Goal: Task Accomplishment & Management: Use online tool/utility

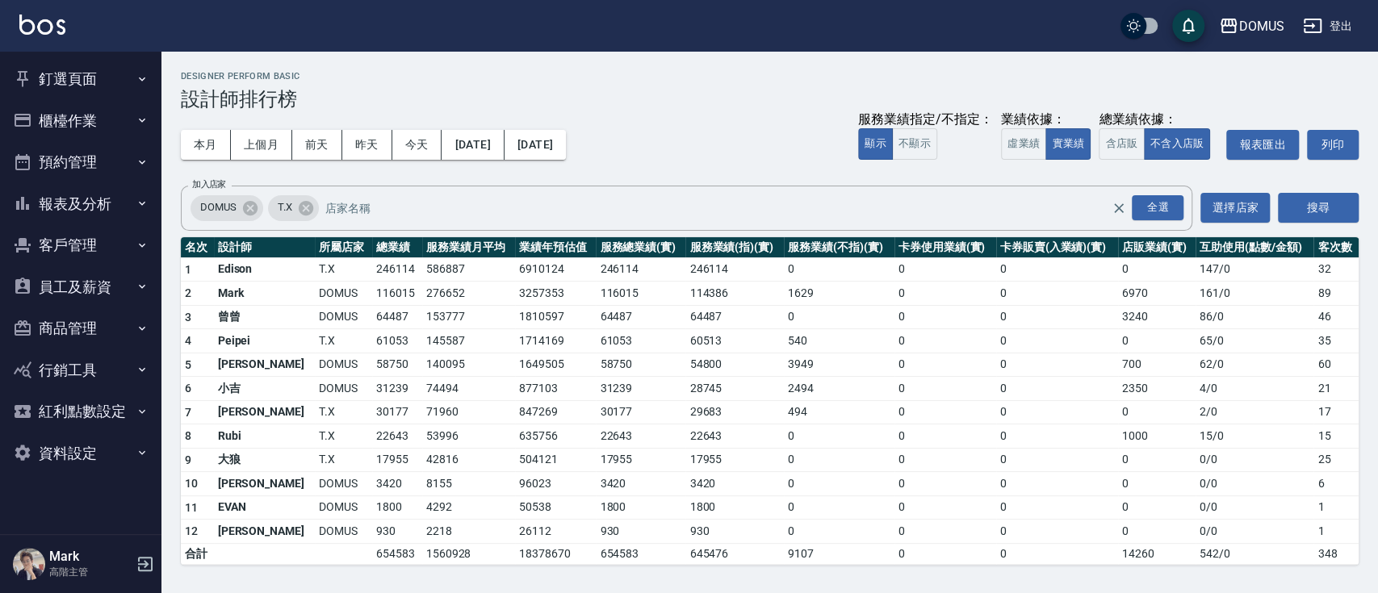
click at [31, 85] on icon "button" at bounding box center [22, 78] width 19 height 19
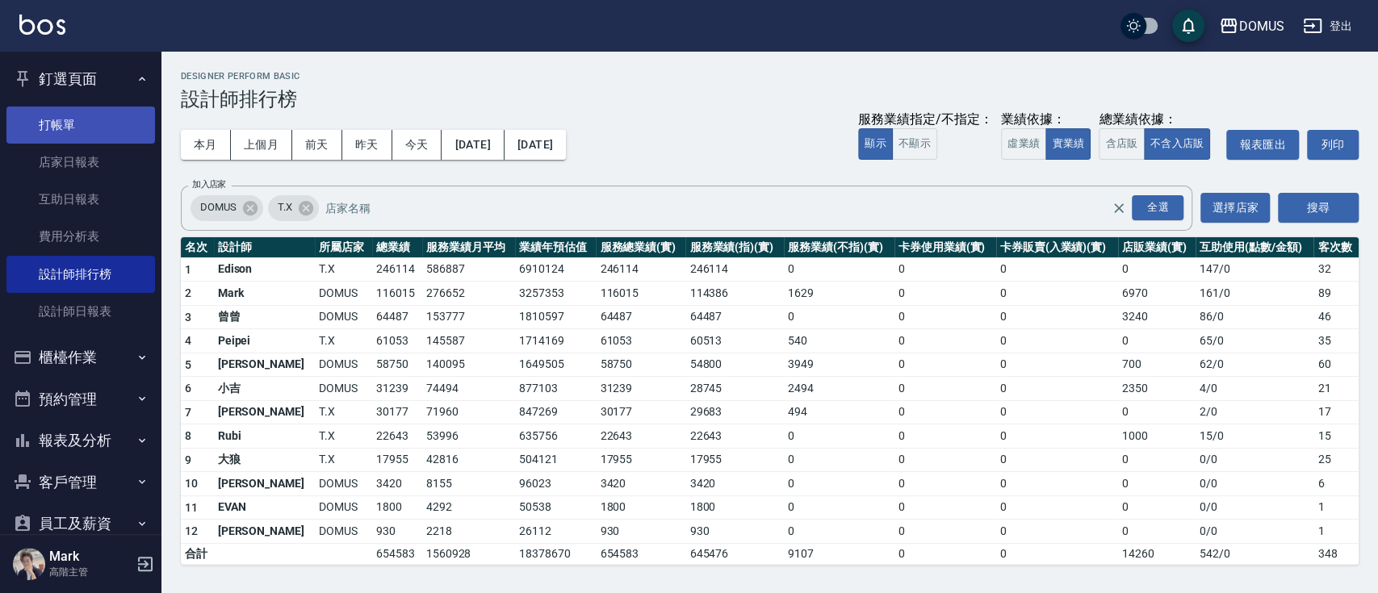
click at [67, 125] on link "打帳單" at bounding box center [80, 125] width 148 height 37
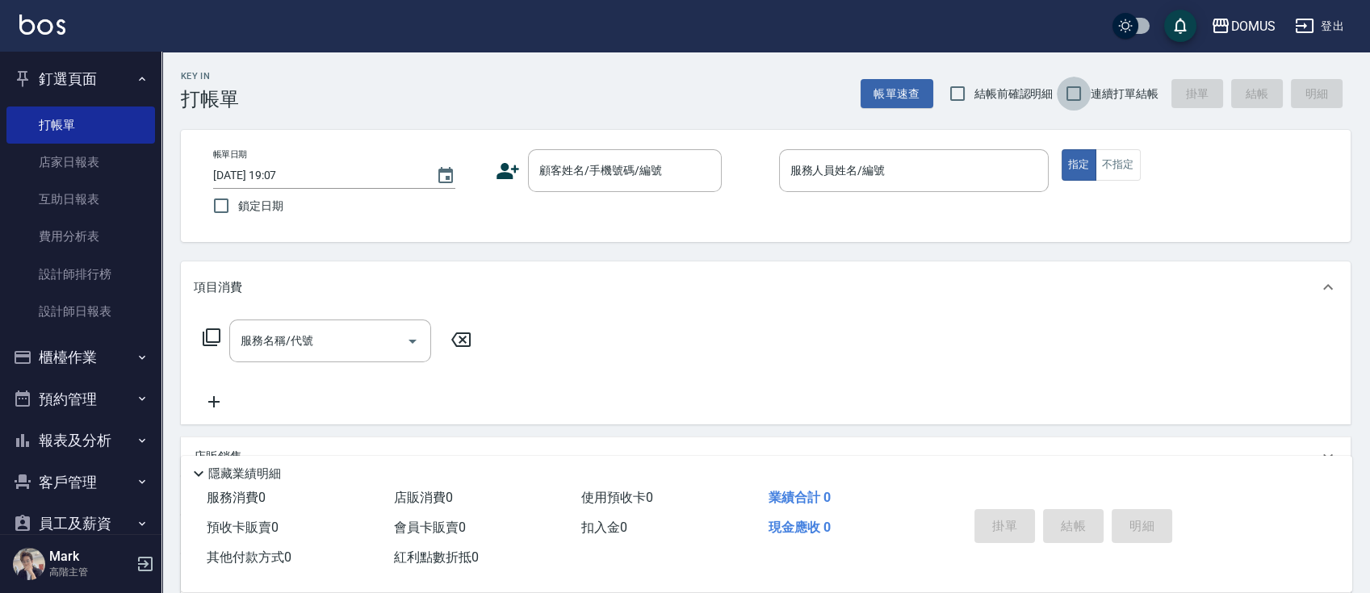
drag, startPoint x: 1090, startPoint y: 87, endPoint x: 1078, endPoint y: 119, distance: 34.5
click at [1089, 94] on input "連續打單結帳" at bounding box center [1073, 94] width 34 height 34
checkbox input "true"
click at [635, 165] on input "顧客姓名/手機號碼/編號" at bounding box center [612, 171] width 155 height 28
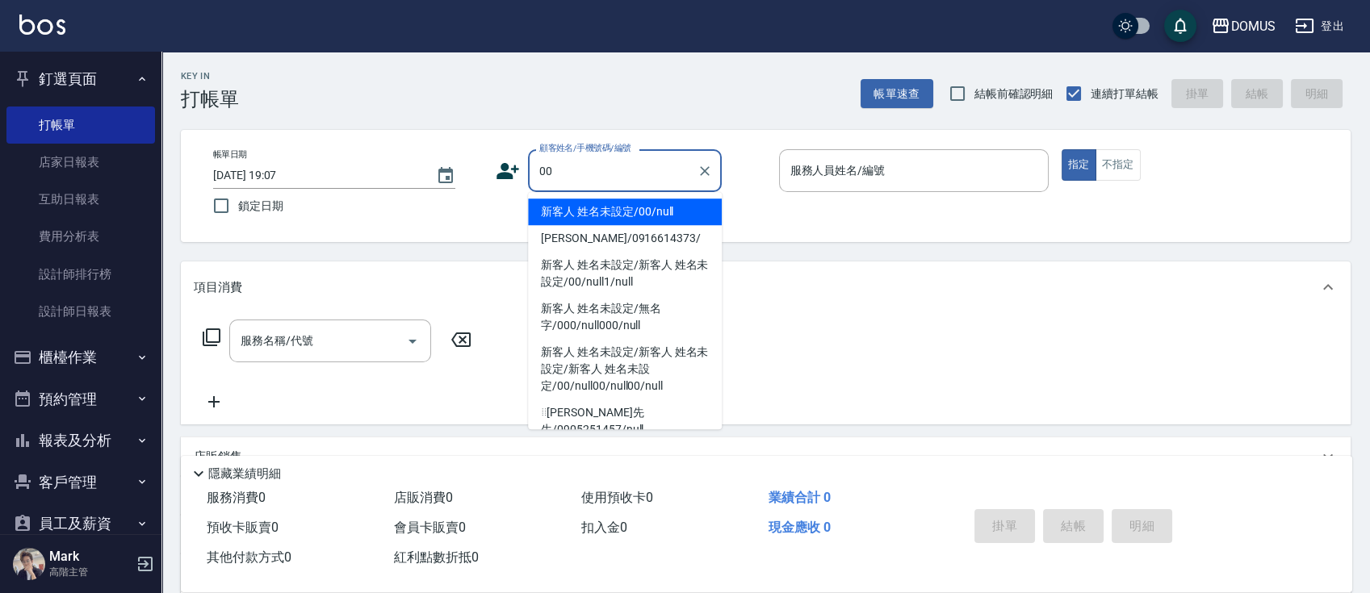
type input "新客人 姓名未設定/00/null"
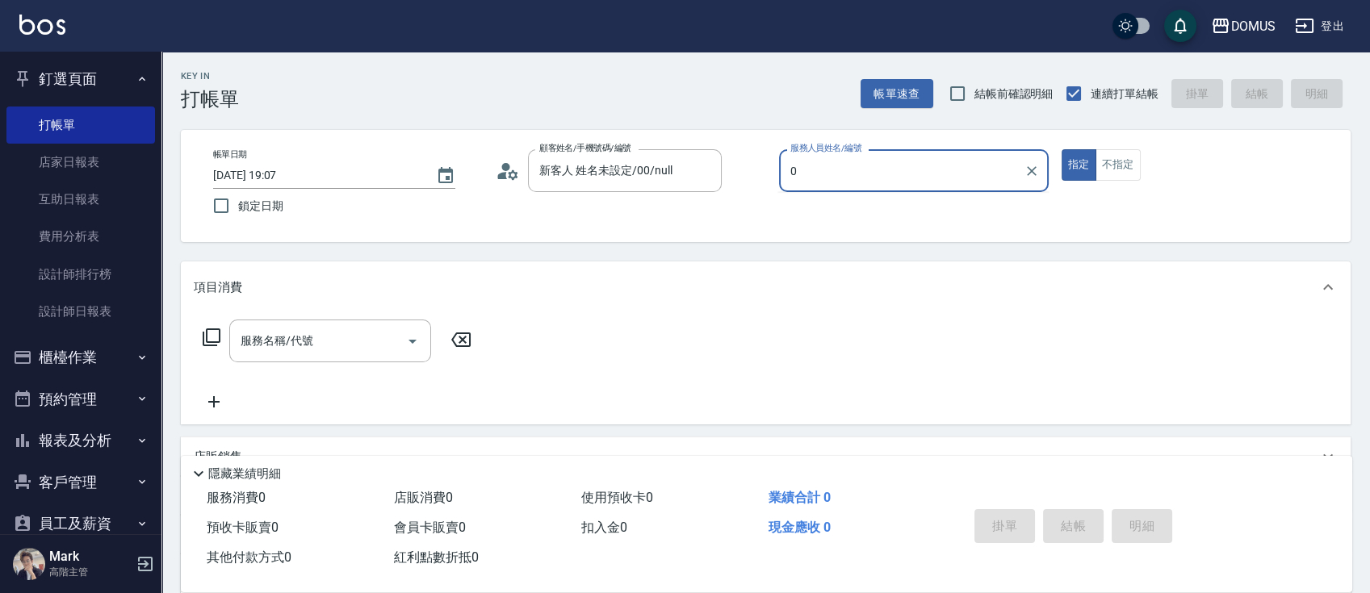
type input "0"
click at [1061, 149] on button "指定" at bounding box center [1078, 164] width 35 height 31
type button "true"
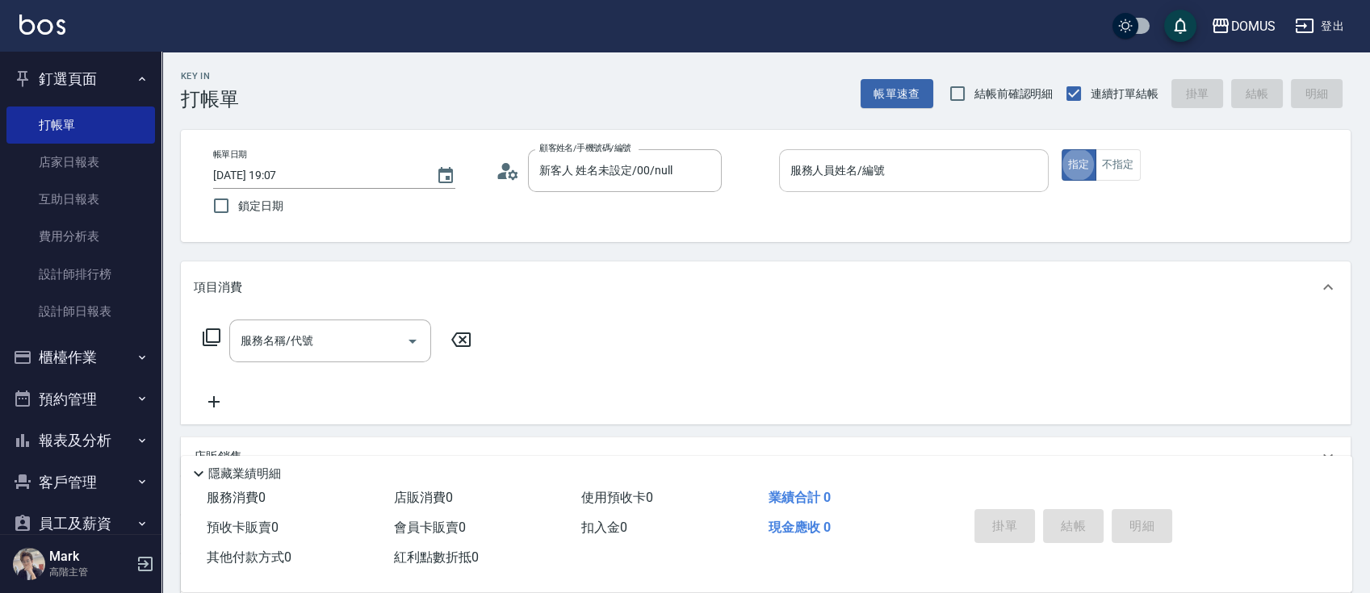
click at [846, 174] on input "服務人員姓名/編號" at bounding box center [913, 171] width 255 height 28
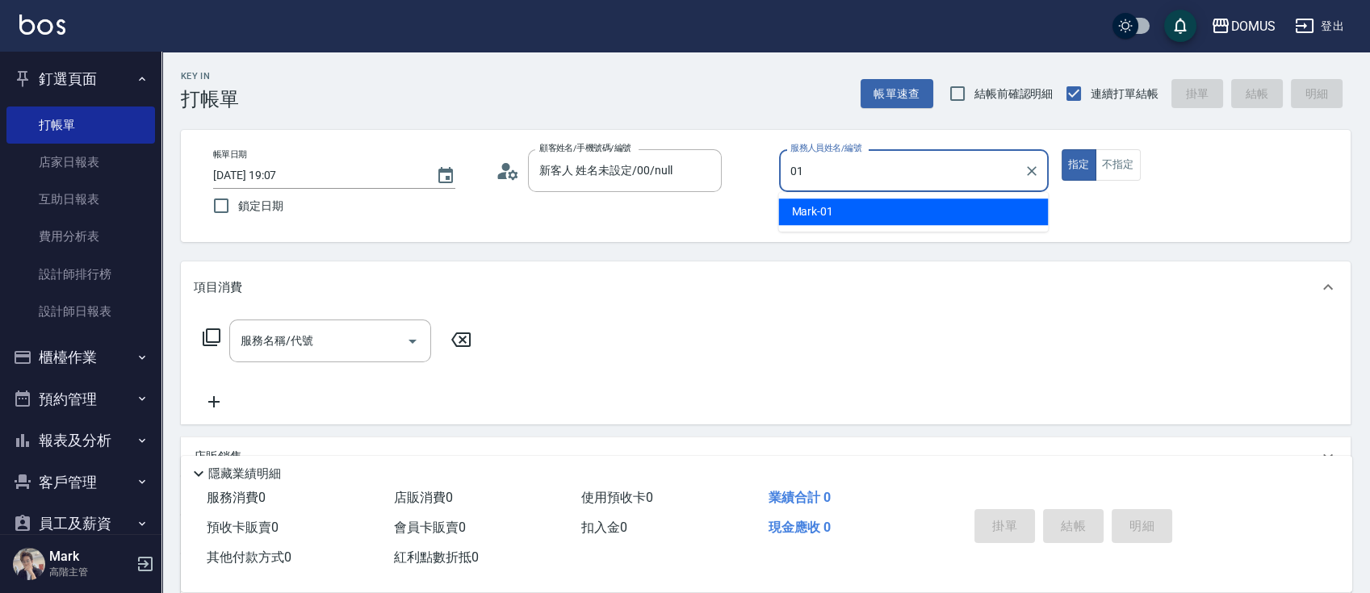
type input "Mark-01"
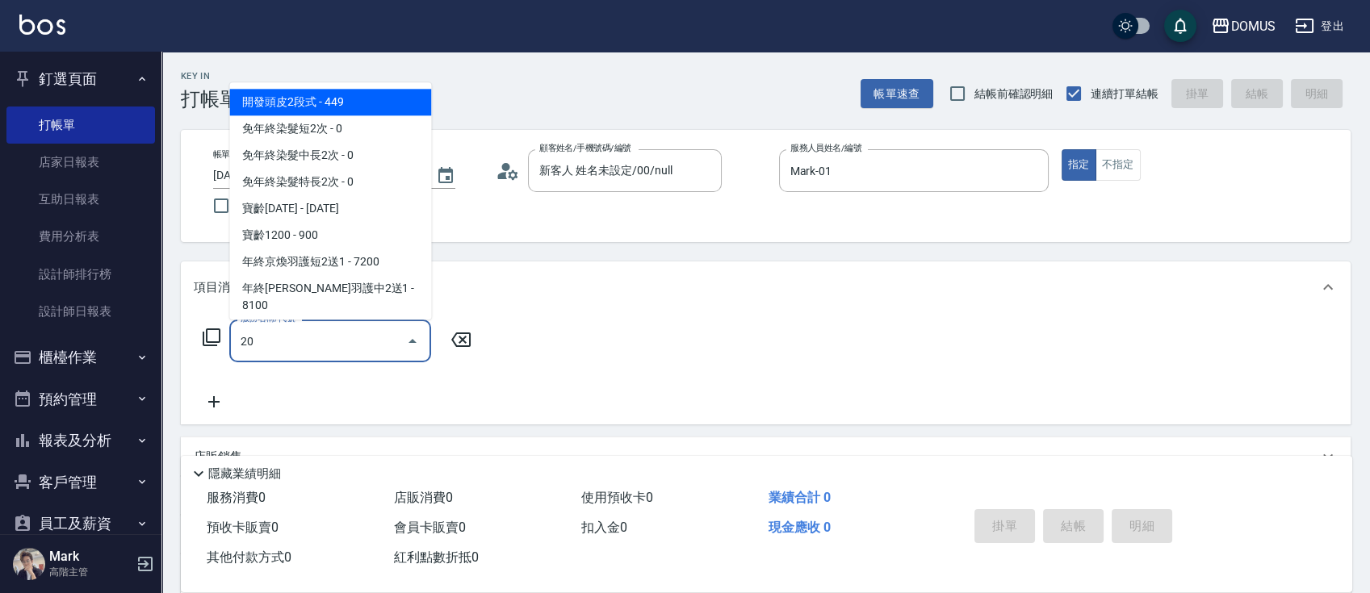
type input "206"
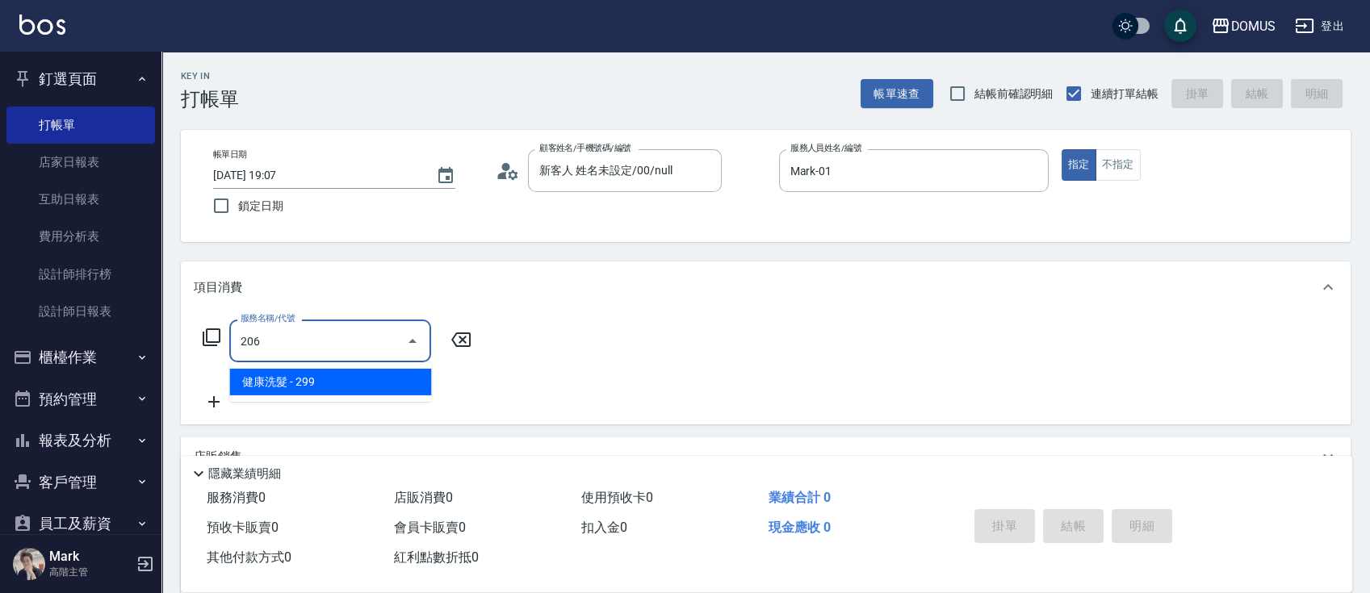
type input "20"
type input "健康洗髮(206)"
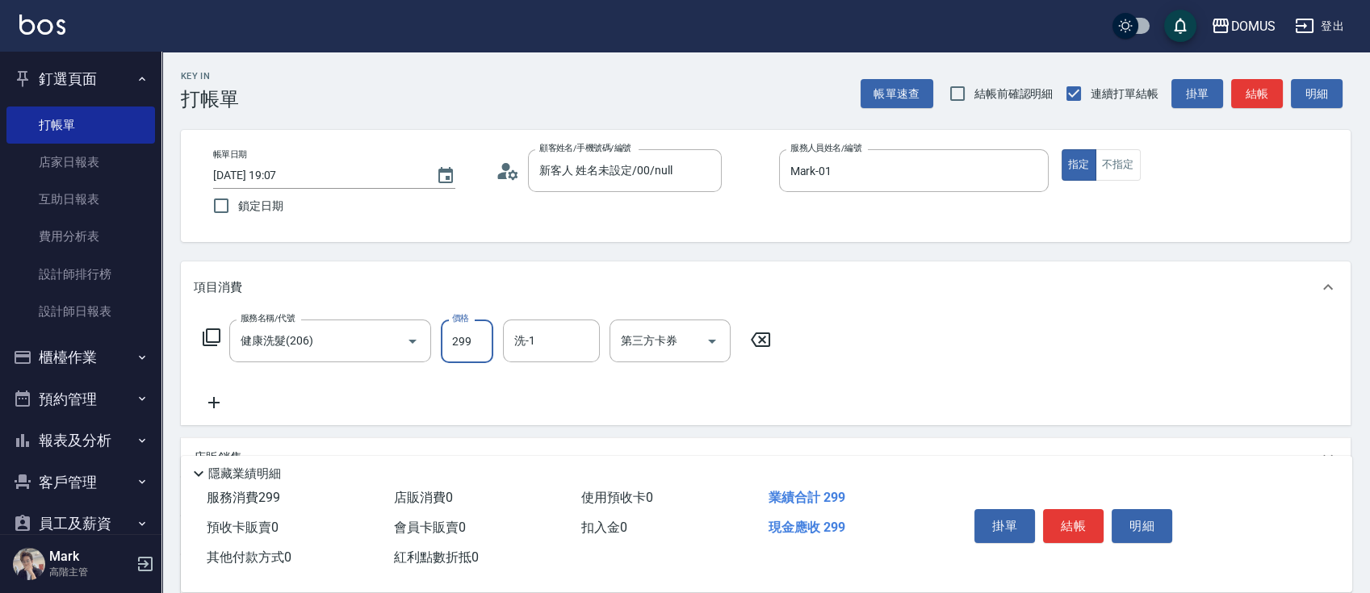
type input "3"
type input "0"
type input "30"
type input "300"
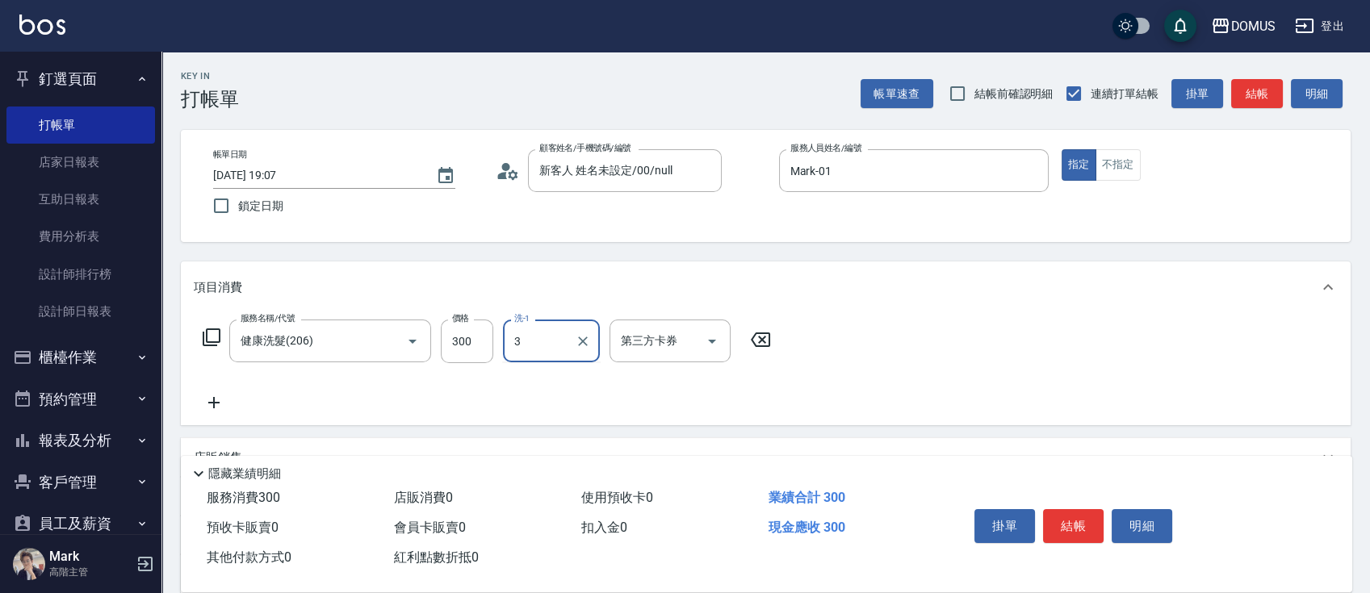
type input "3"
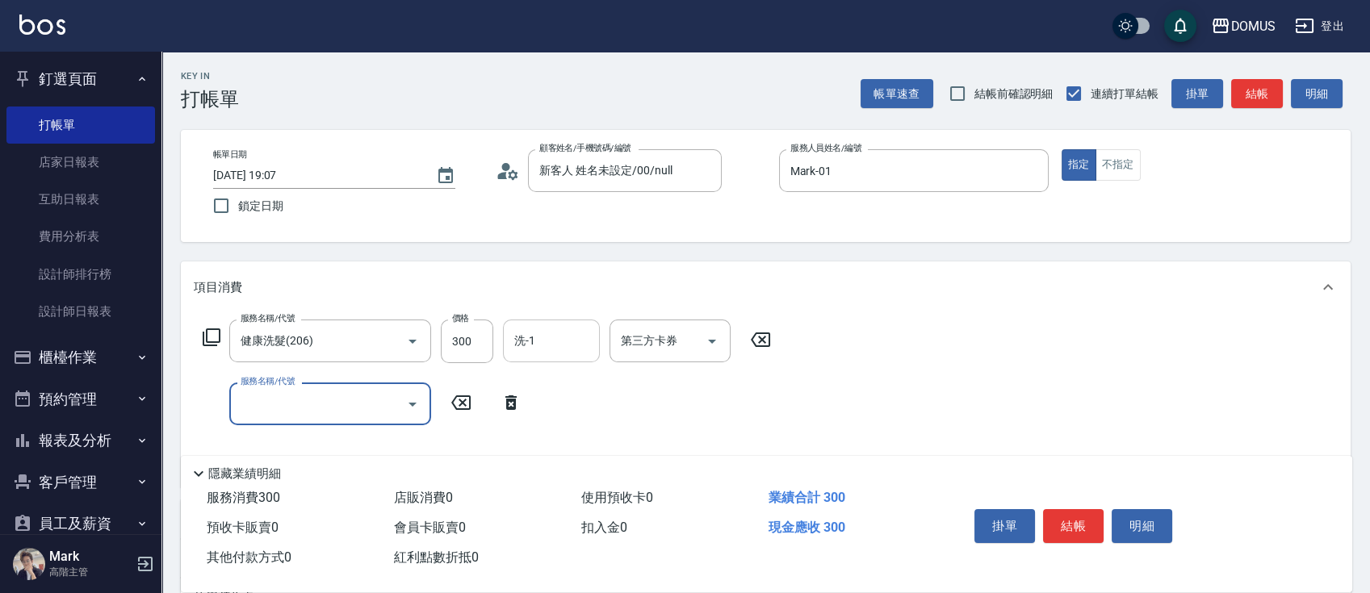
click at [571, 329] on input "洗-1" at bounding box center [551, 341] width 82 height 28
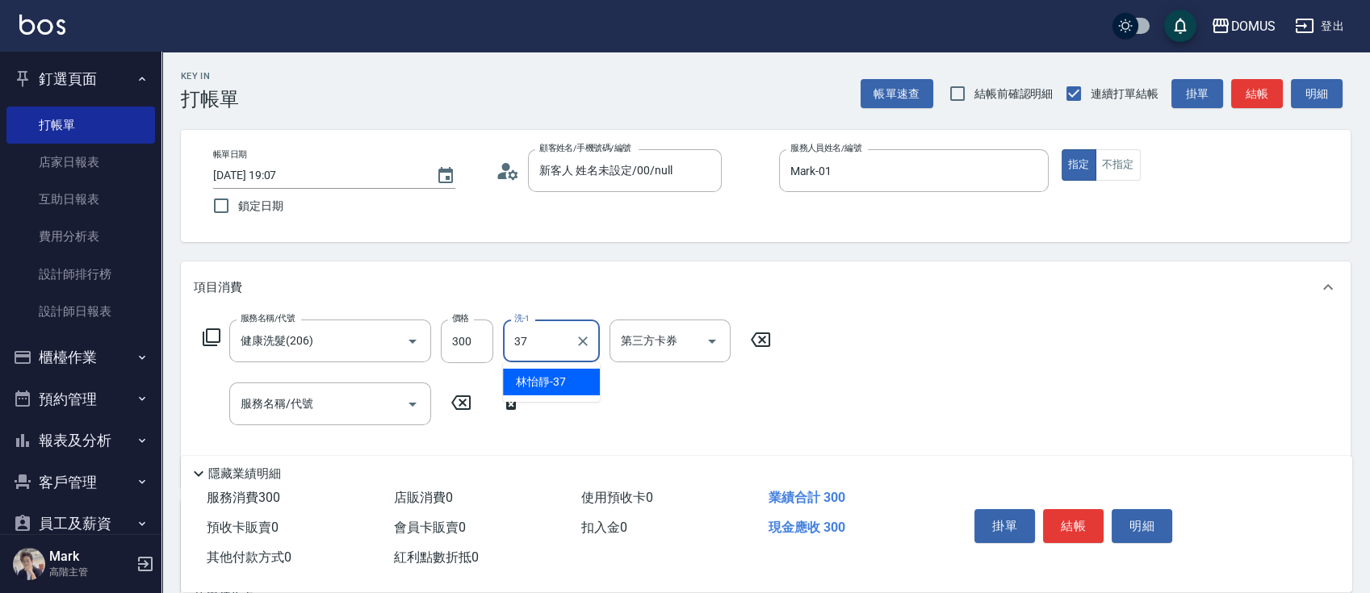
type input "林怡靜-37"
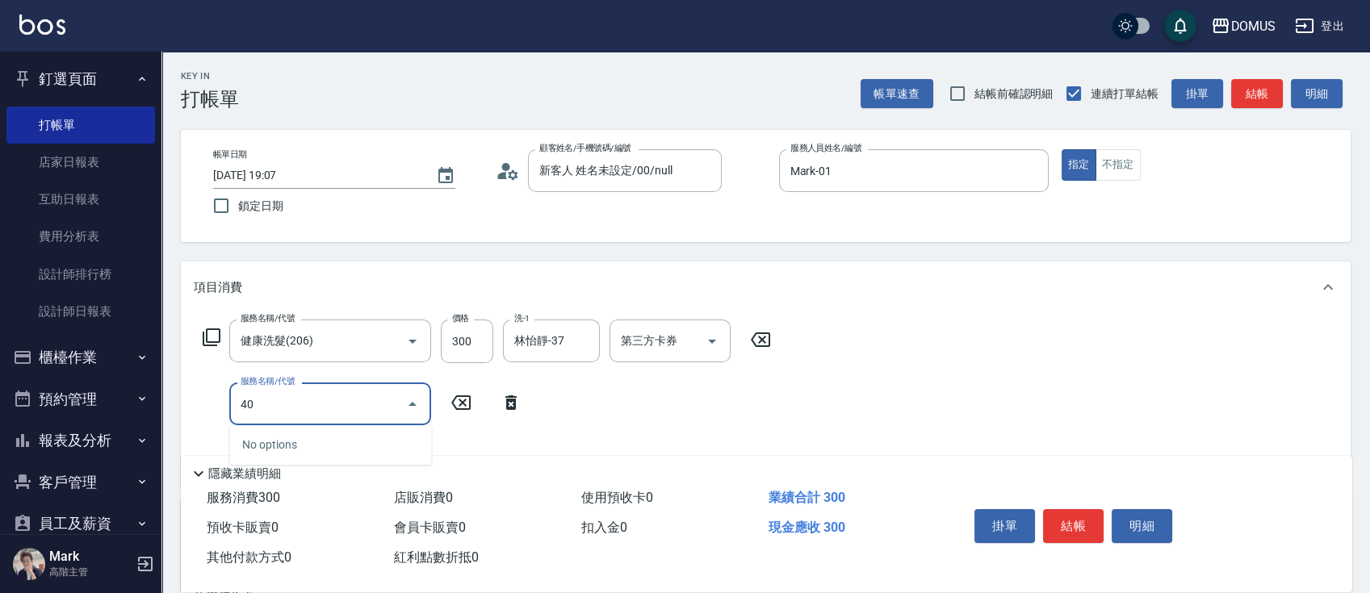
type input "401"
type input "50"
type input "剪髮(401)"
type input "4"
type input "30"
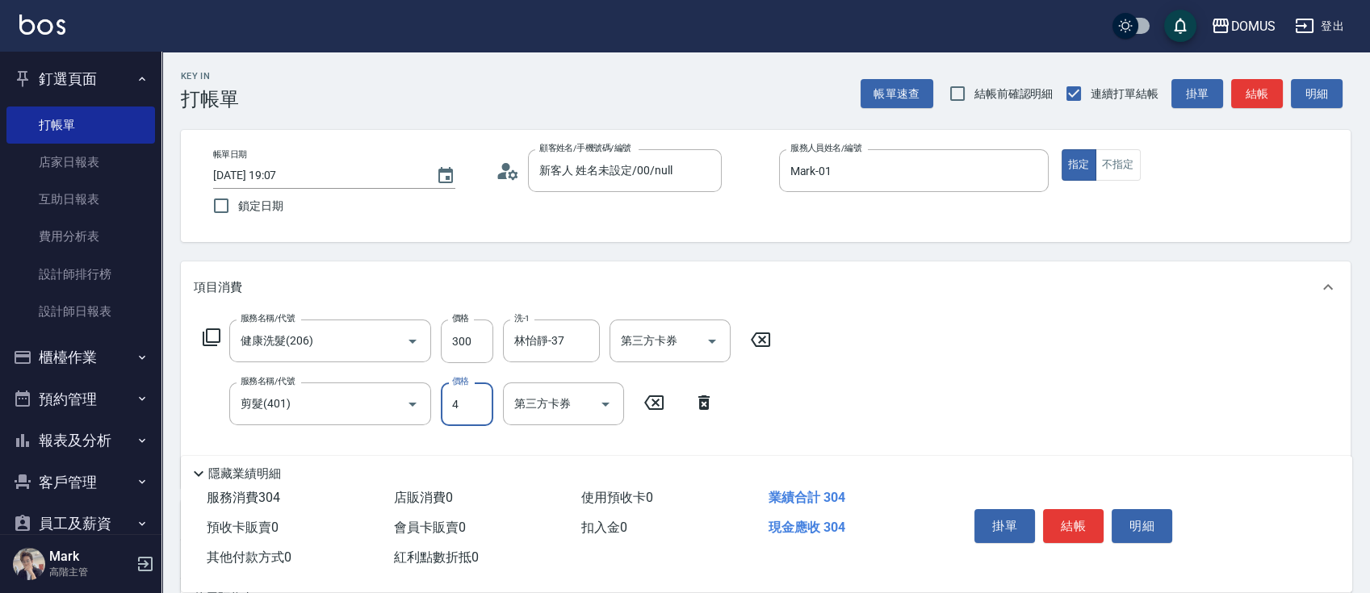
type input "40"
type input "70"
type input "400"
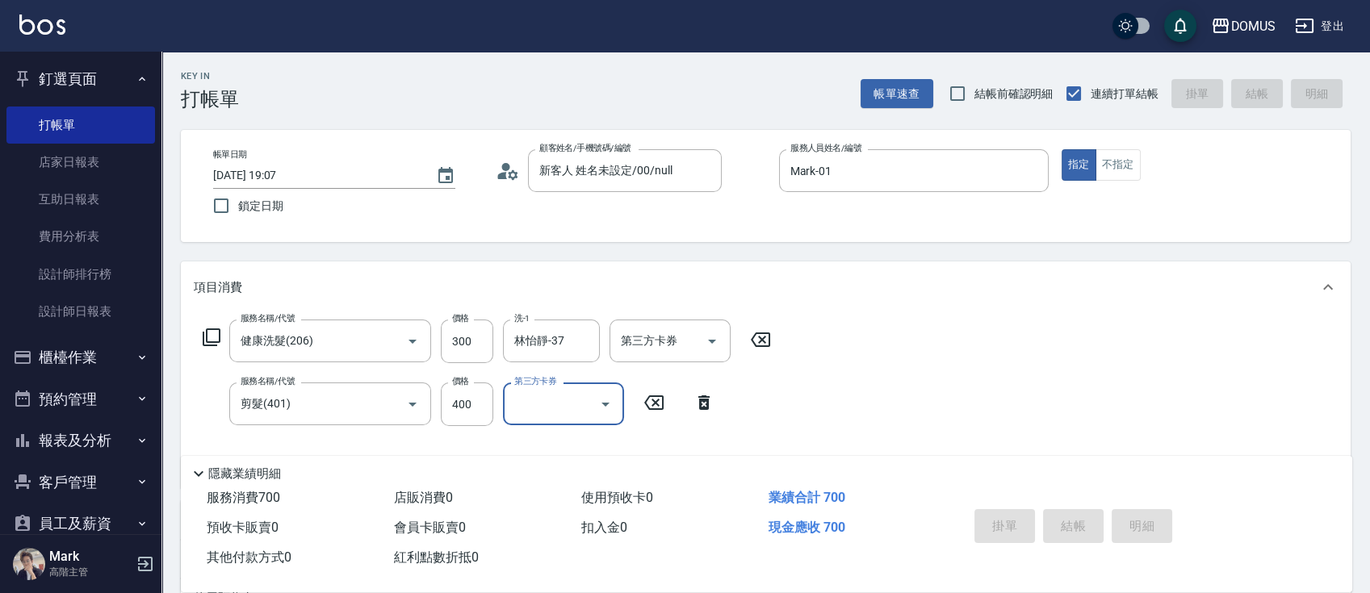
type input "[DATE] 19:08"
type input "0"
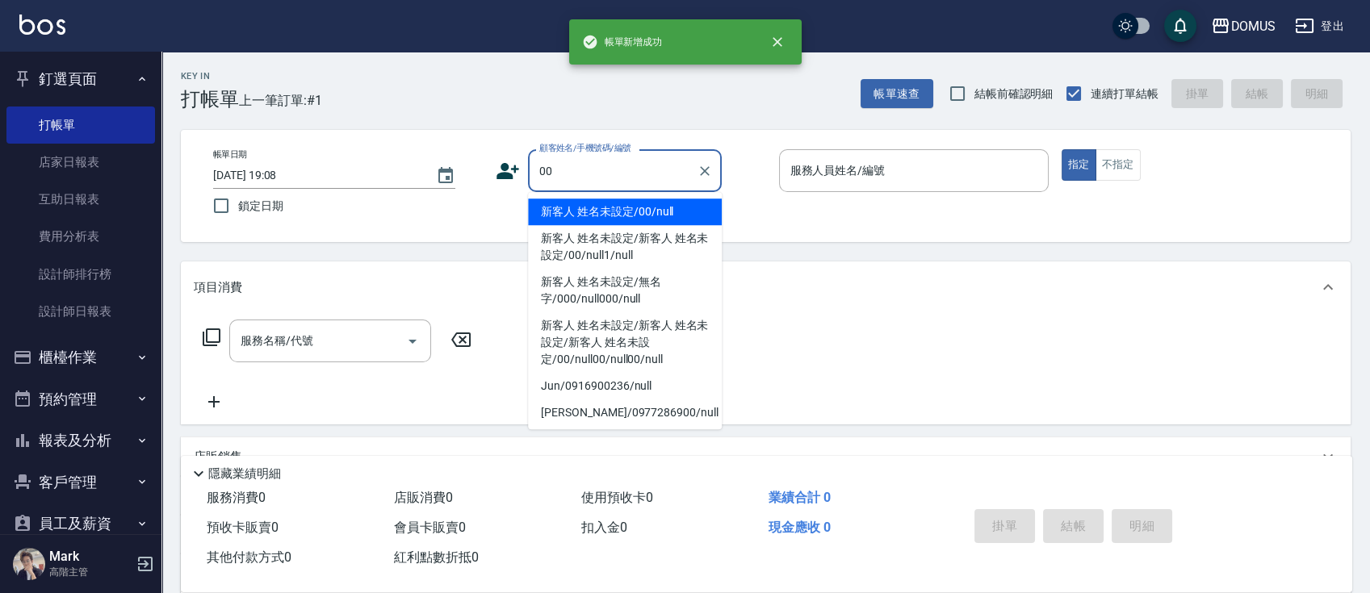
type input "新客人 姓名未設定/00/null"
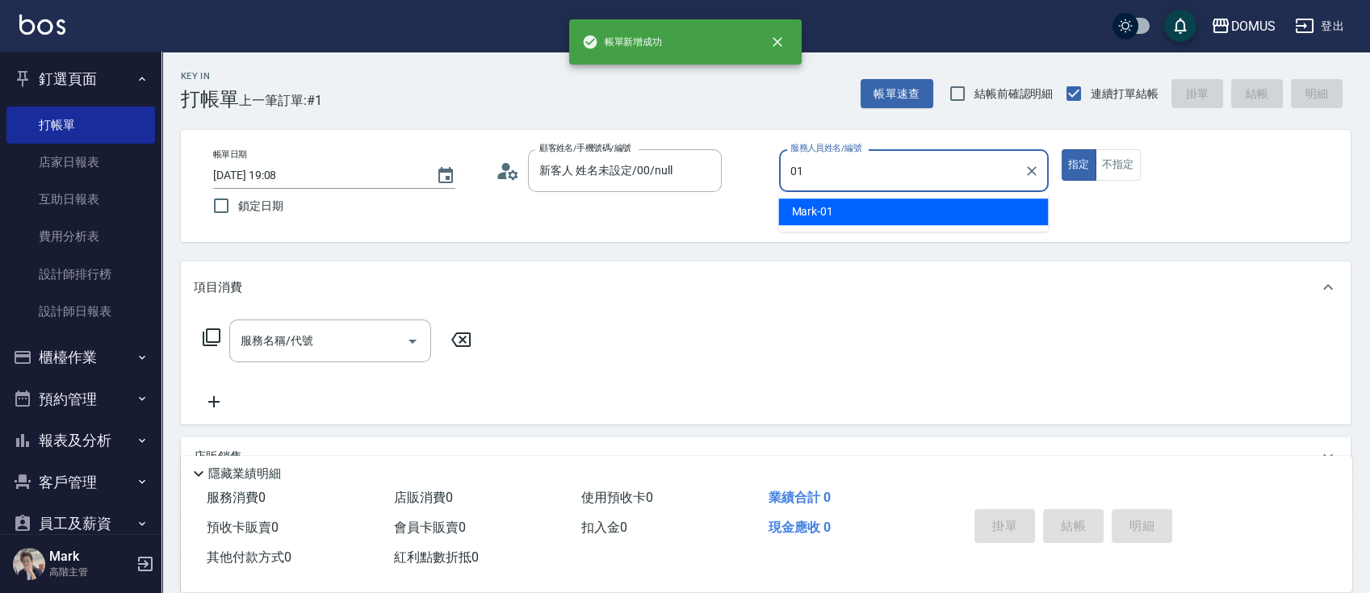
type input "Mark-01"
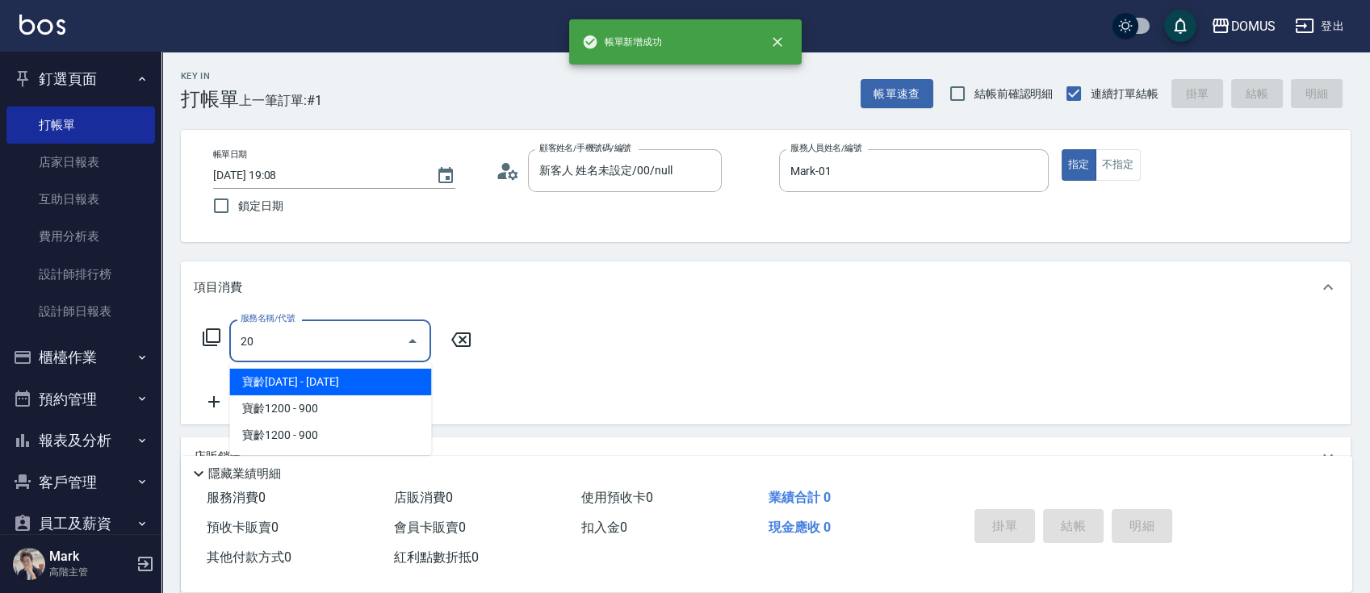
type input "206"
type input "20"
type input "健康洗髮(206)"
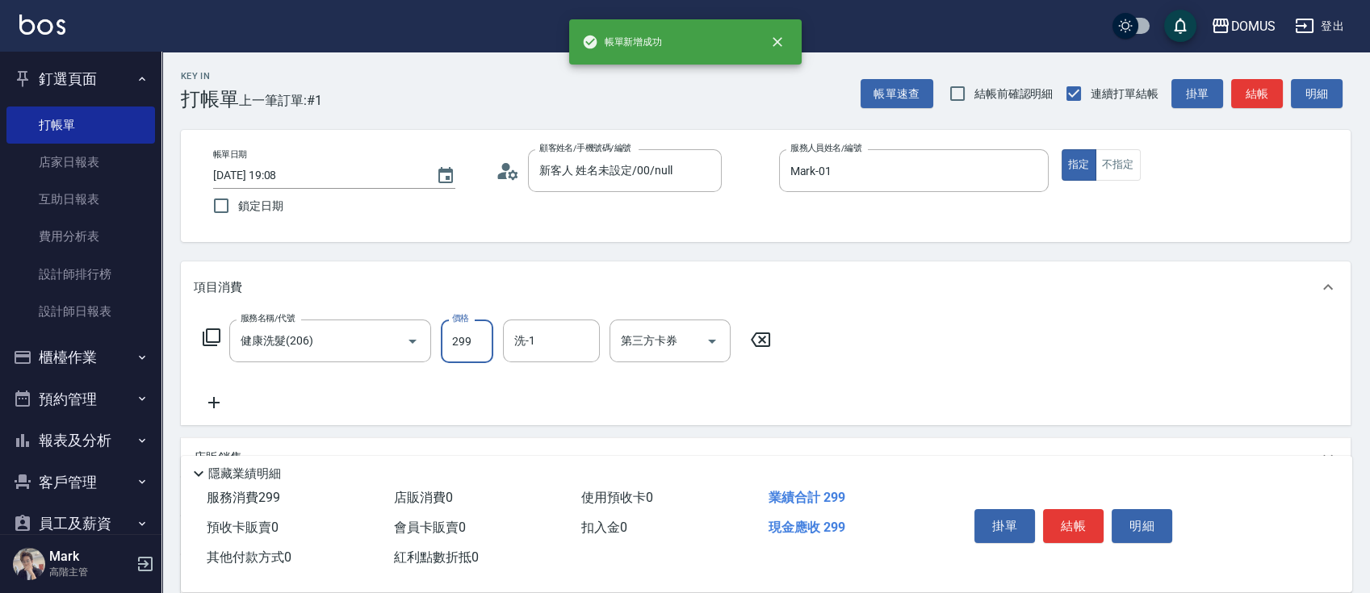
type input "3"
type input "0"
type input "30"
type input "300"
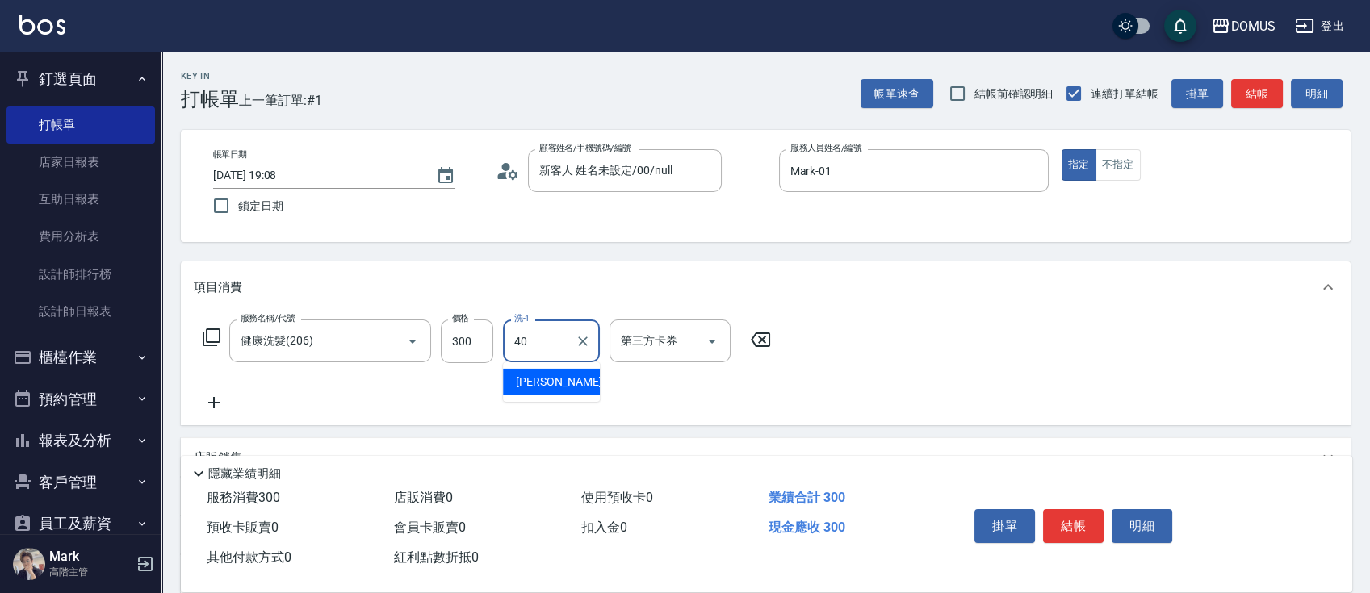
type input "[PERSON_NAME]-40"
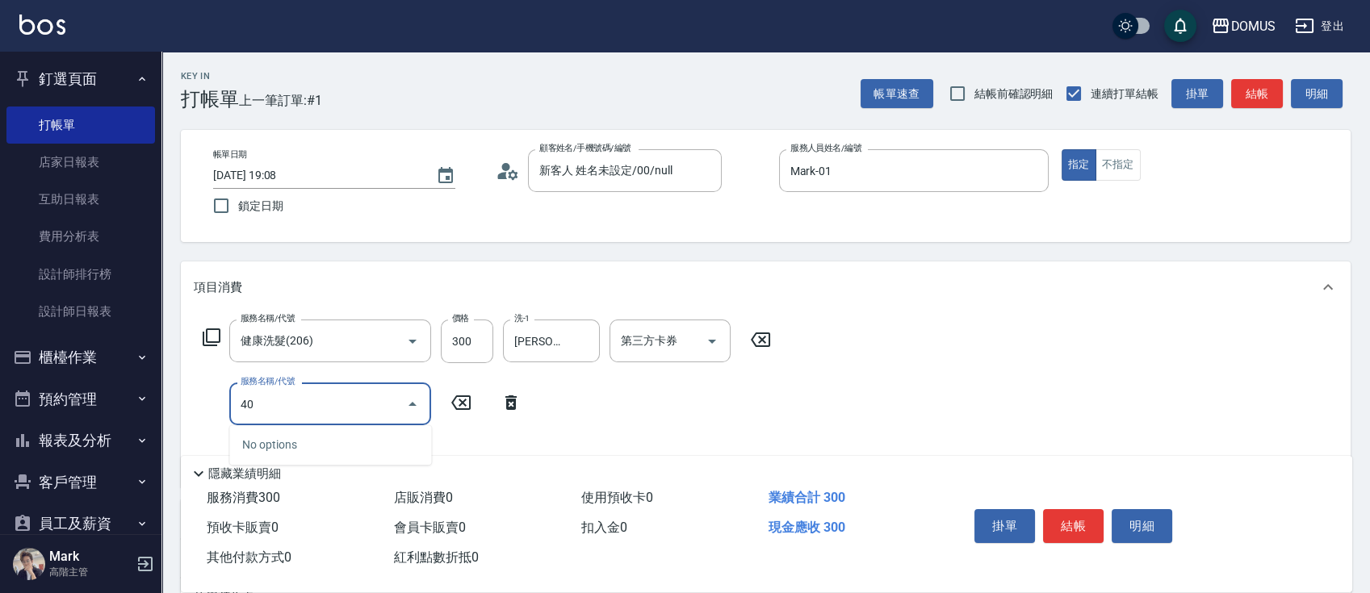
type input "401"
type input "50"
type input "剪髮(401)"
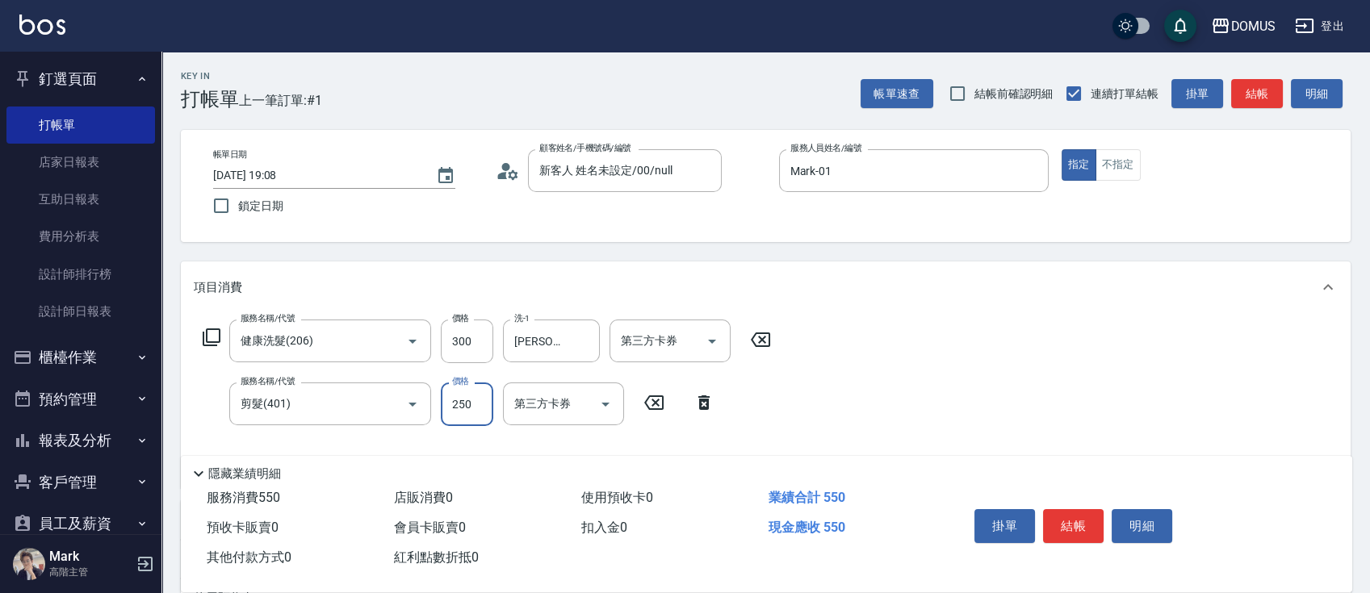
type input "4"
type input "30"
type input "40"
type input "70"
type input "400"
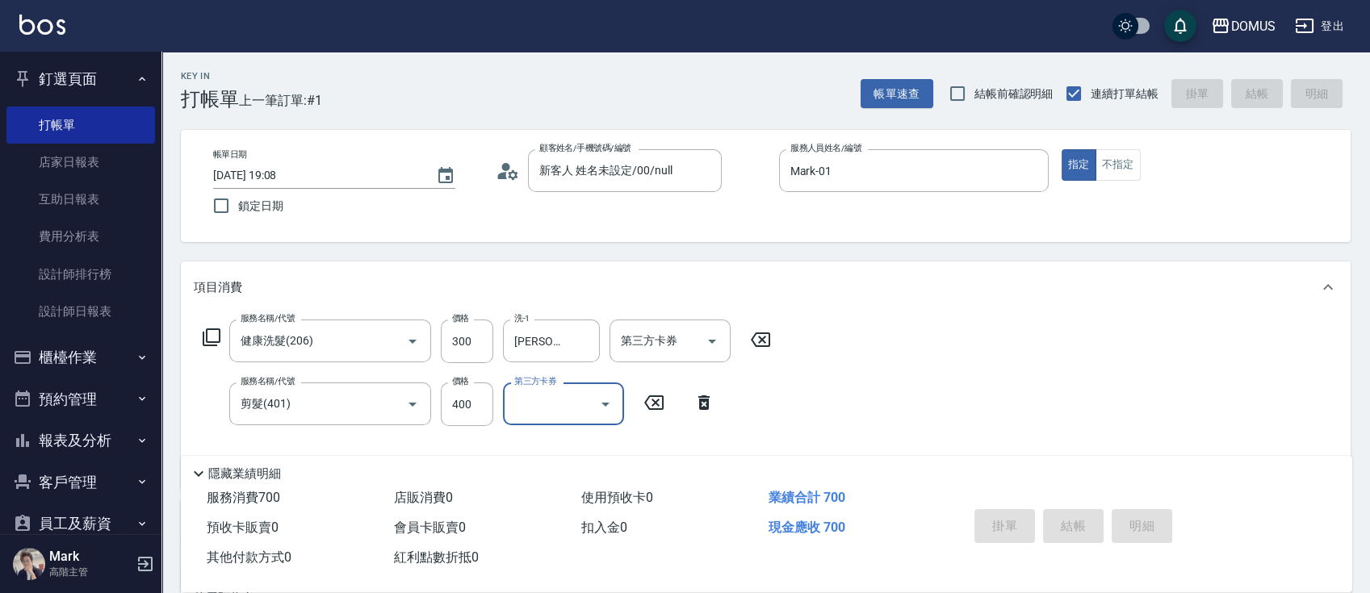
type input "0"
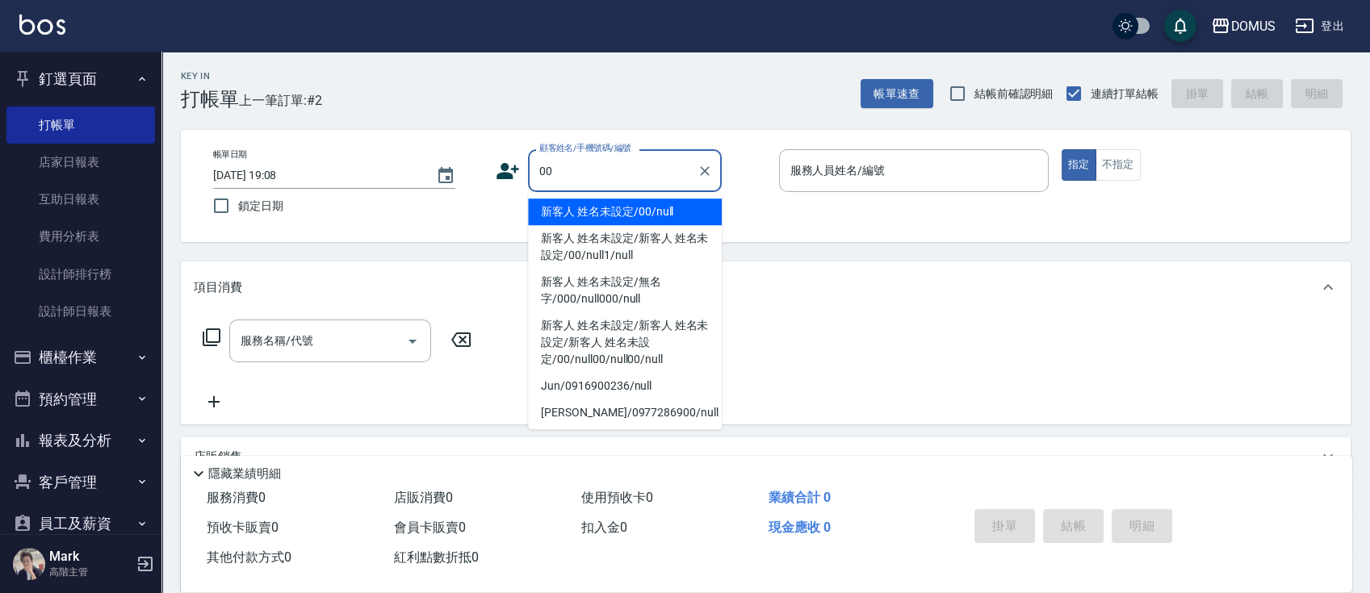
type input "新客人 姓名未設定/00/null"
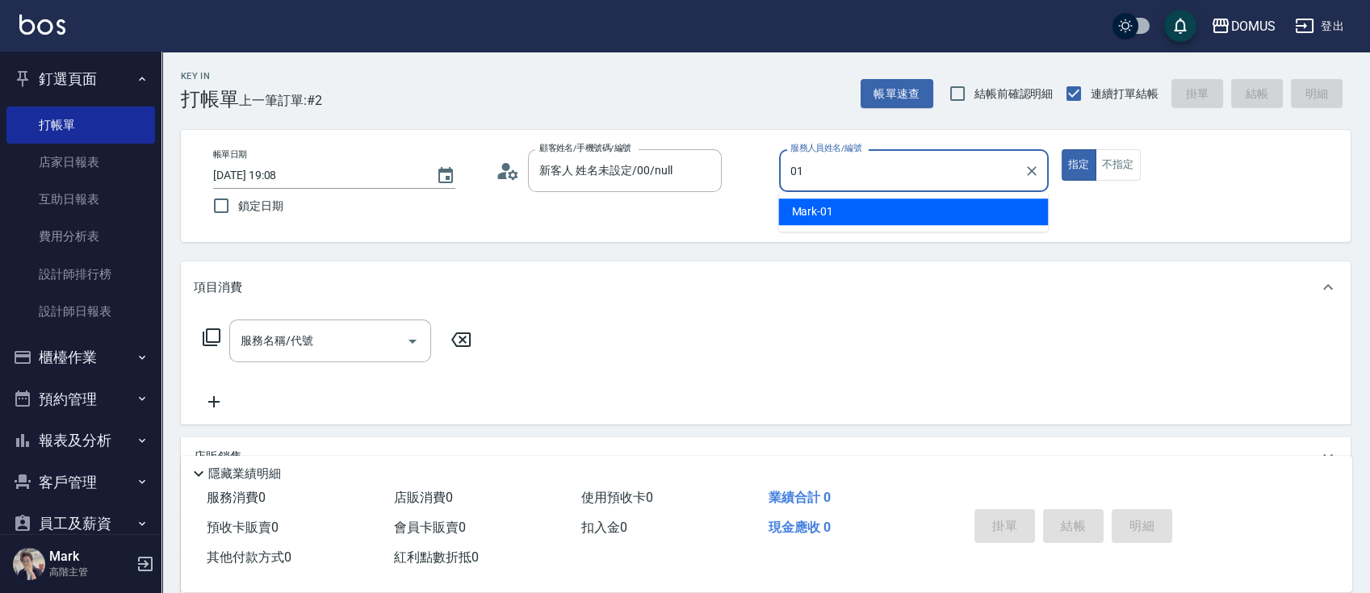
type input "Mark-01"
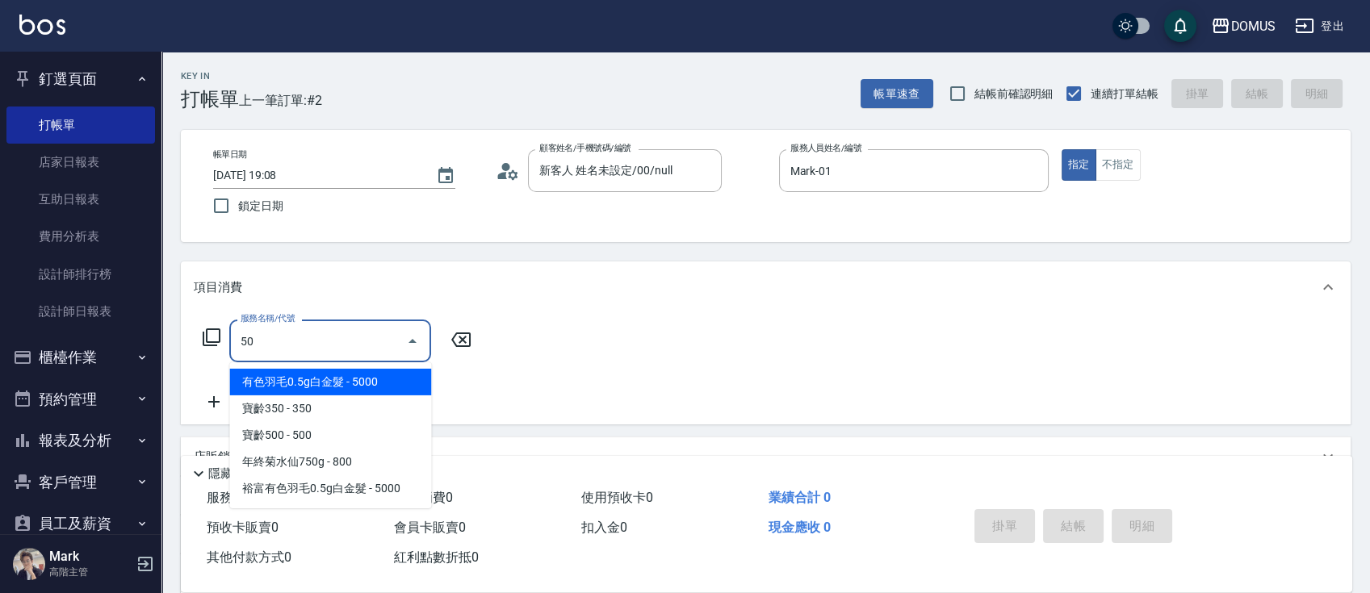
type input "501"
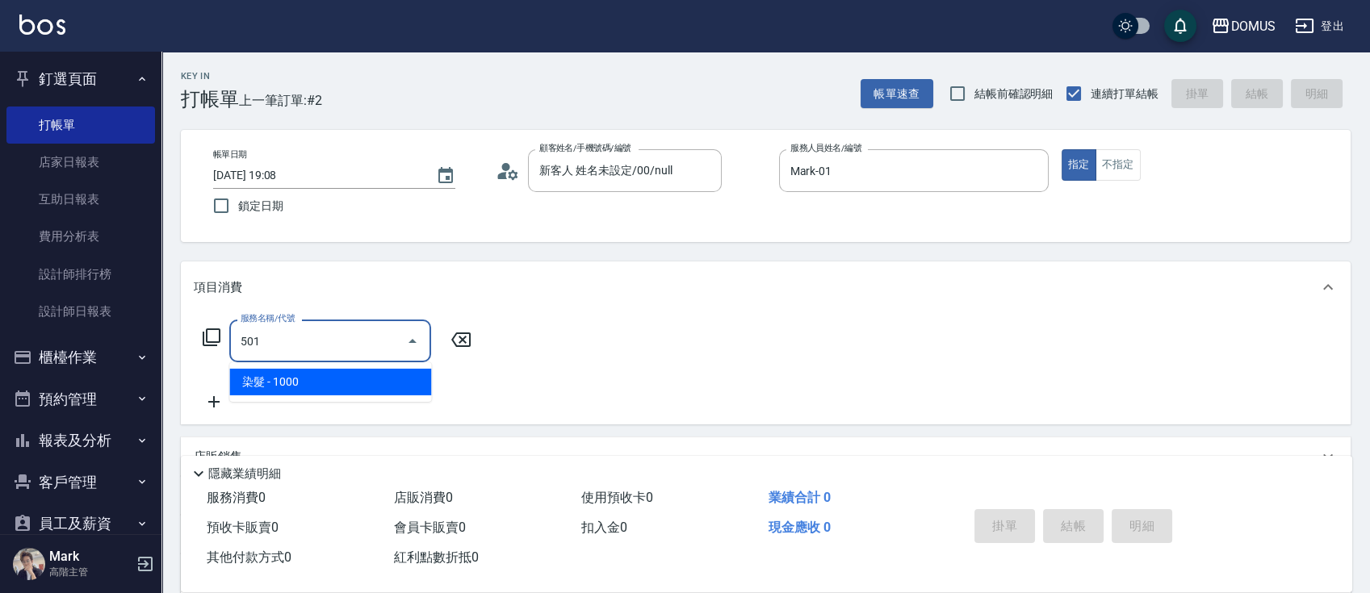
type input "100"
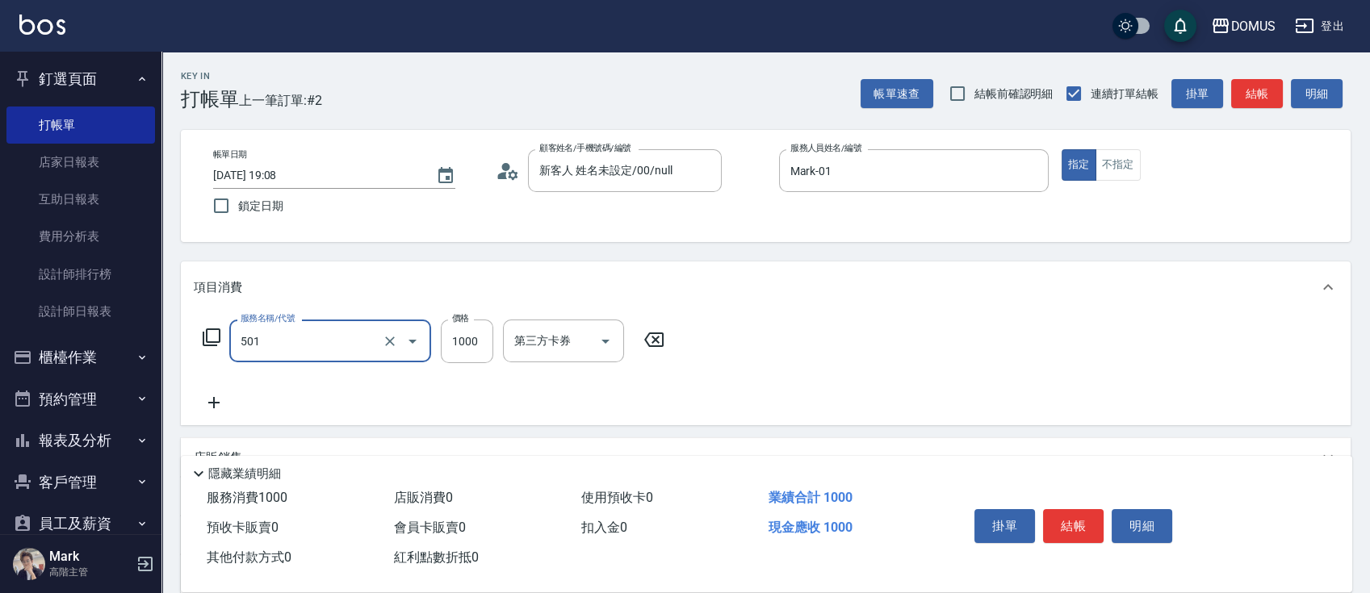
type input "染髮(501)"
type input "2"
type input "0"
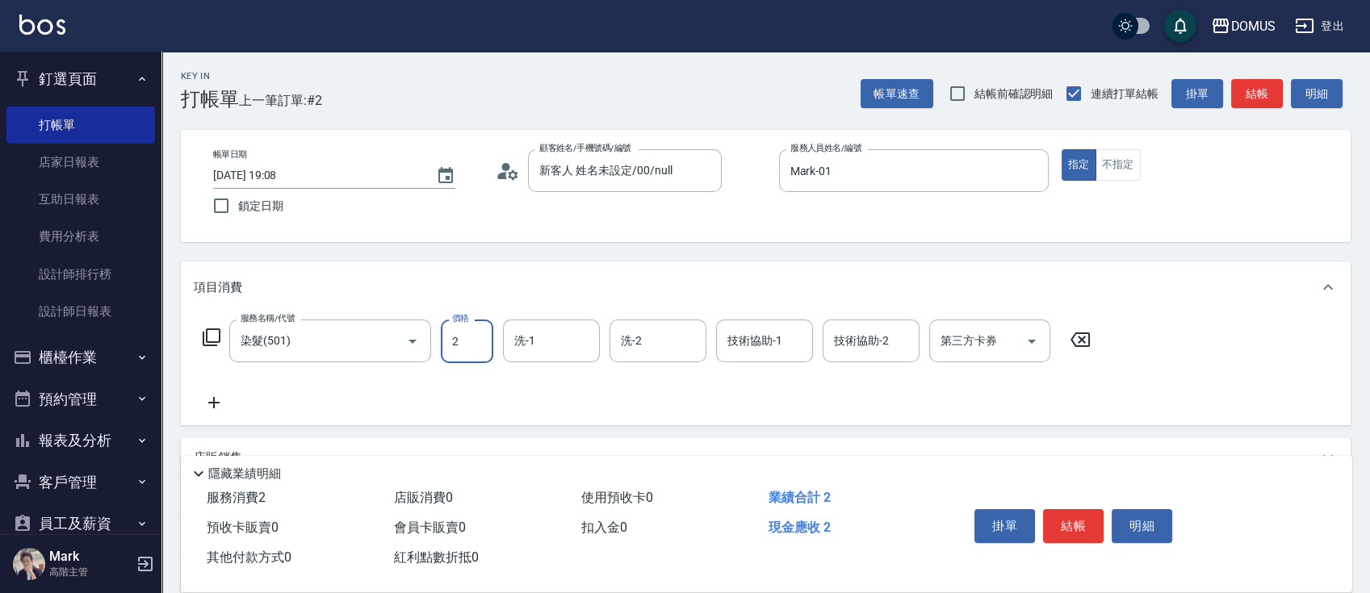
type input "20"
type input "200"
type input "2000"
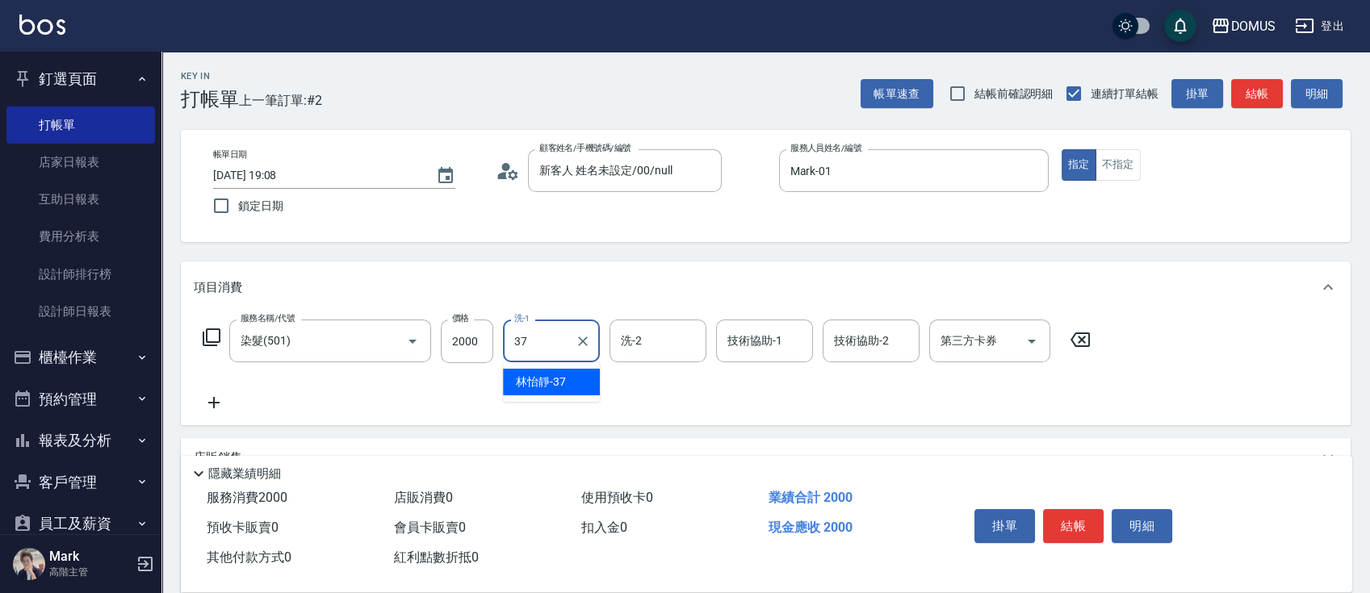
type input "林怡靜-37"
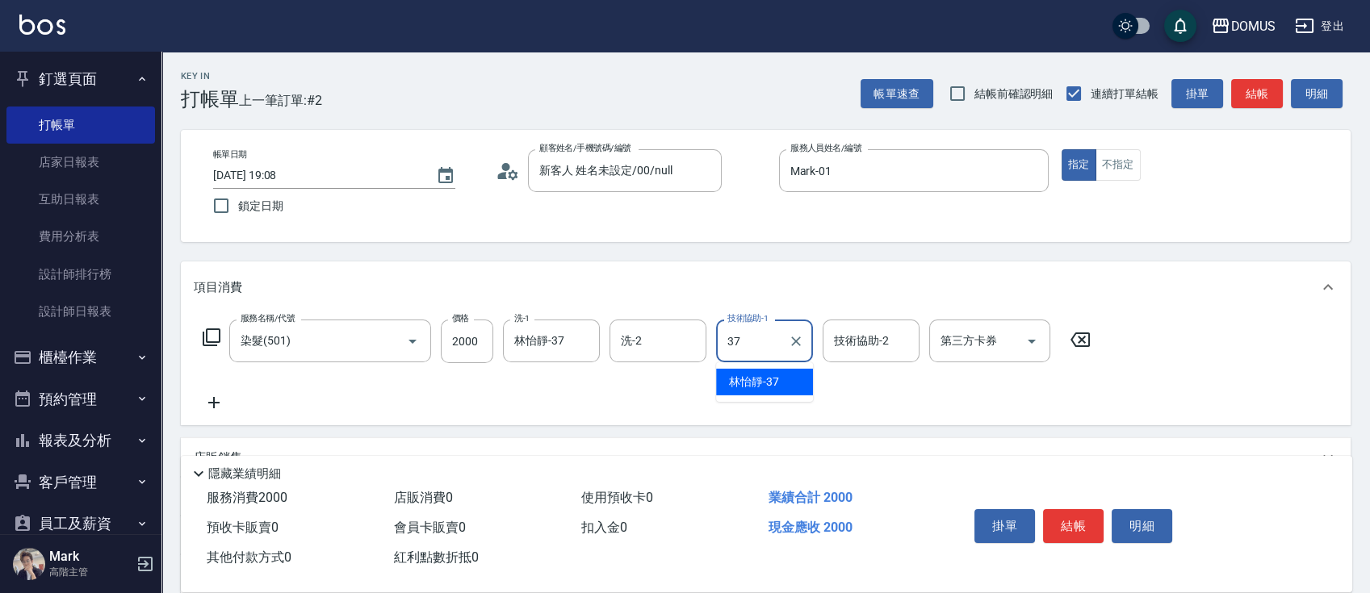
type input "林怡靜-37"
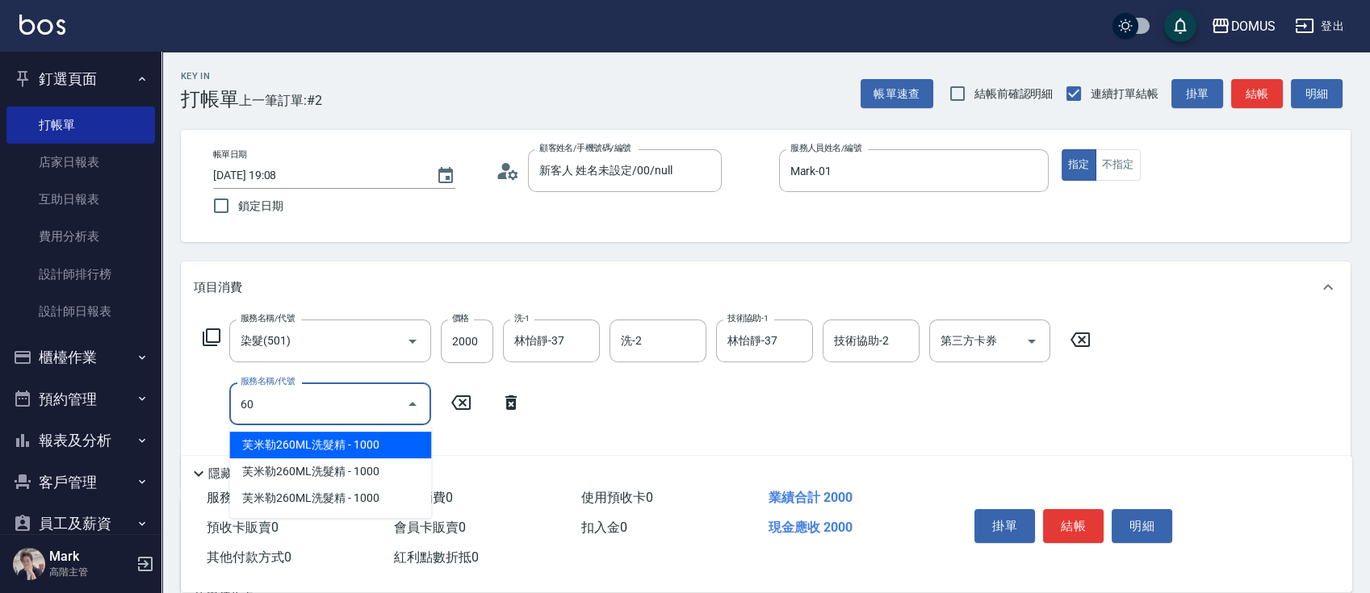
type input "604"
type input "270"
type input "二段肩上(604)"
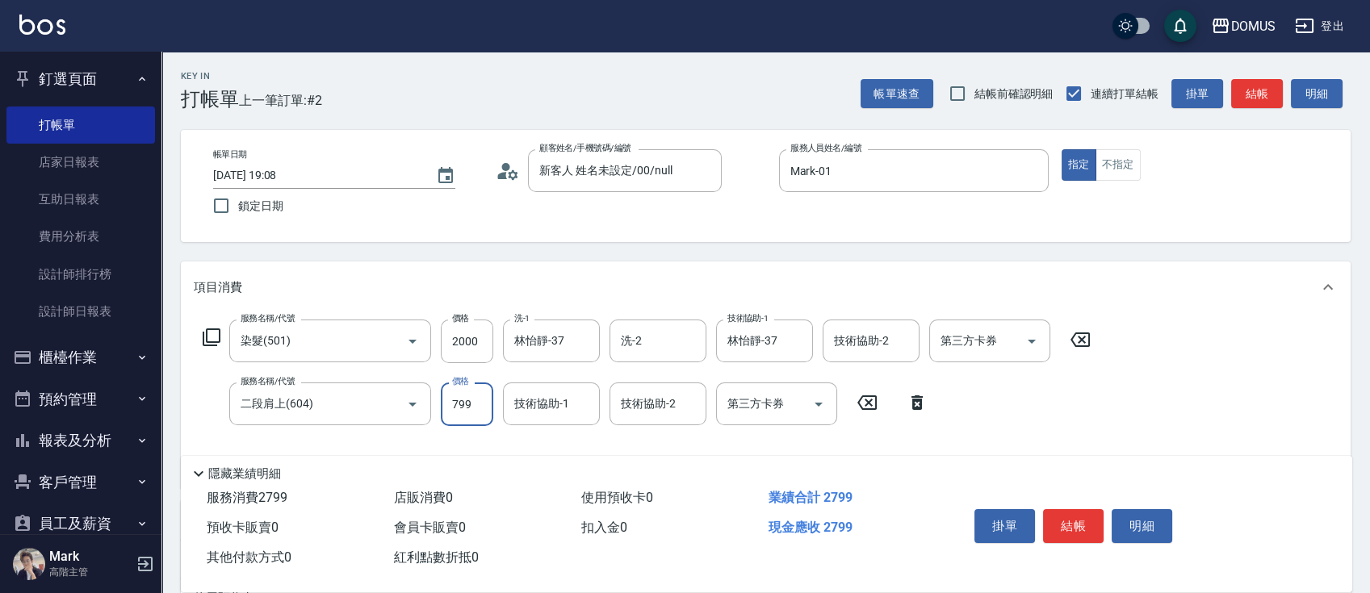
type input "200"
type input "80"
type input "280"
type input "800"
type input "林怡靜-37"
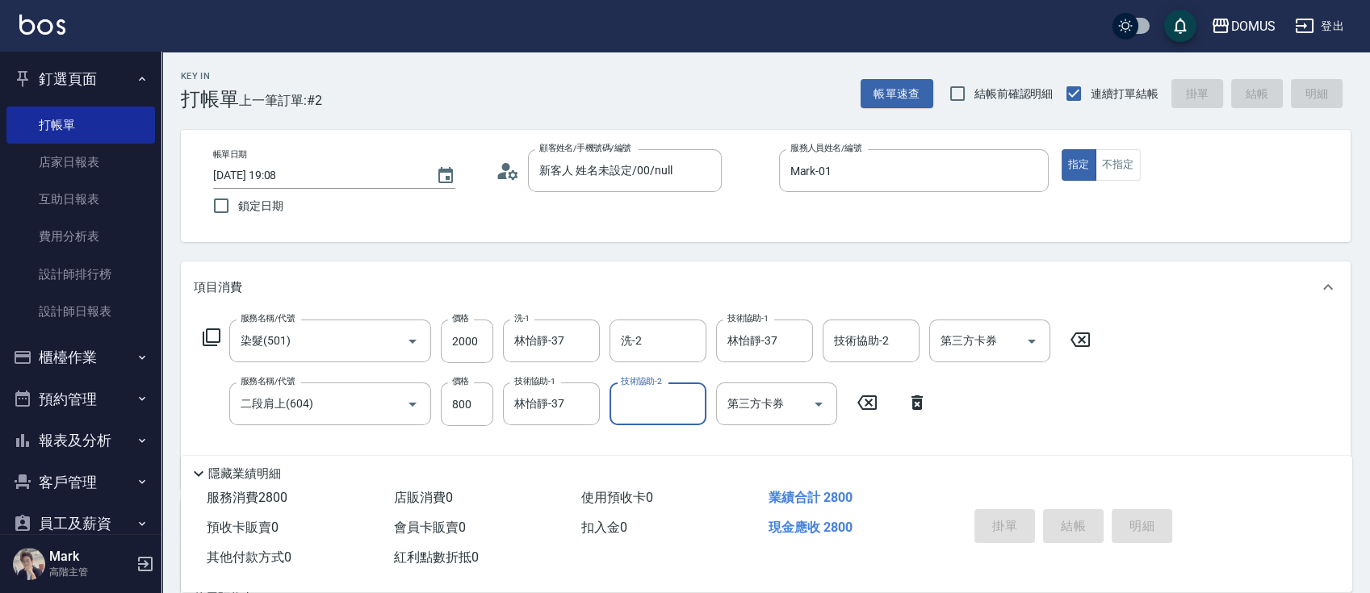
type input "0"
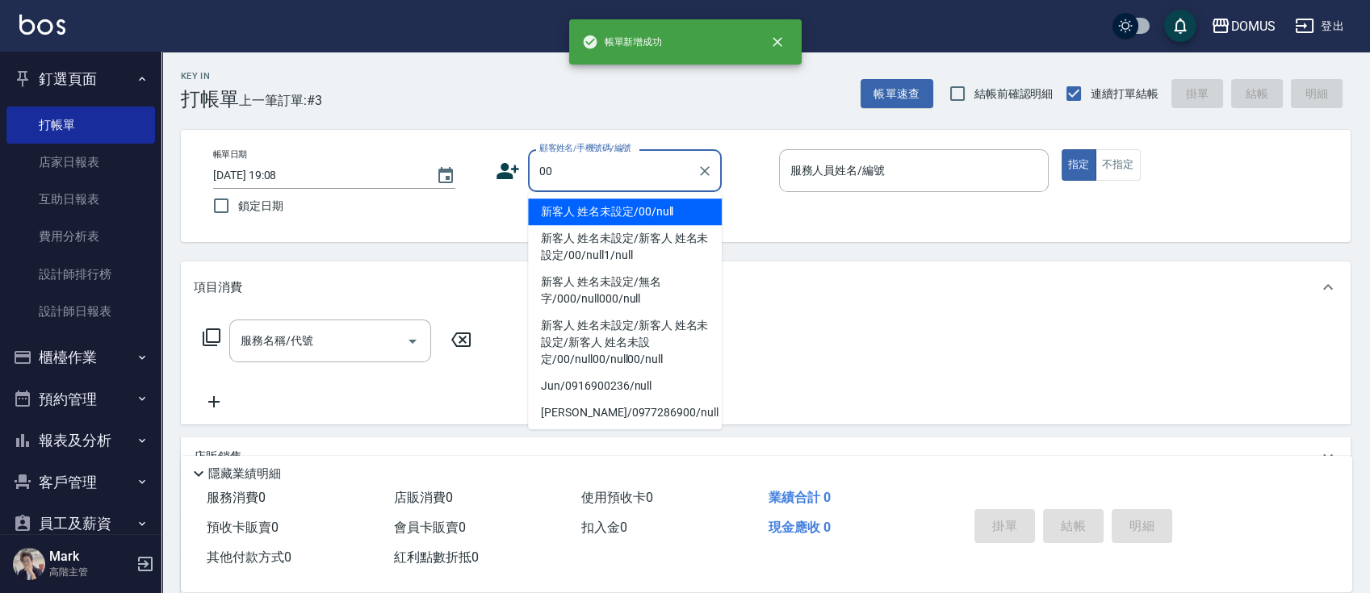
type input "新客人 姓名未設定/00/null"
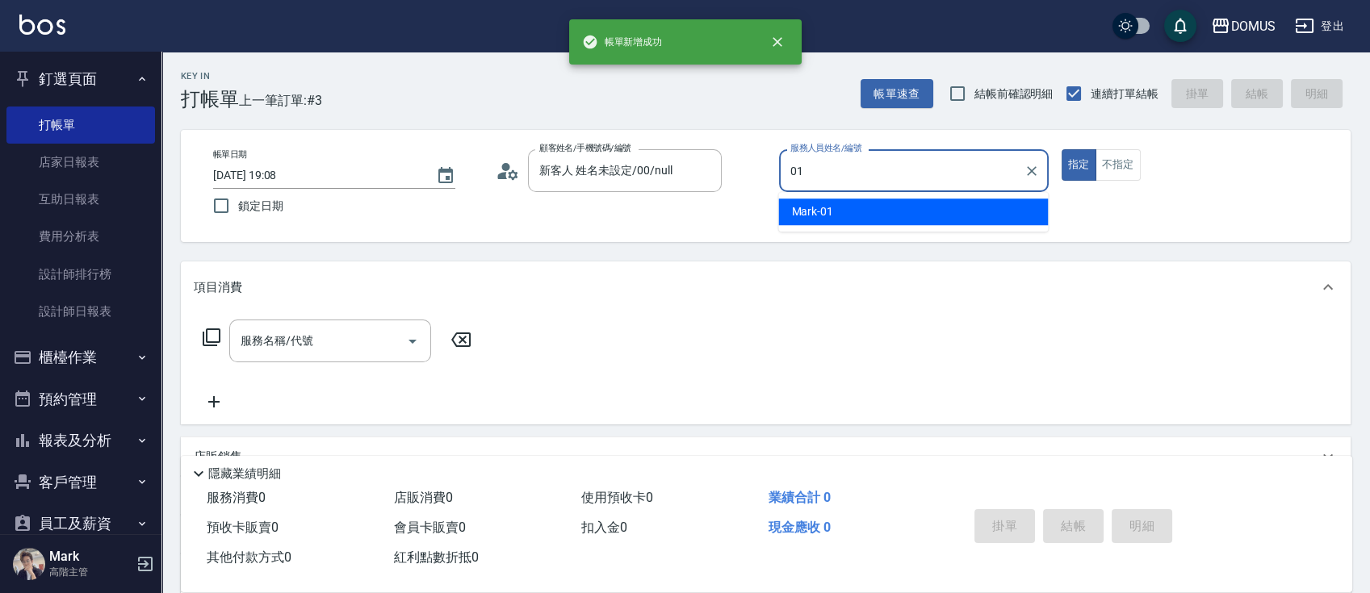
type input "Mark-01"
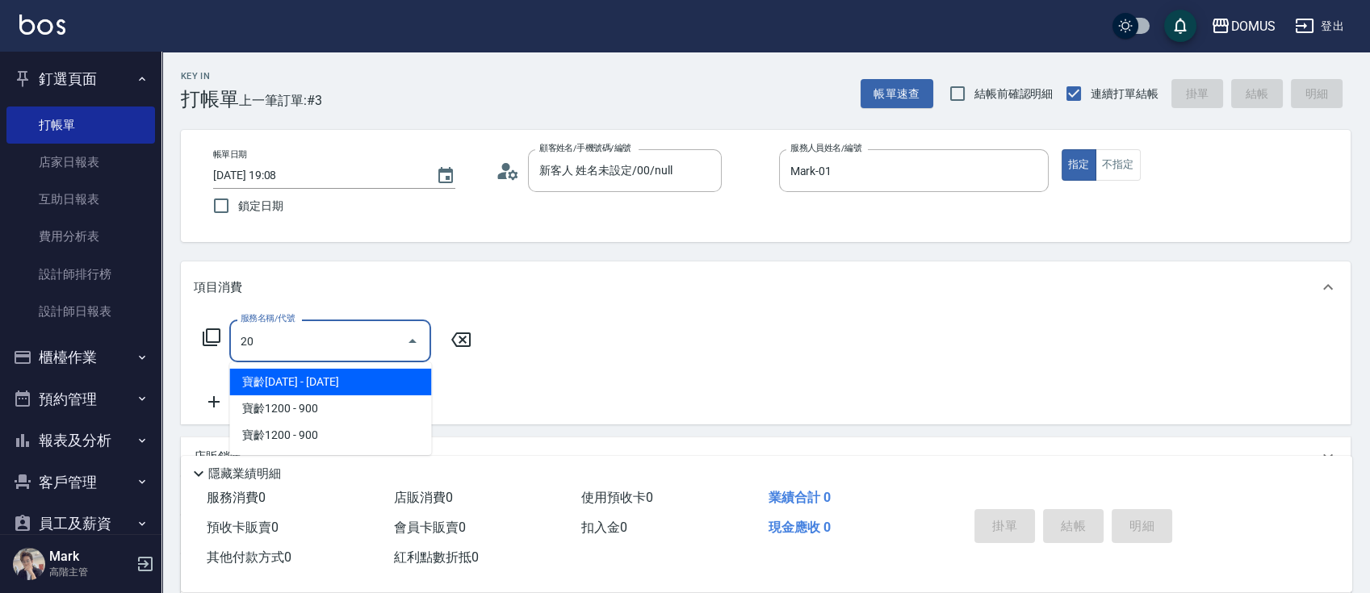
type input "2"
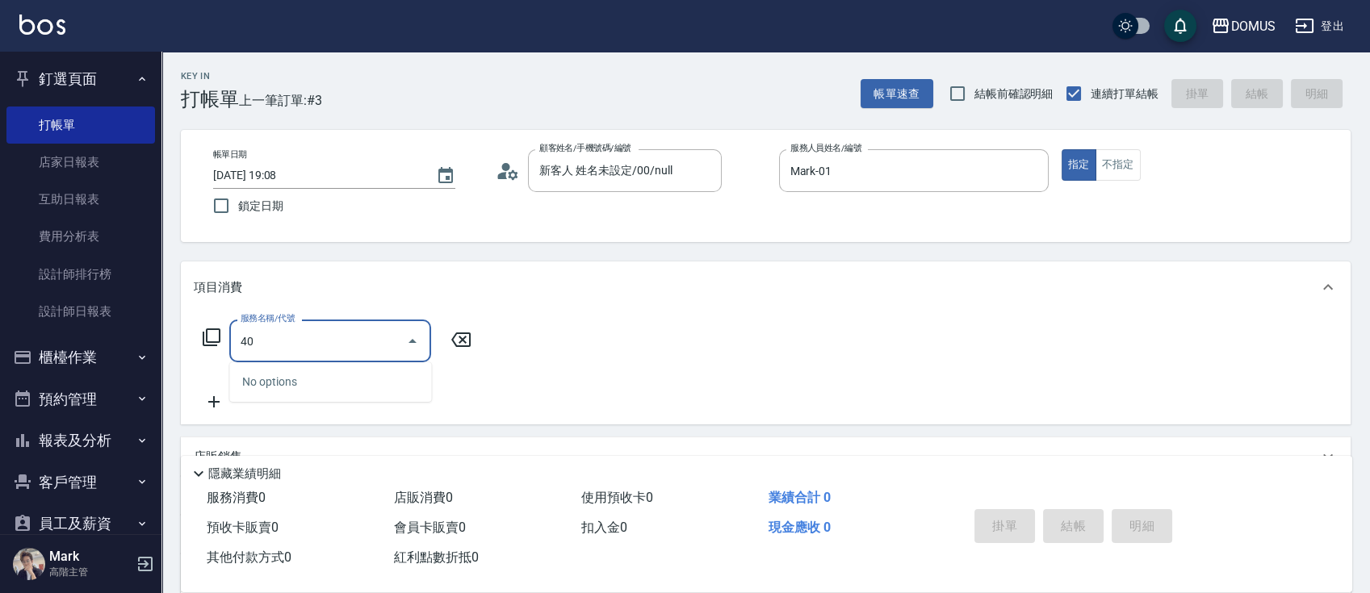
type input "401"
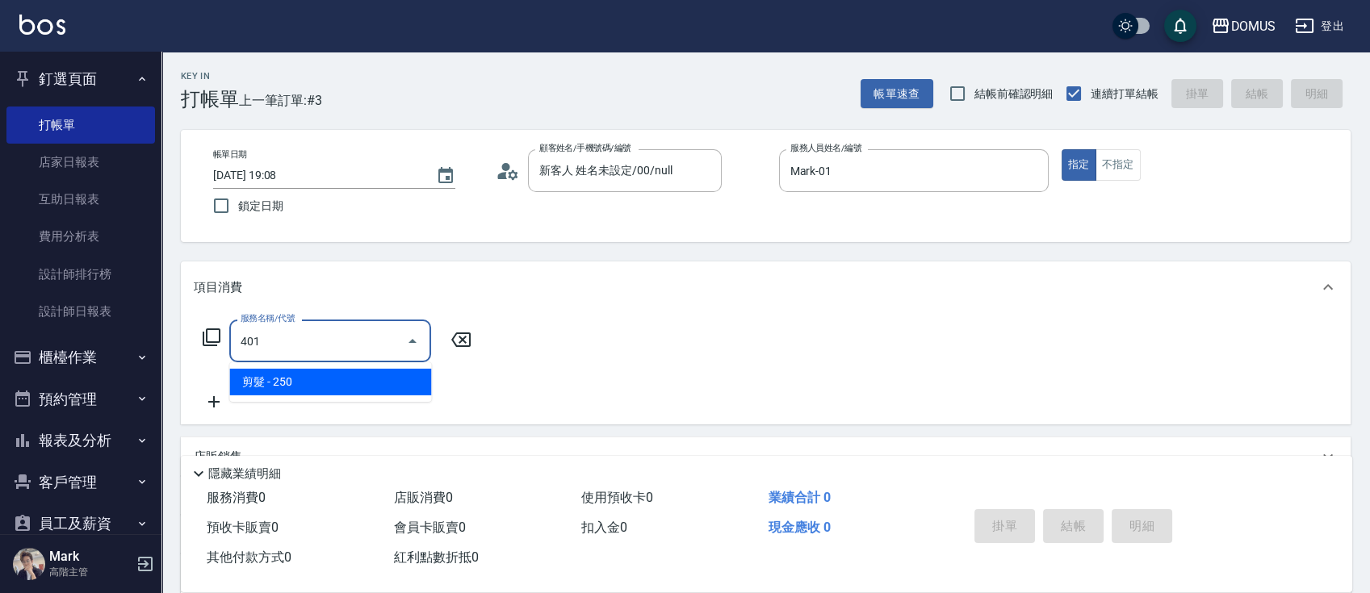
type input "20"
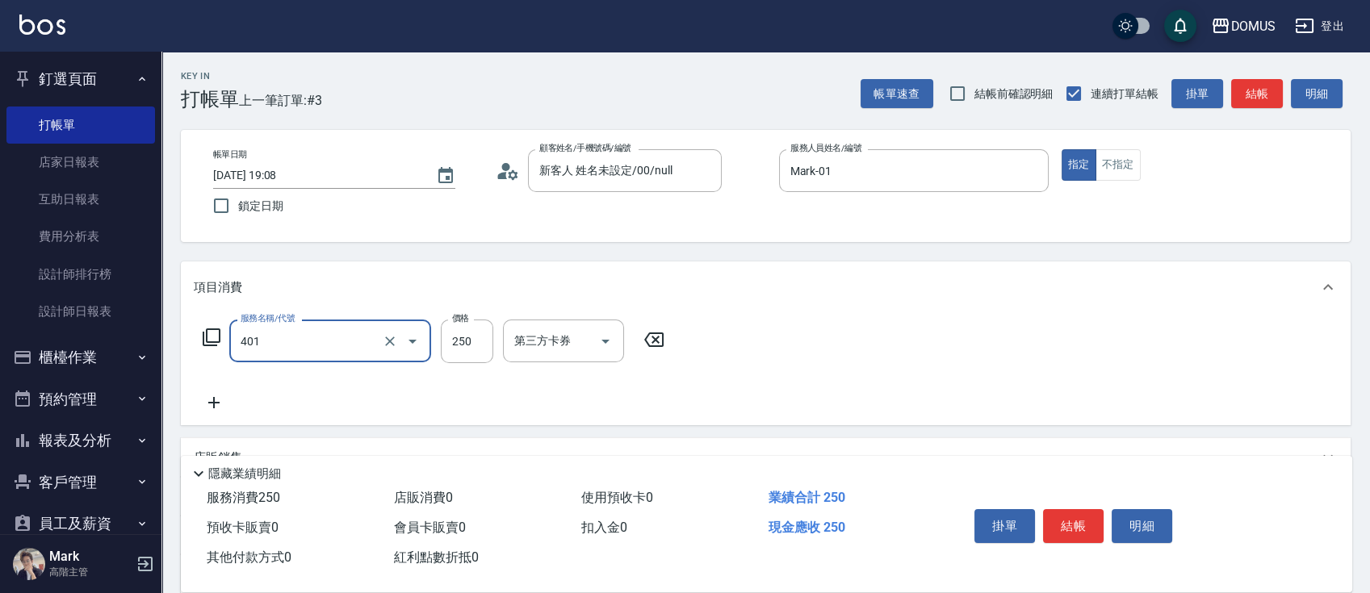
type input "剪髮(401)"
type input "6"
type input "0"
type input "60"
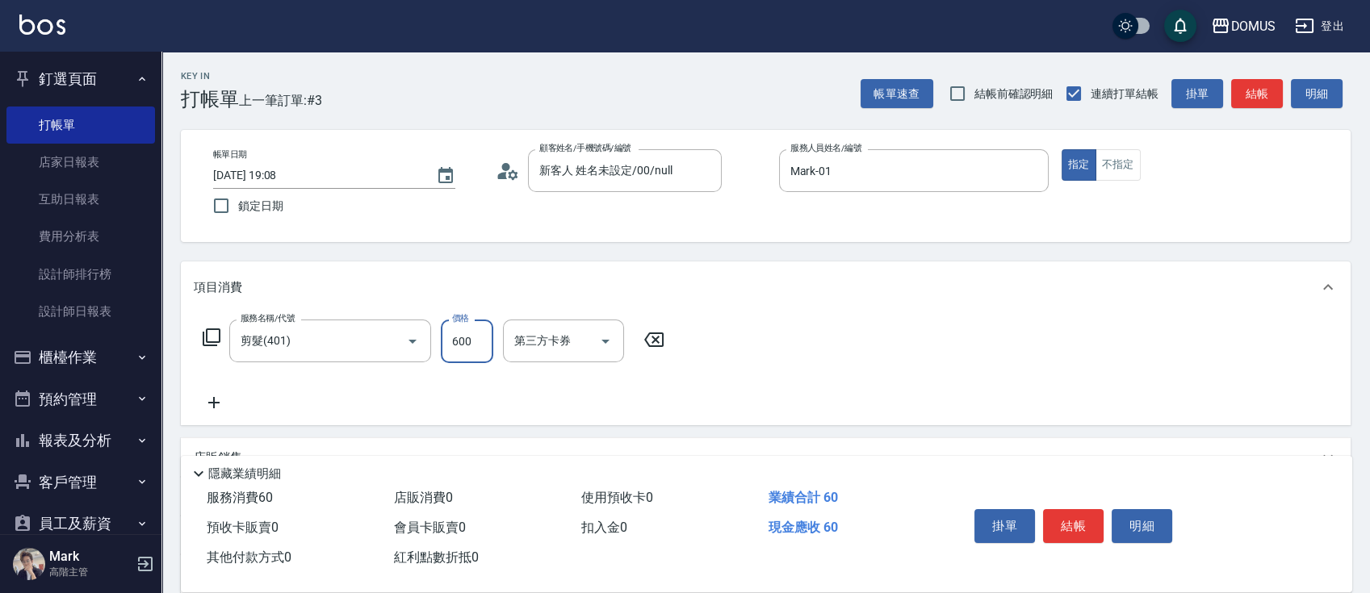
type input "600"
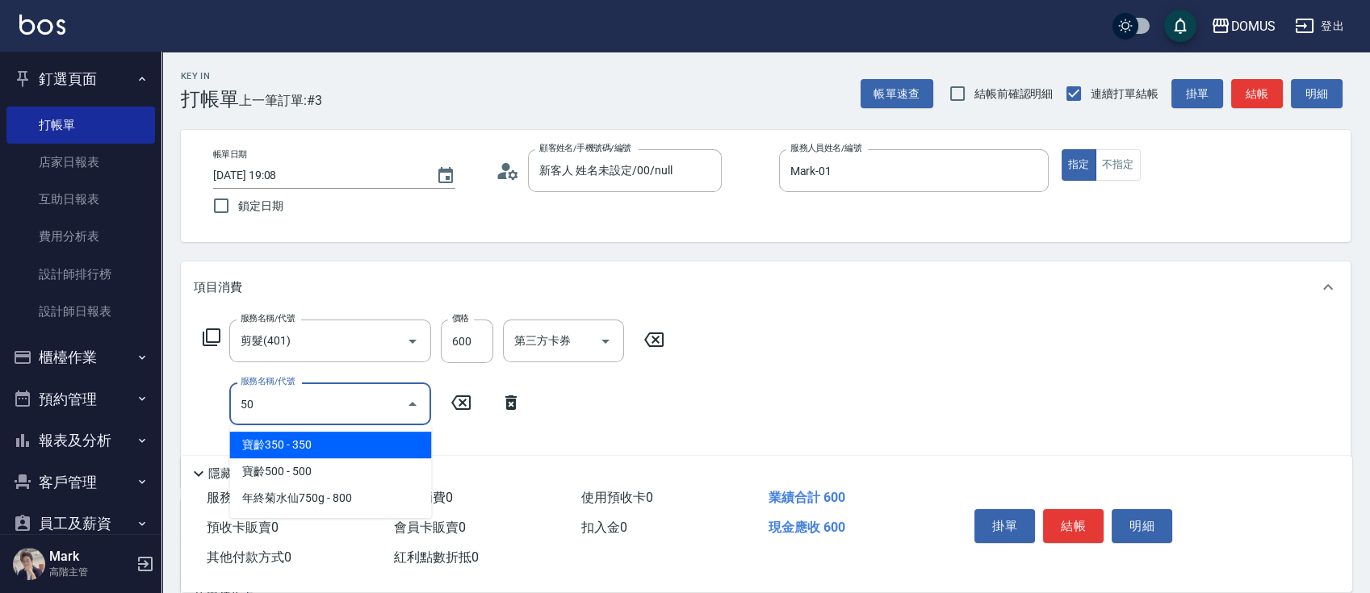
type input "501"
type input "160"
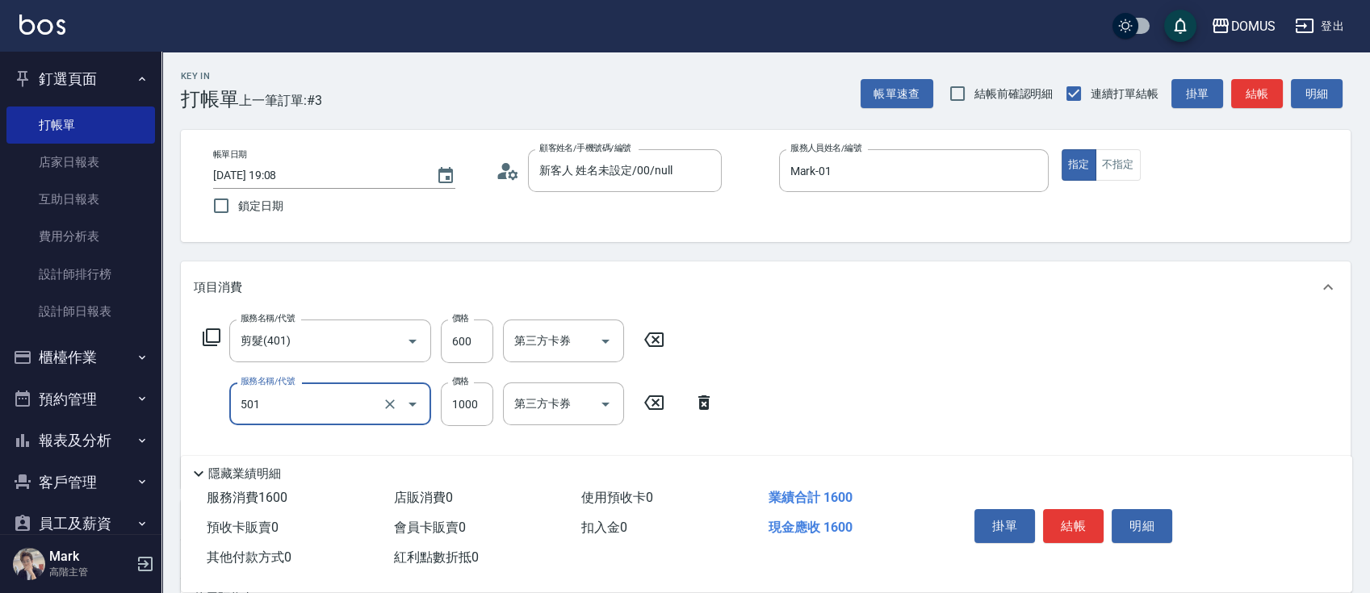
type input "染髮(501)"
type input "1"
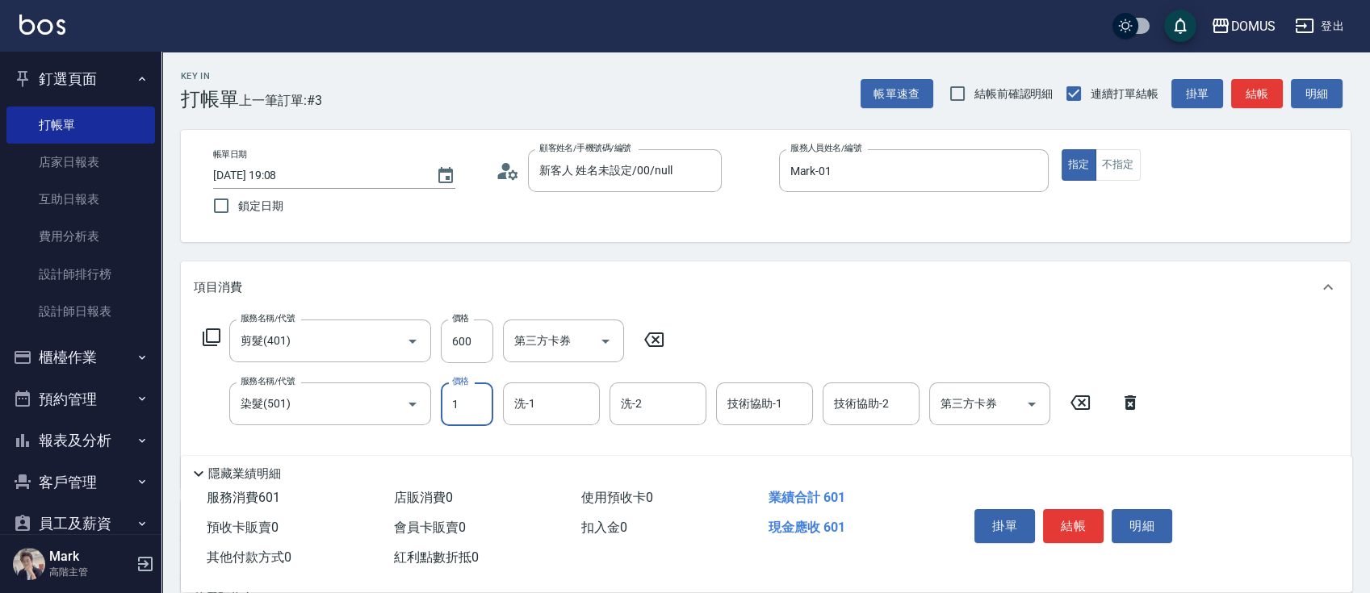
type input "60"
type input "15"
type input "70"
type input "150"
type input "210"
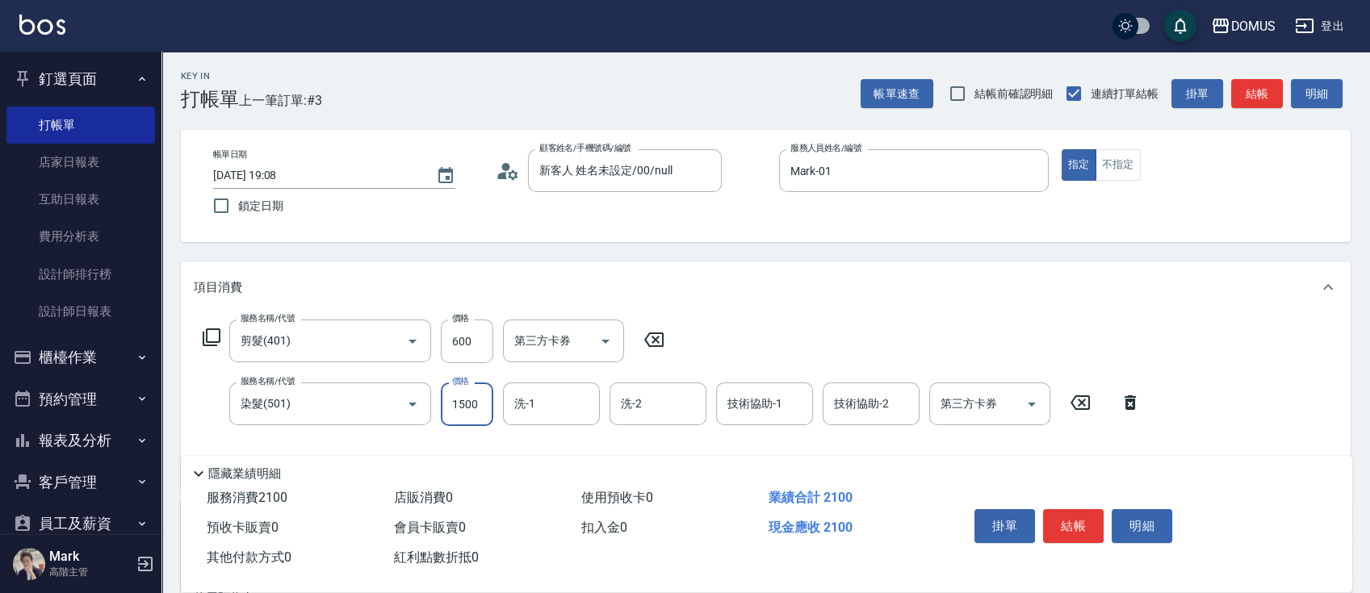
type input "1500"
type input "[PERSON_NAME]-40"
type input "林怡靜-37"
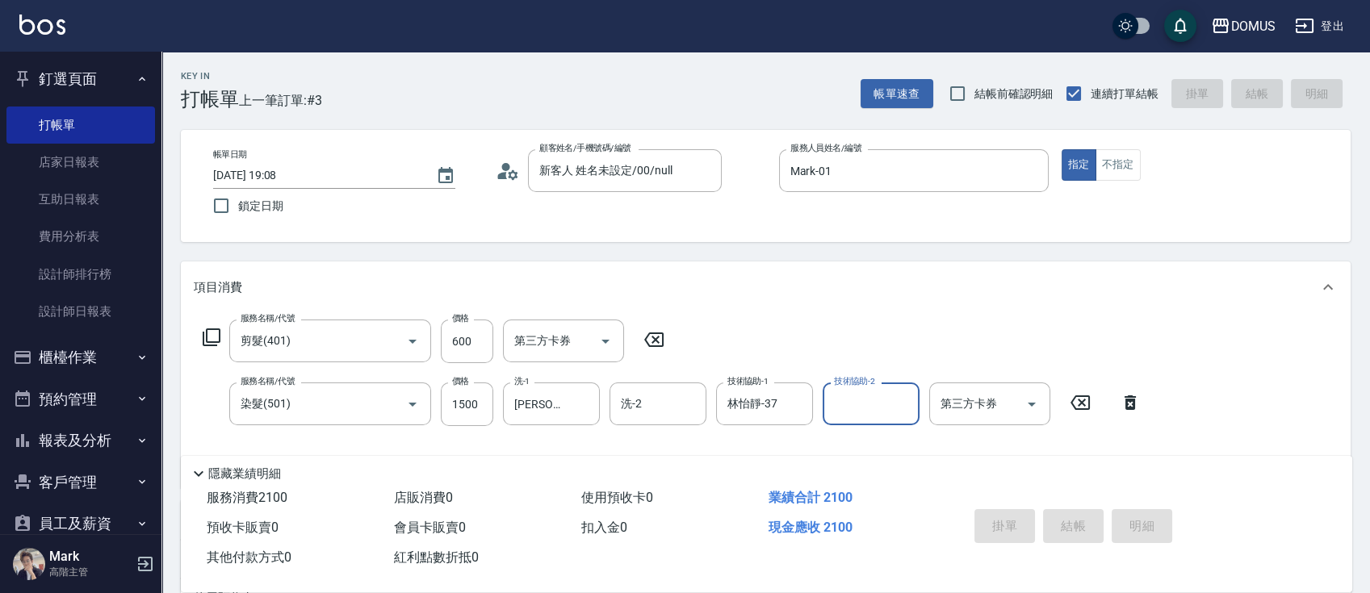
type input "0"
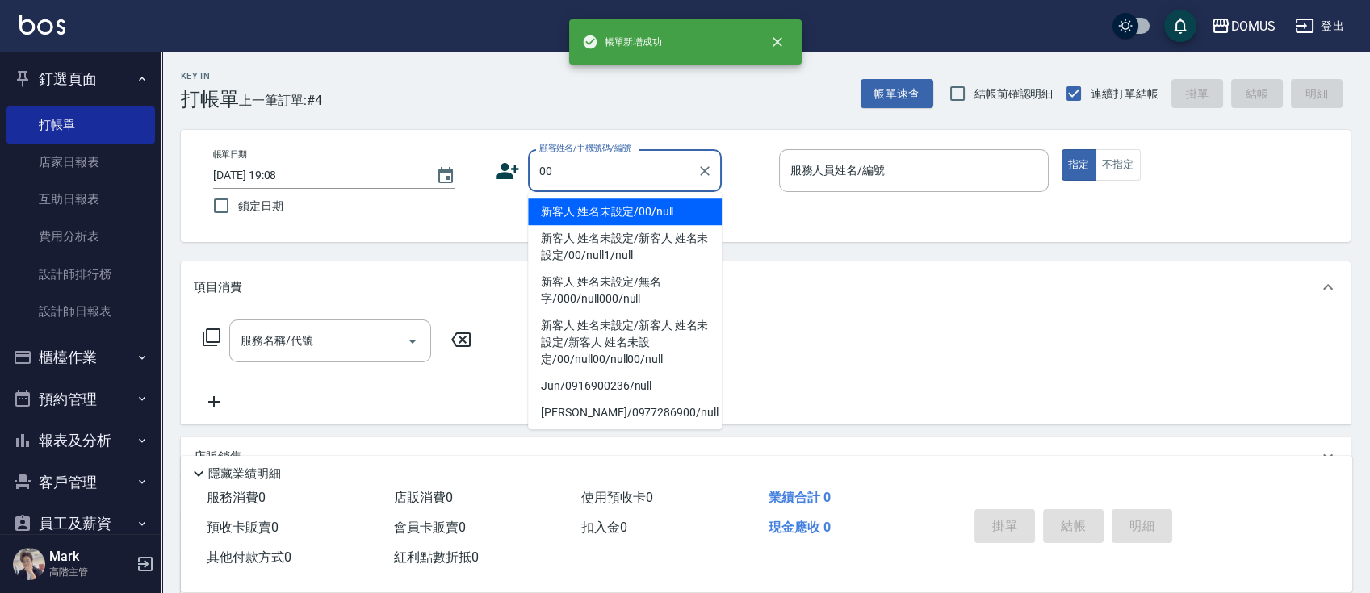
type input "新客人 姓名未設定/00/null"
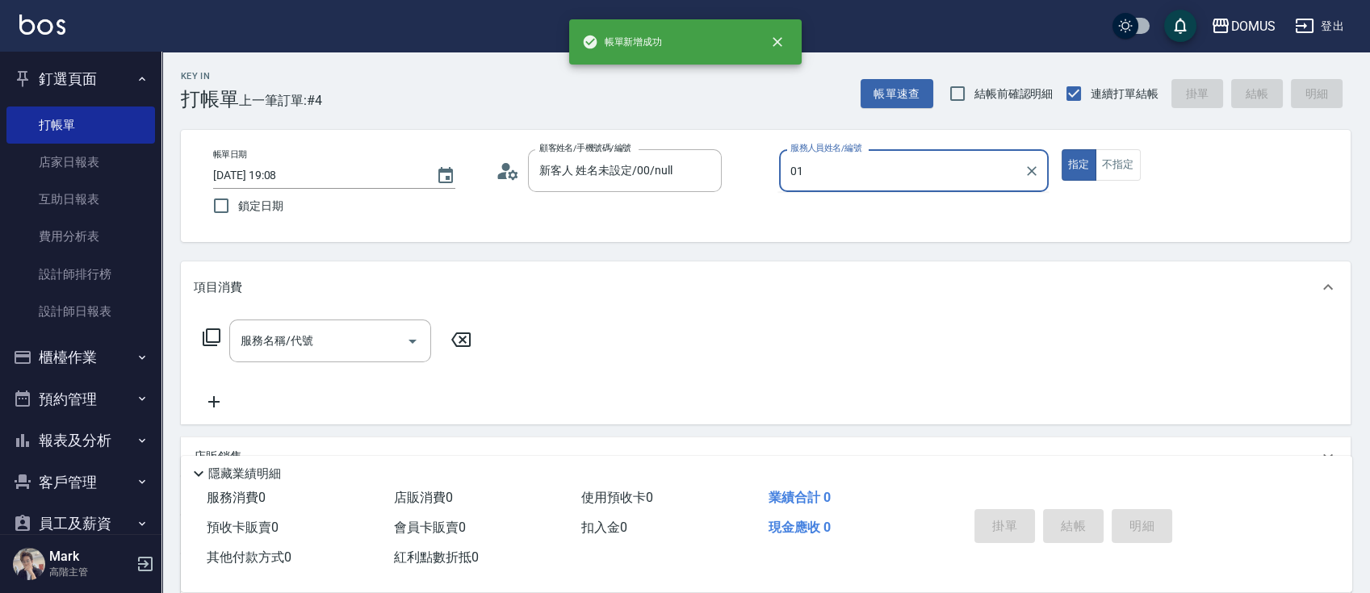
type input "Mark-01"
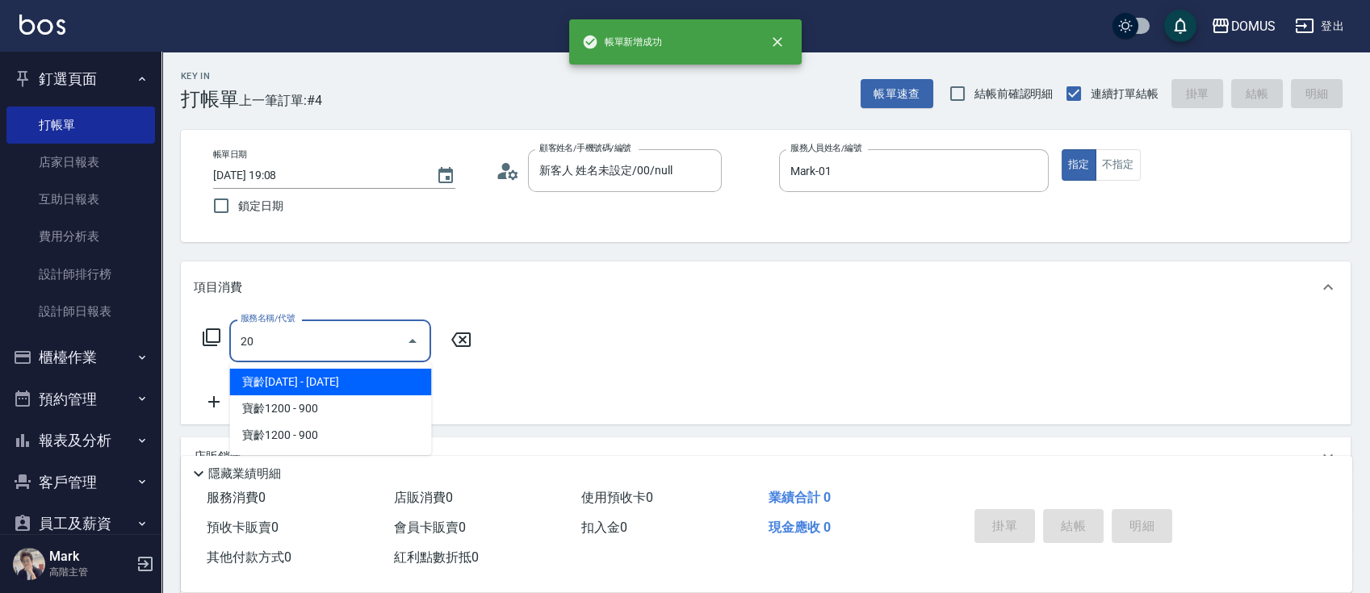
type input "206"
type input "20"
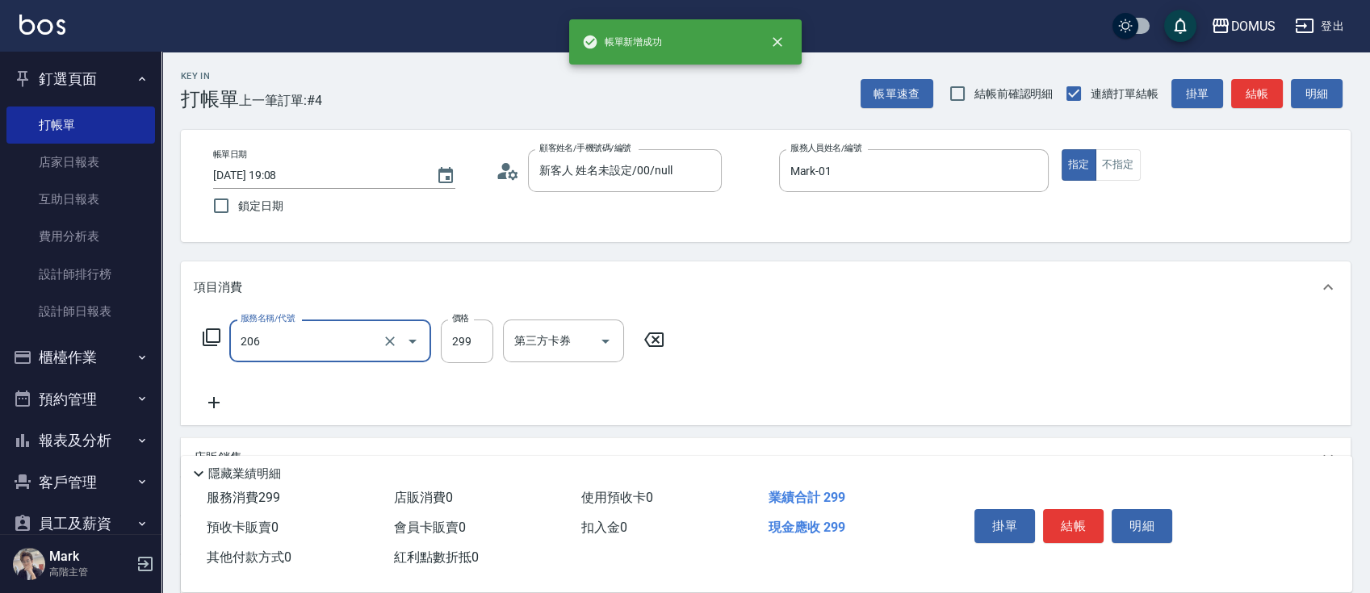
type input "健康洗髮(206)"
type input "0"
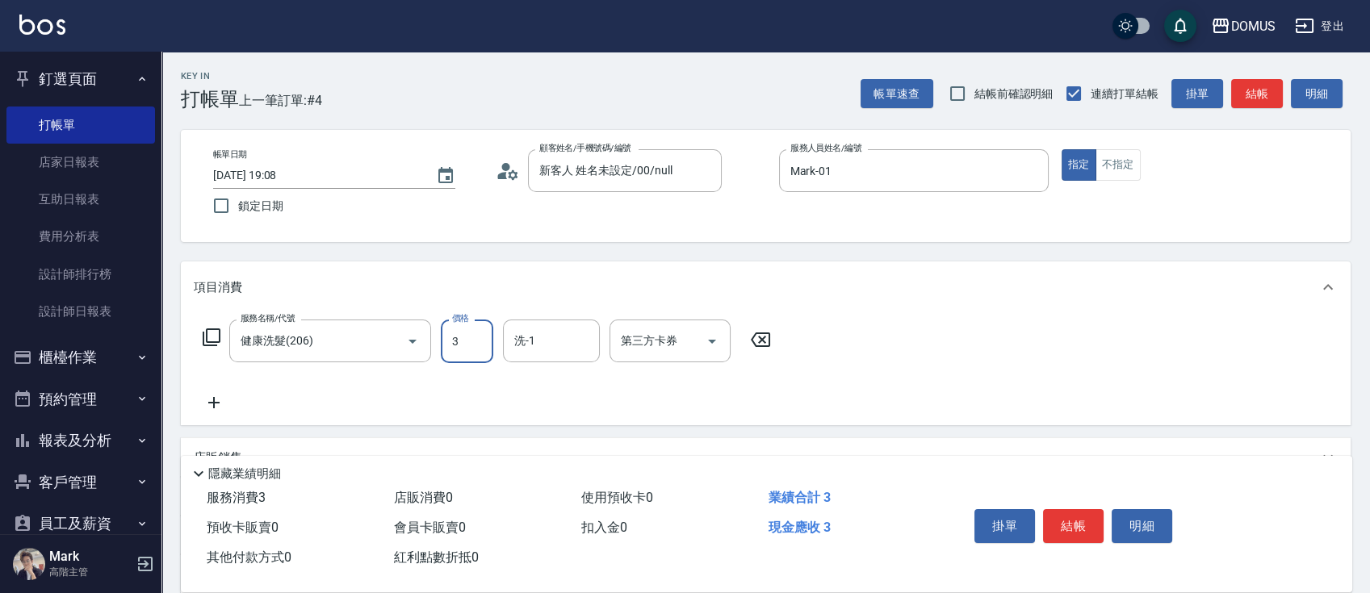
type input "30"
type input "300"
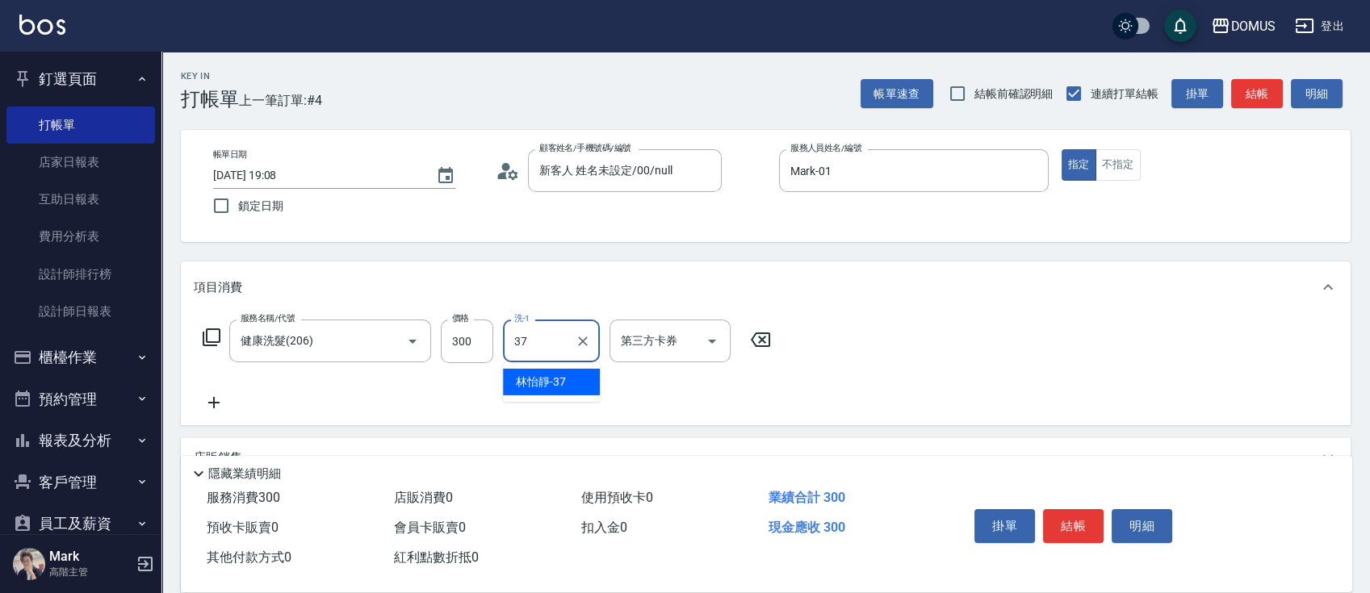
type input "林怡靜-37"
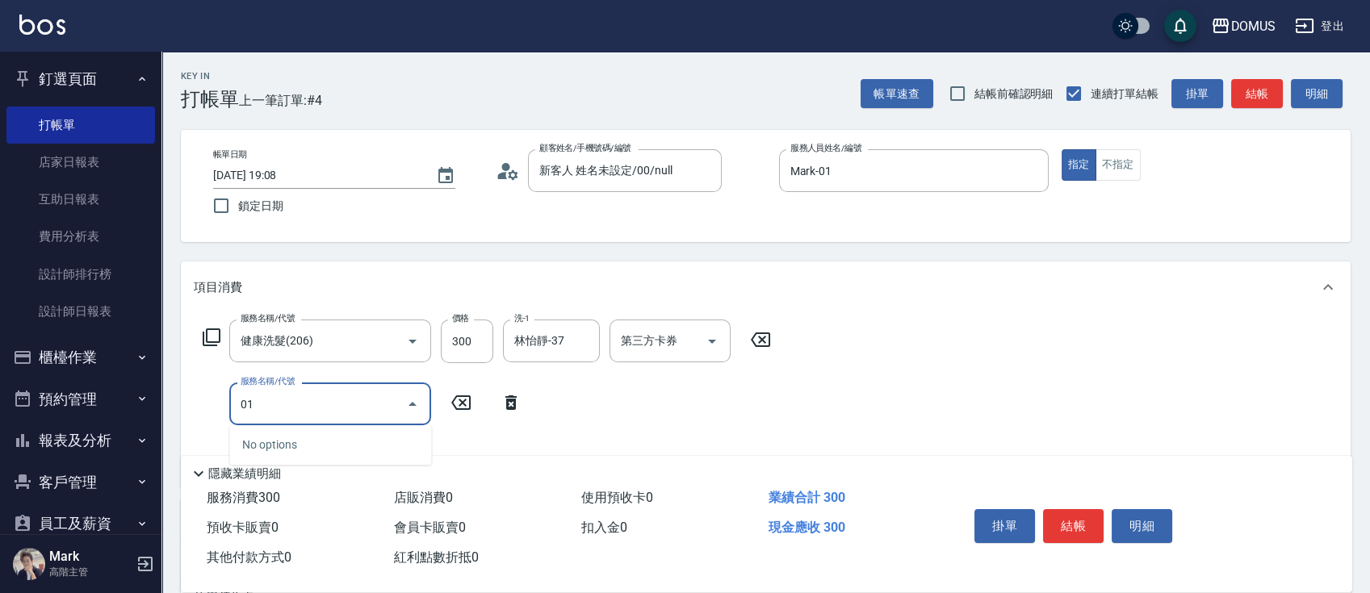
type input "0"
type input "401"
type input "50"
type input "剪髮(401)"
type input "5"
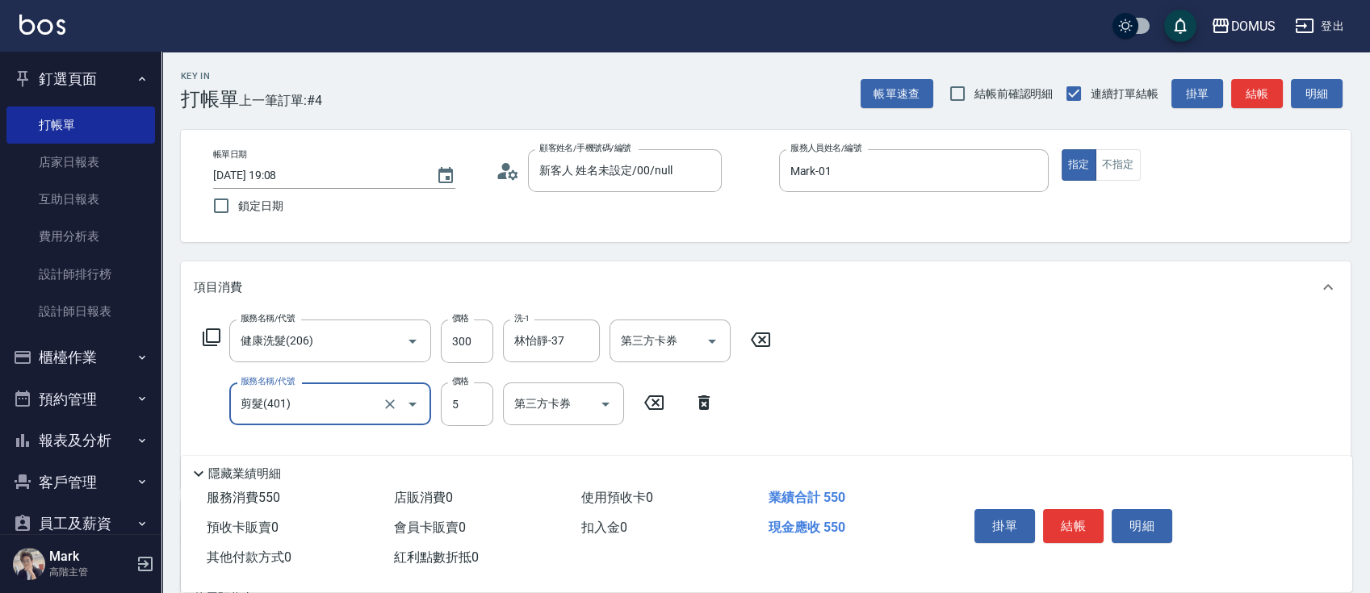
type input "30"
type input "50"
type input "80"
type input "500"
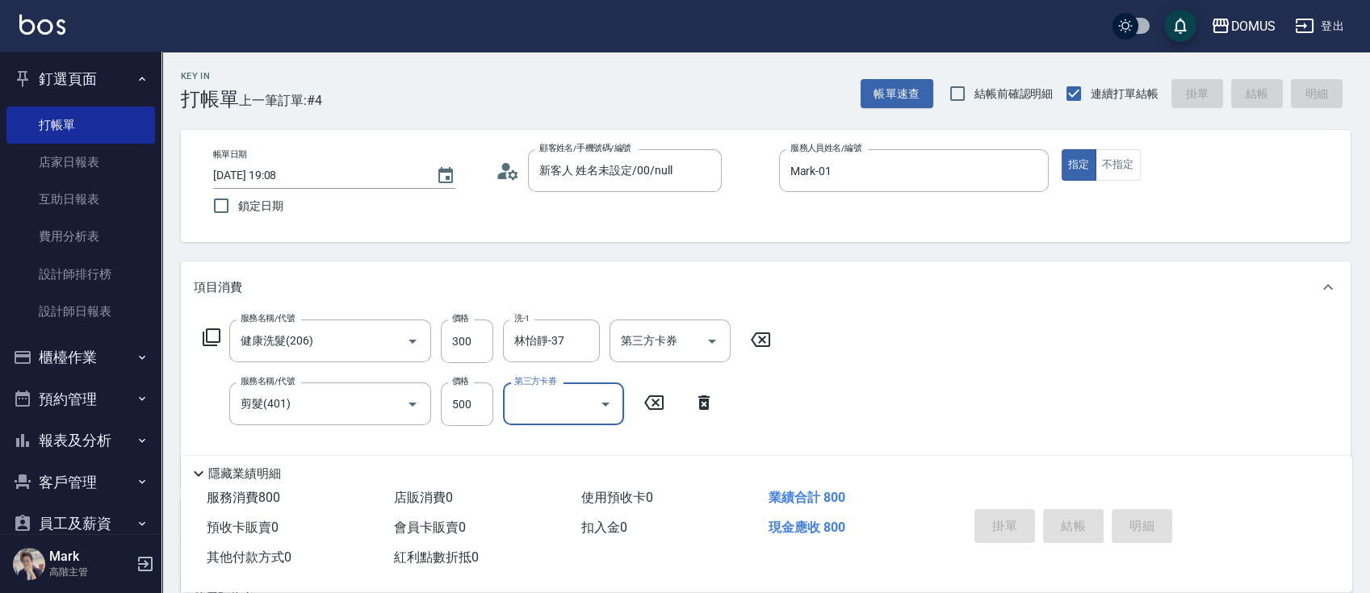
type input "0"
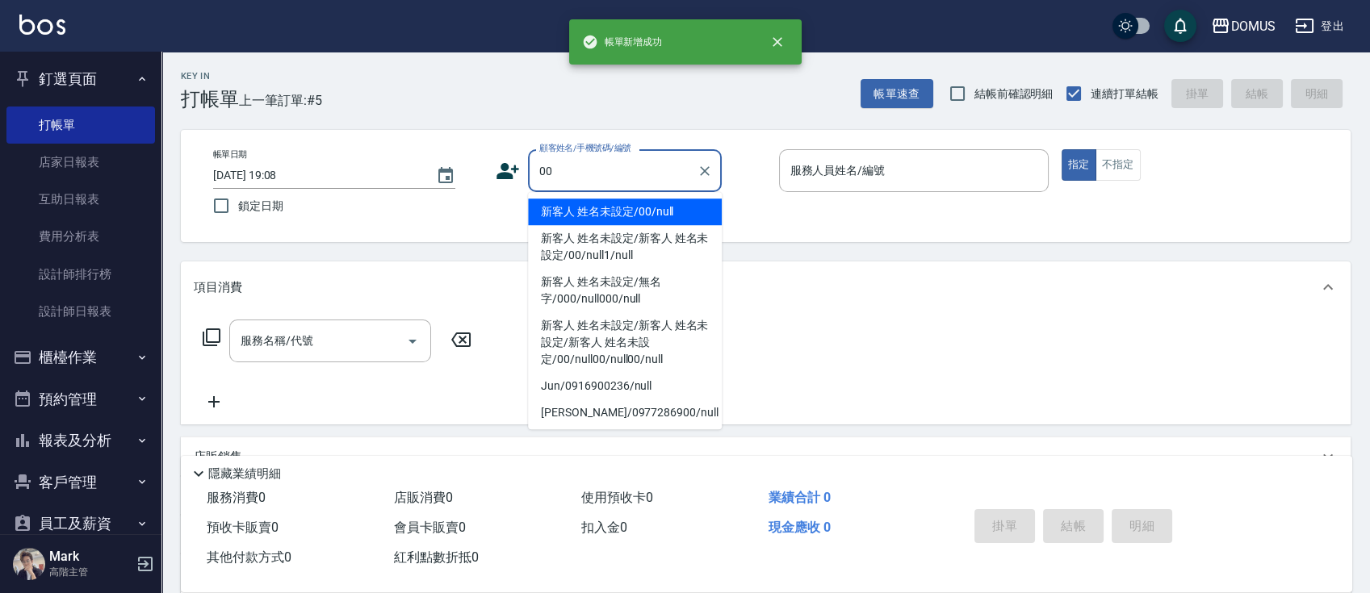
type input "新客人 姓名未設定/00/null"
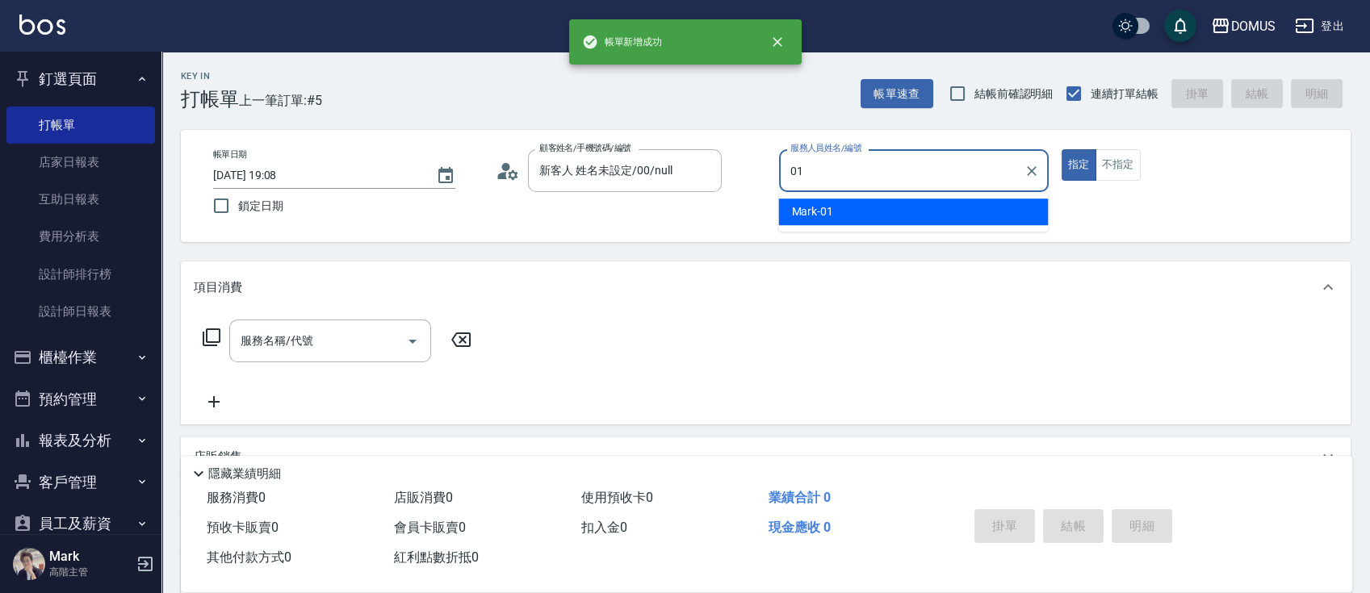
type input "Mark-01"
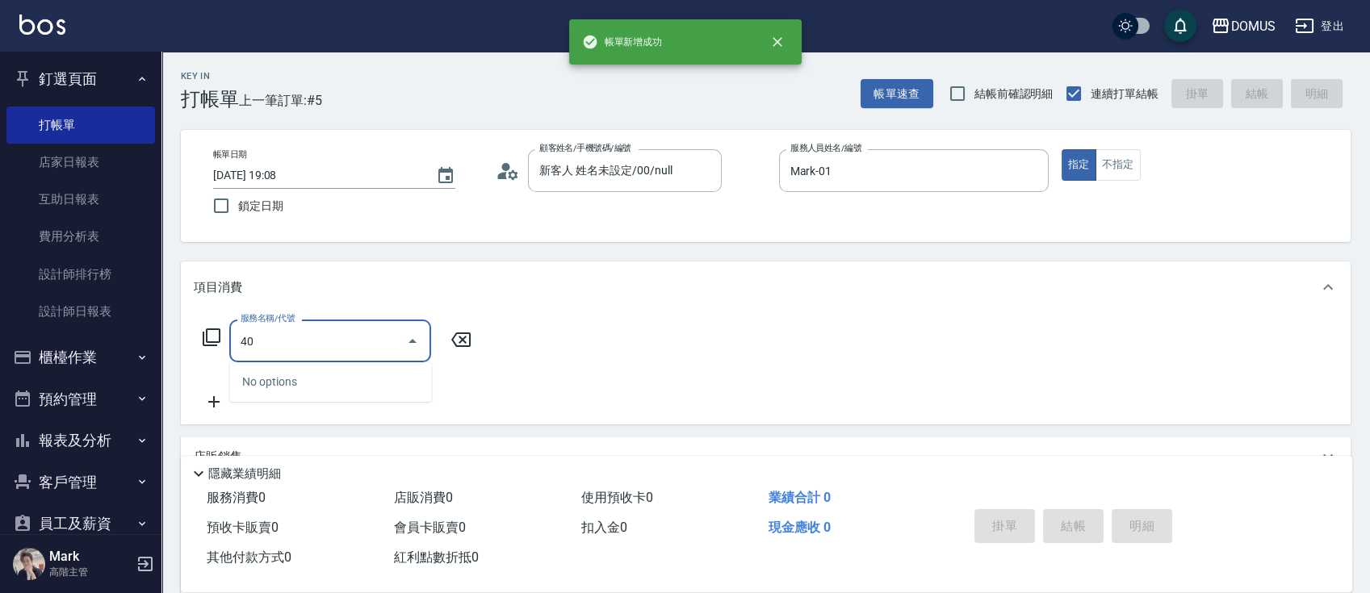
type input "401"
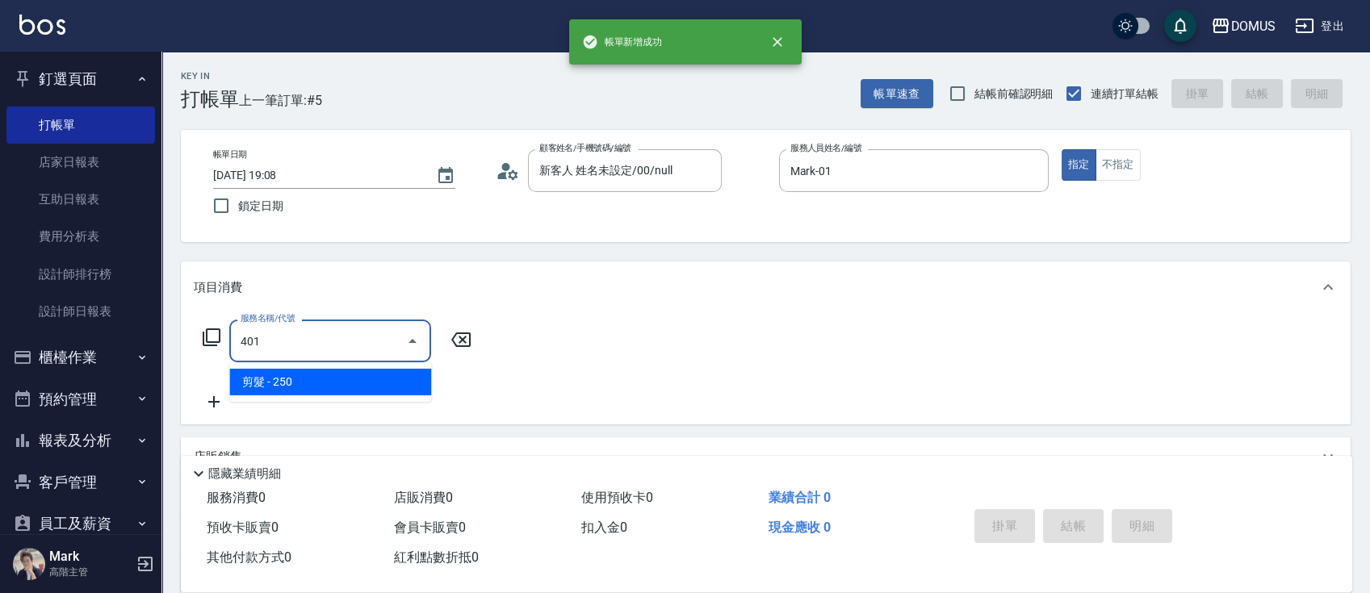
type input "20"
type input "剪髮(401)"
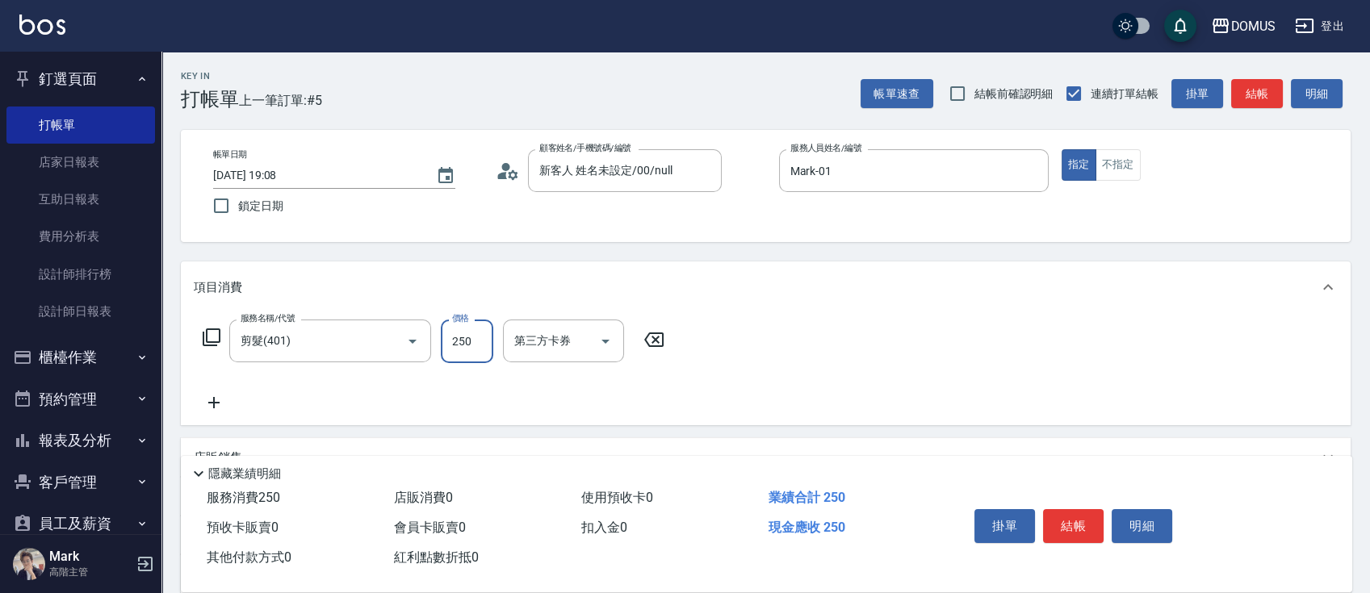
type input "0"
type input "80"
type input "800"
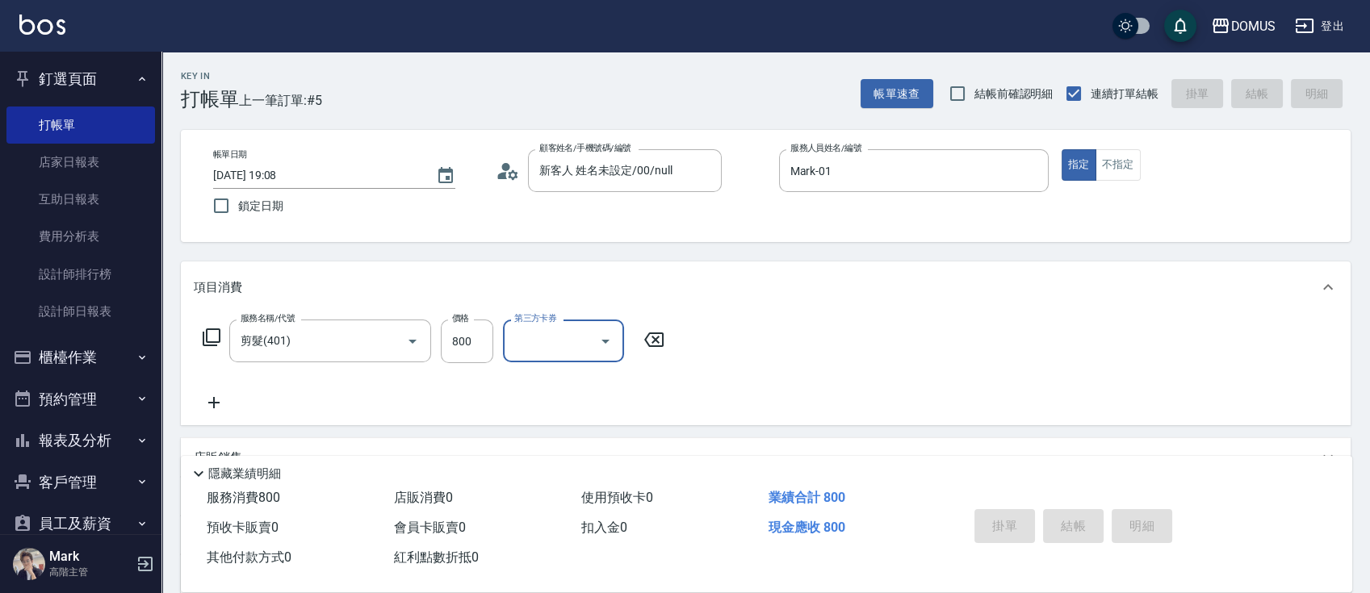
type input "0"
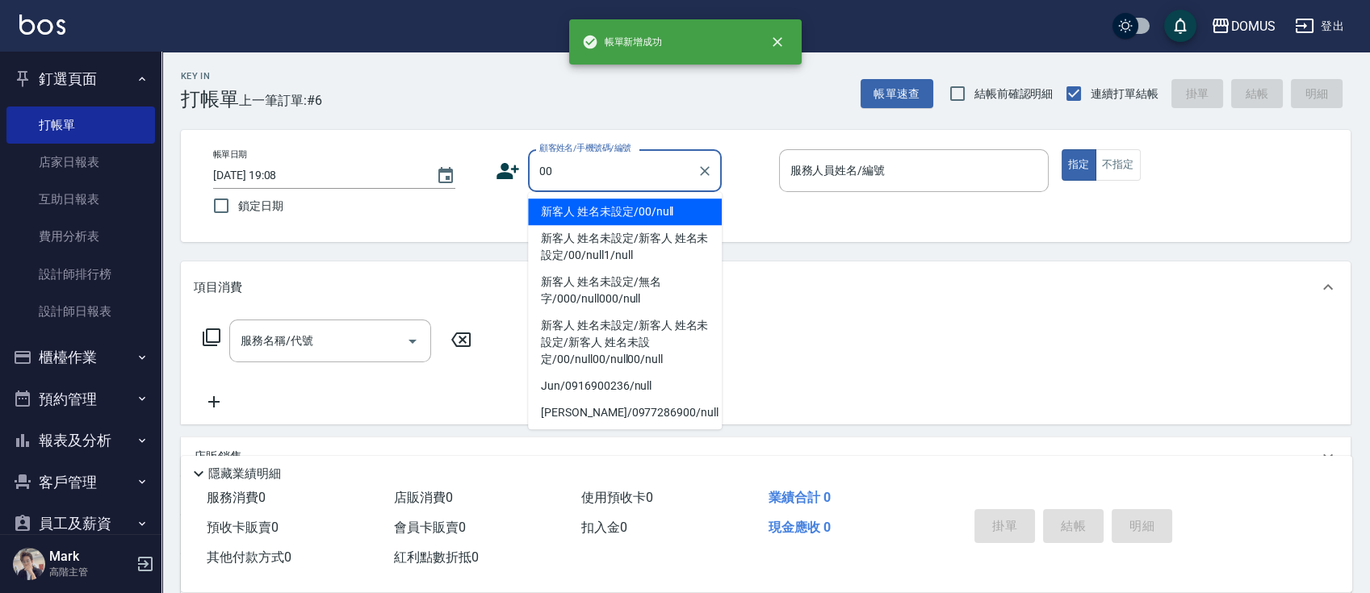
type input "新客人 姓名未設定/00/null"
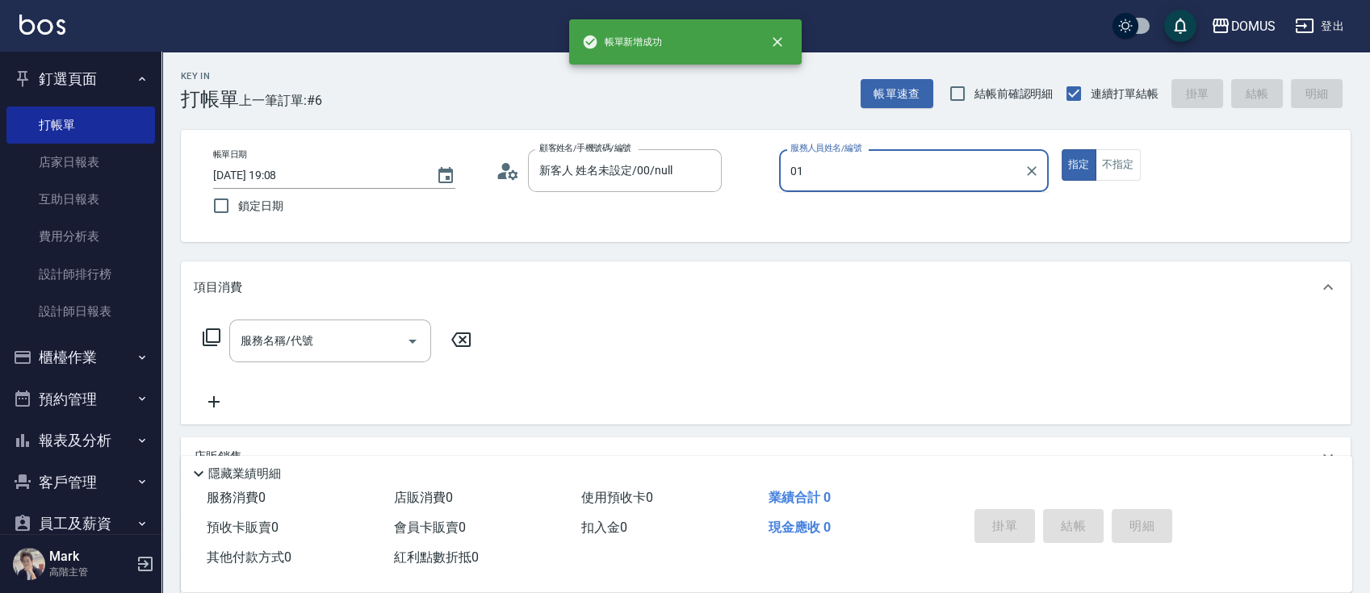
type input "Mark-01"
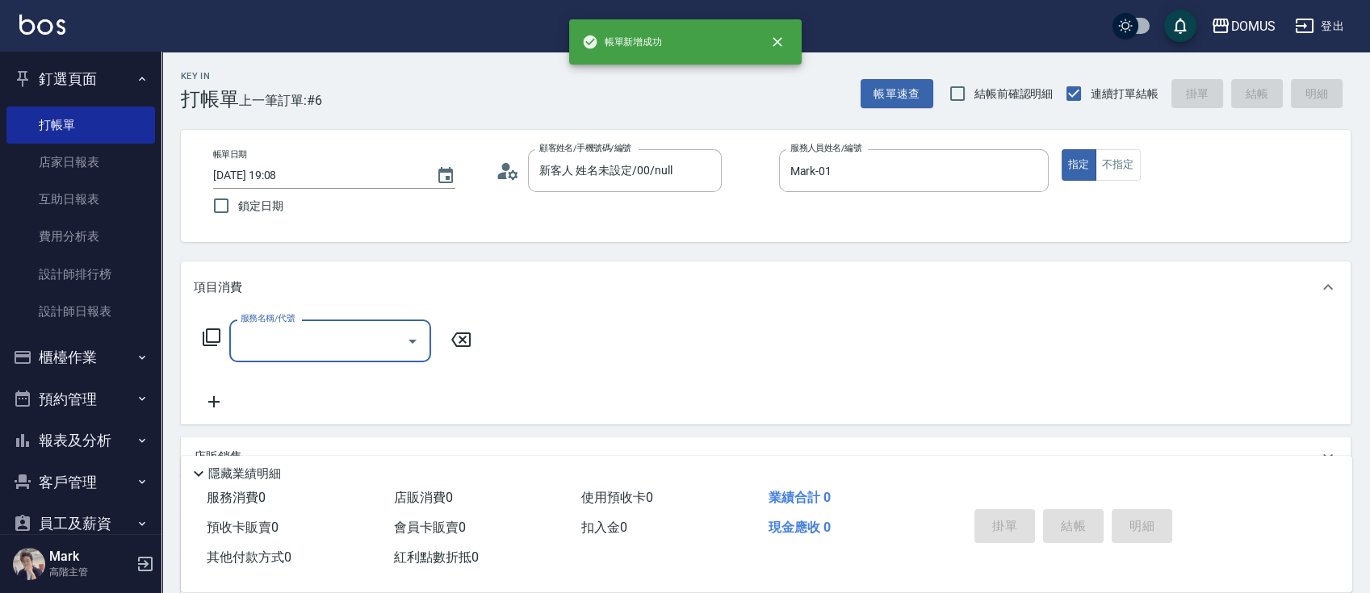
type input "4"
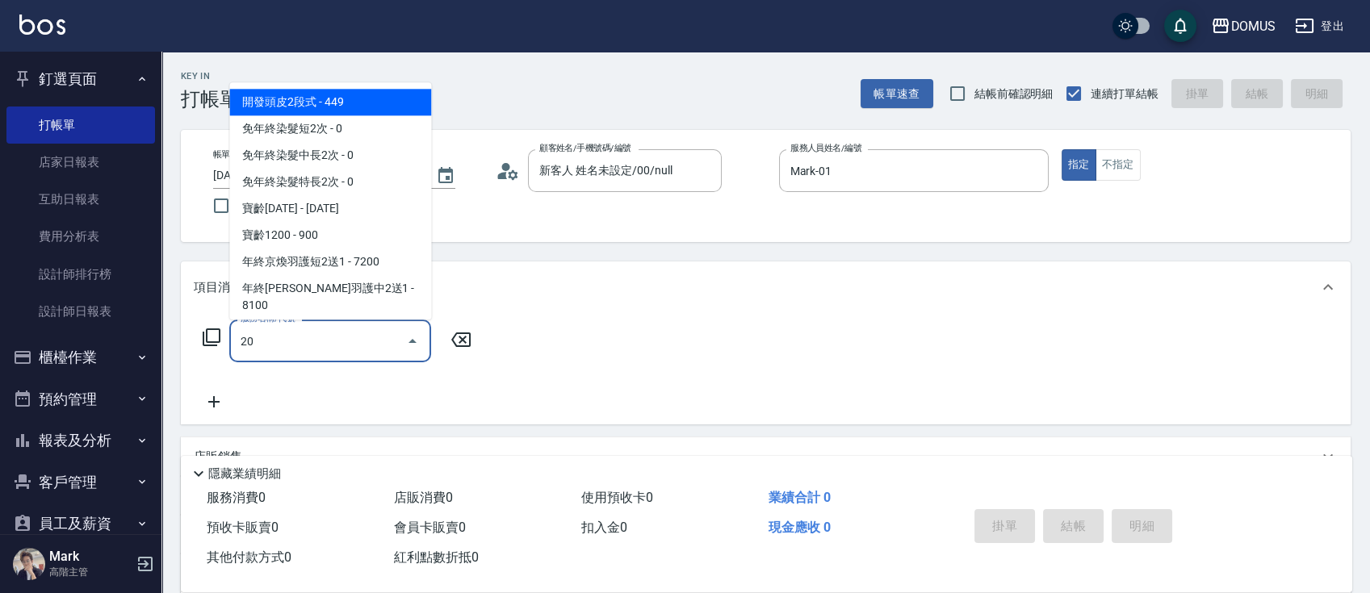
type input "206"
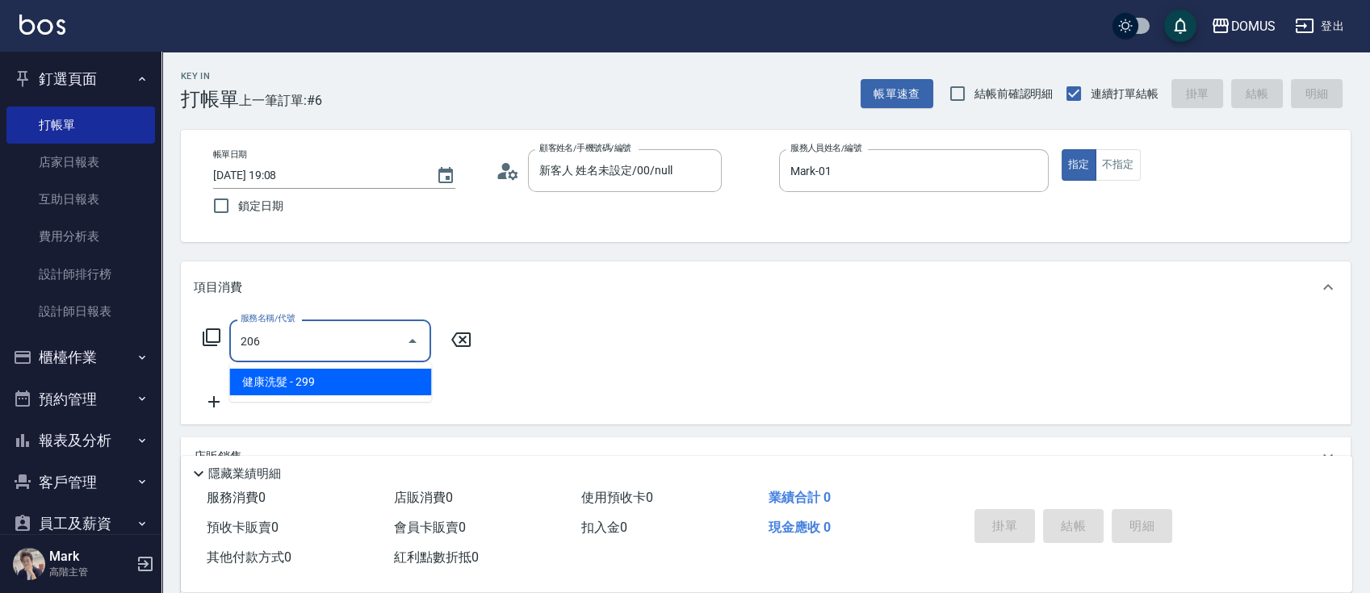
type input "20"
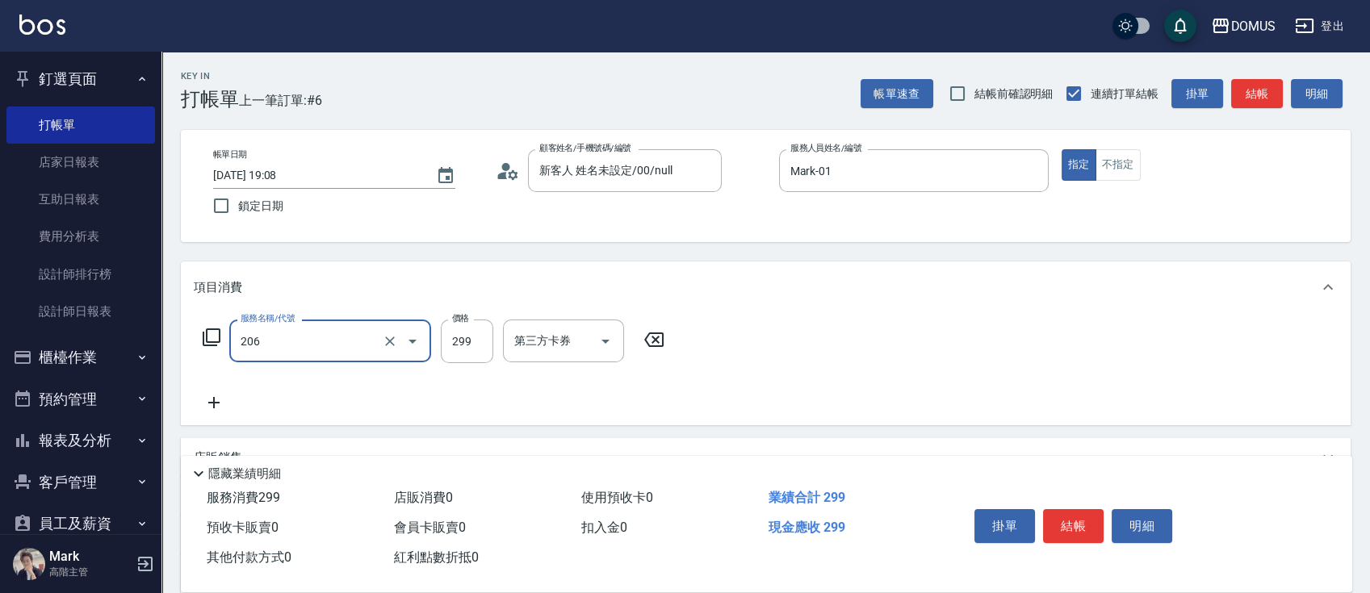
type input "健康洗髮(206)"
type input "3"
type input "0"
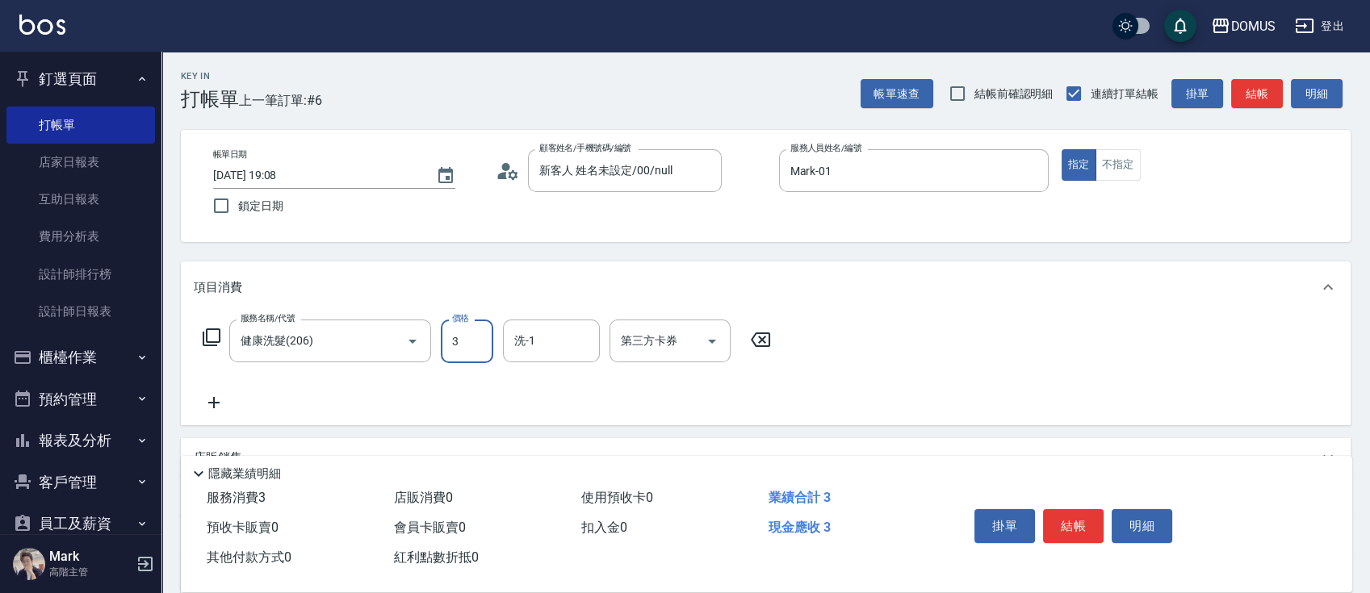
type input "30"
type input "300"
type input "林怡靜-37"
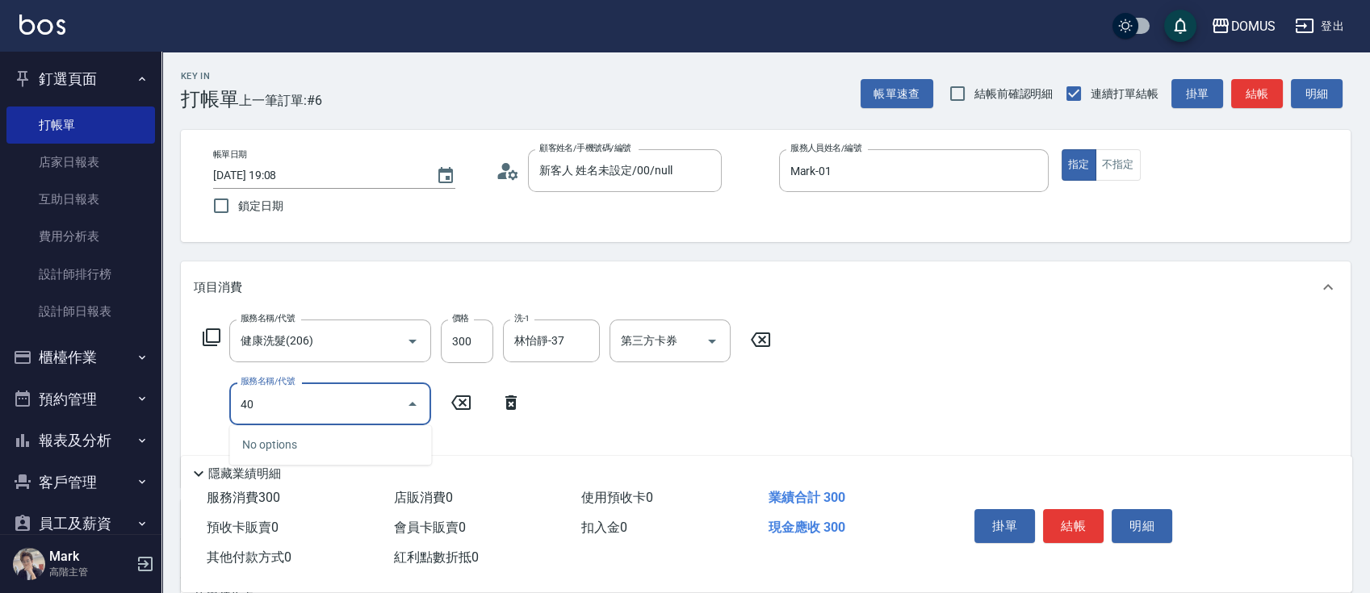
type input "401"
type input "50"
type input "剪髮(401)"
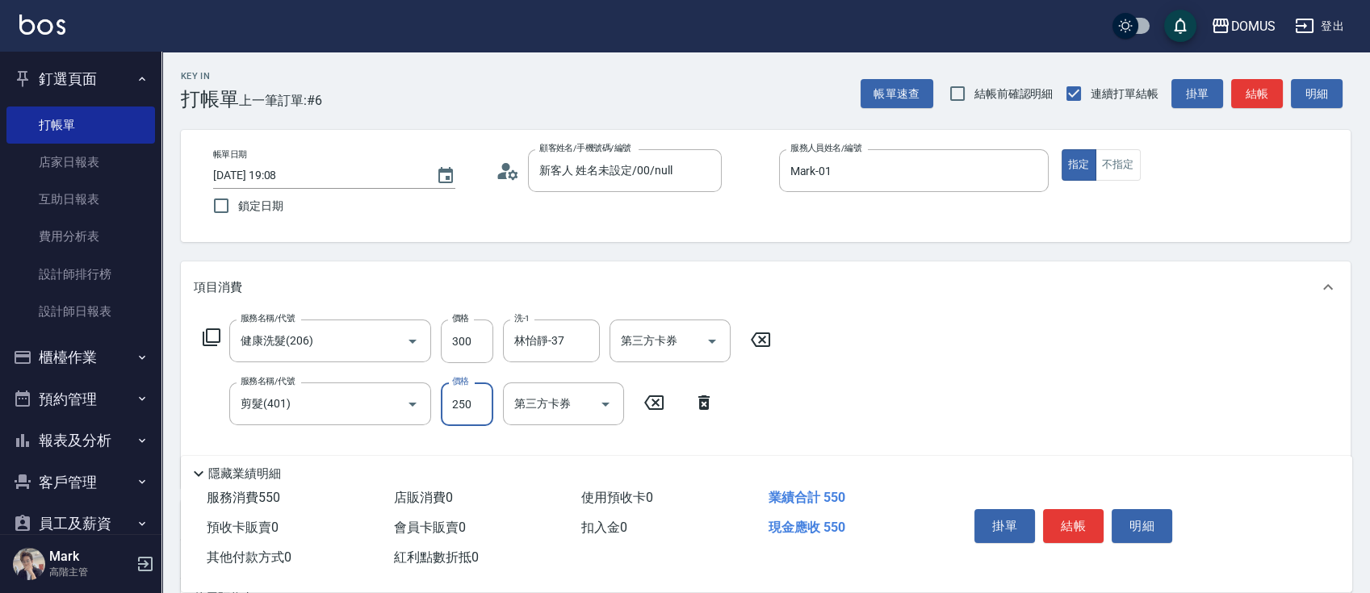
type input "5"
type input "30"
type input "50"
type input "80"
type input "500"
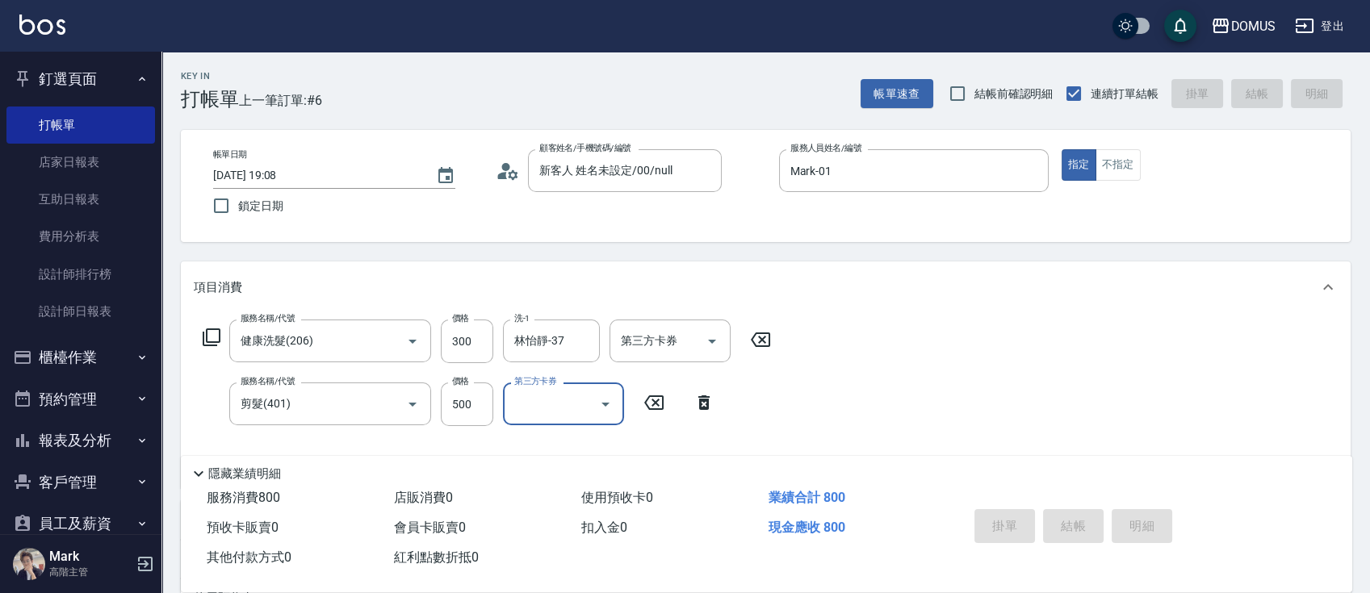
type input "[DATE] 19:09"
type input "0"
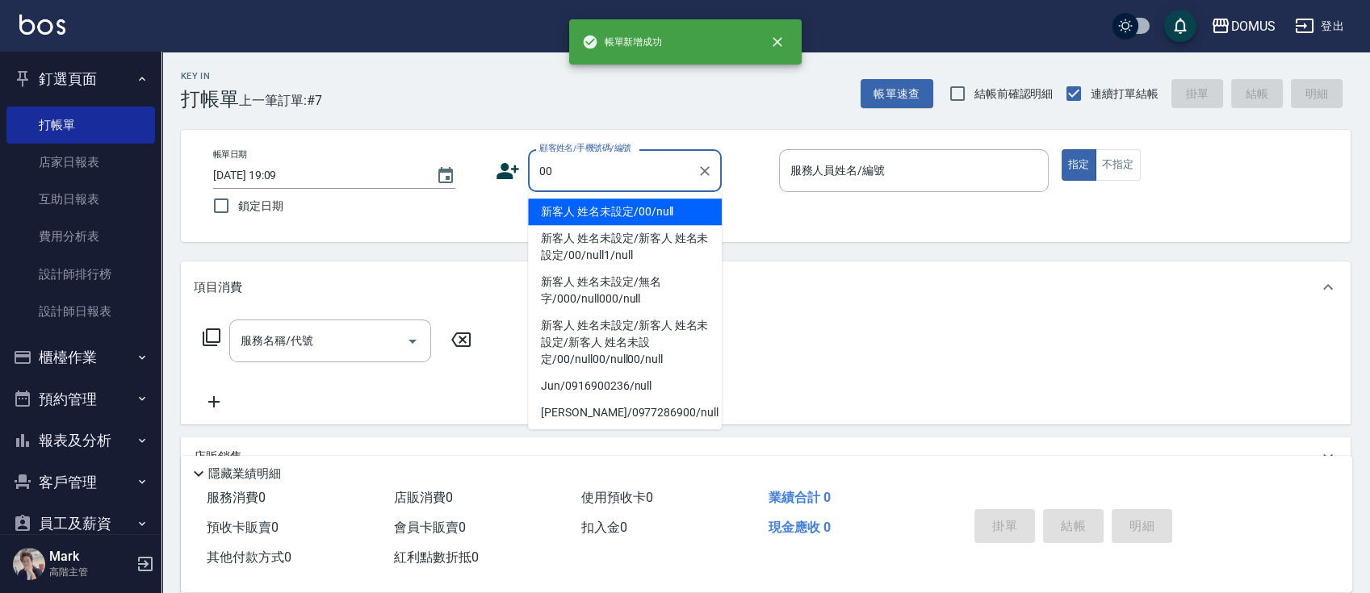
type input "新客人 姓名未設定/00/null"
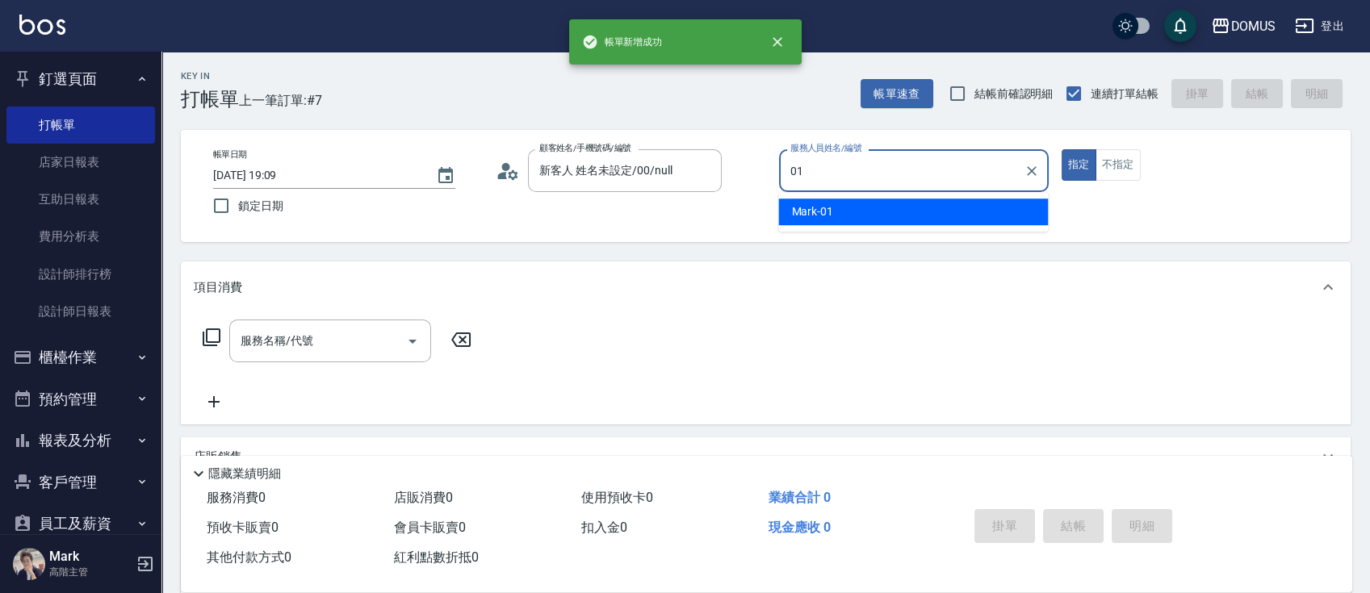
type input "Mark-01"
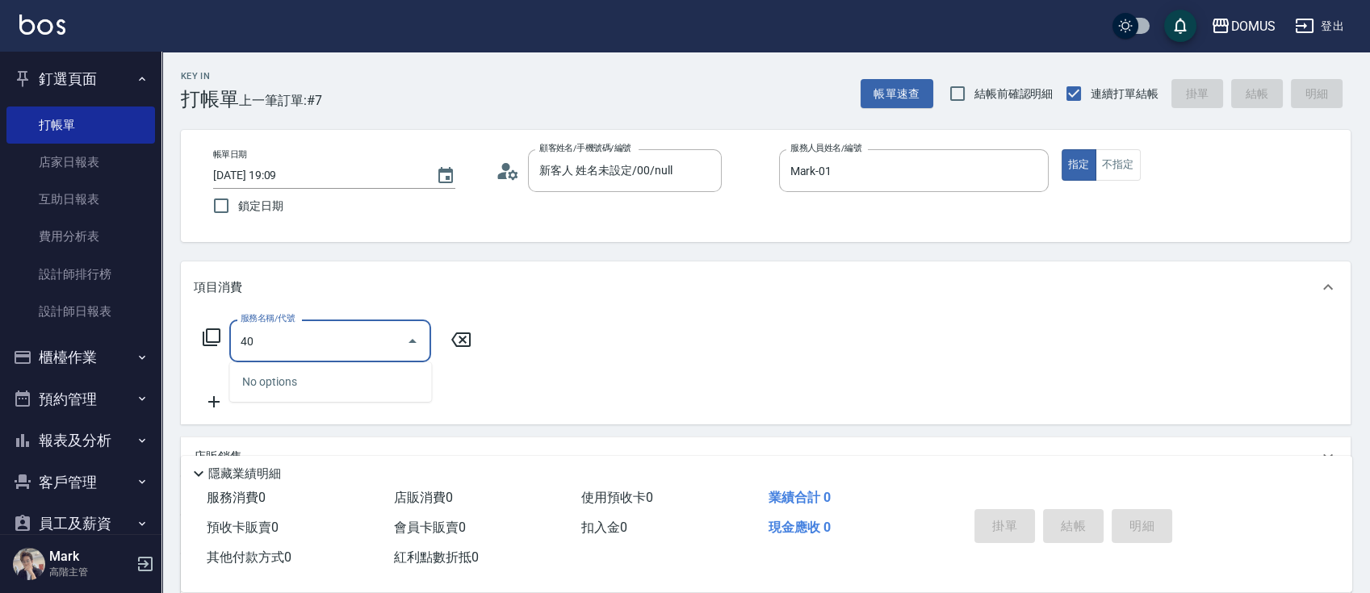
type input "401"
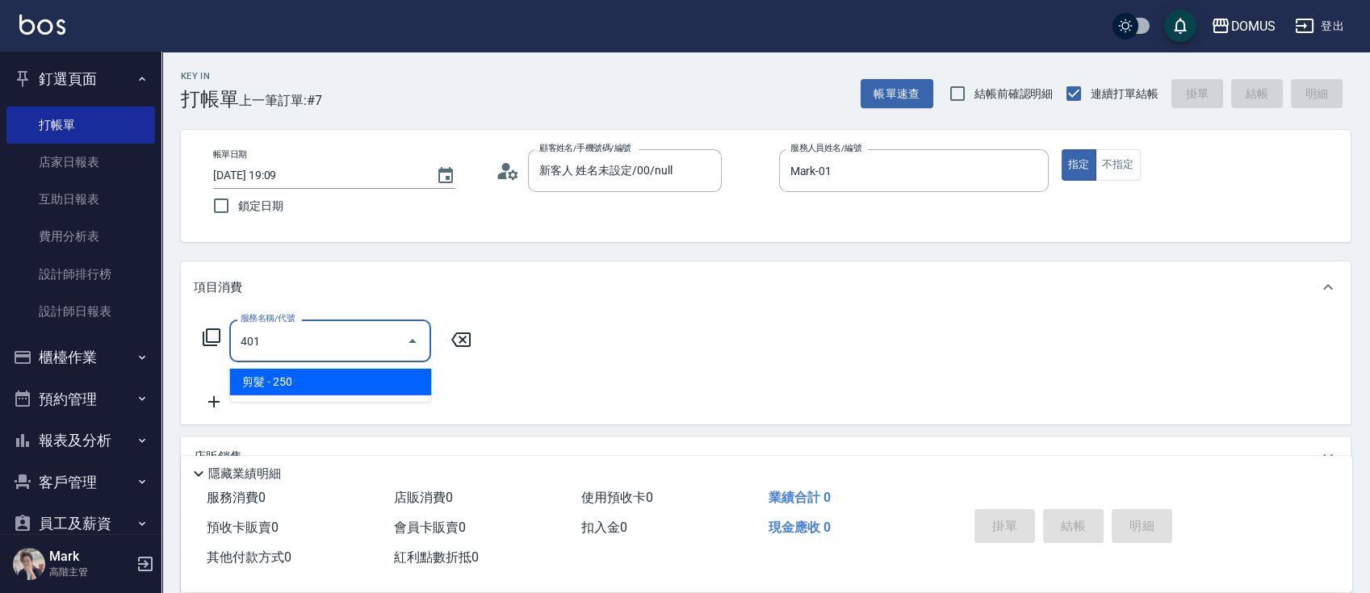
type input "20"
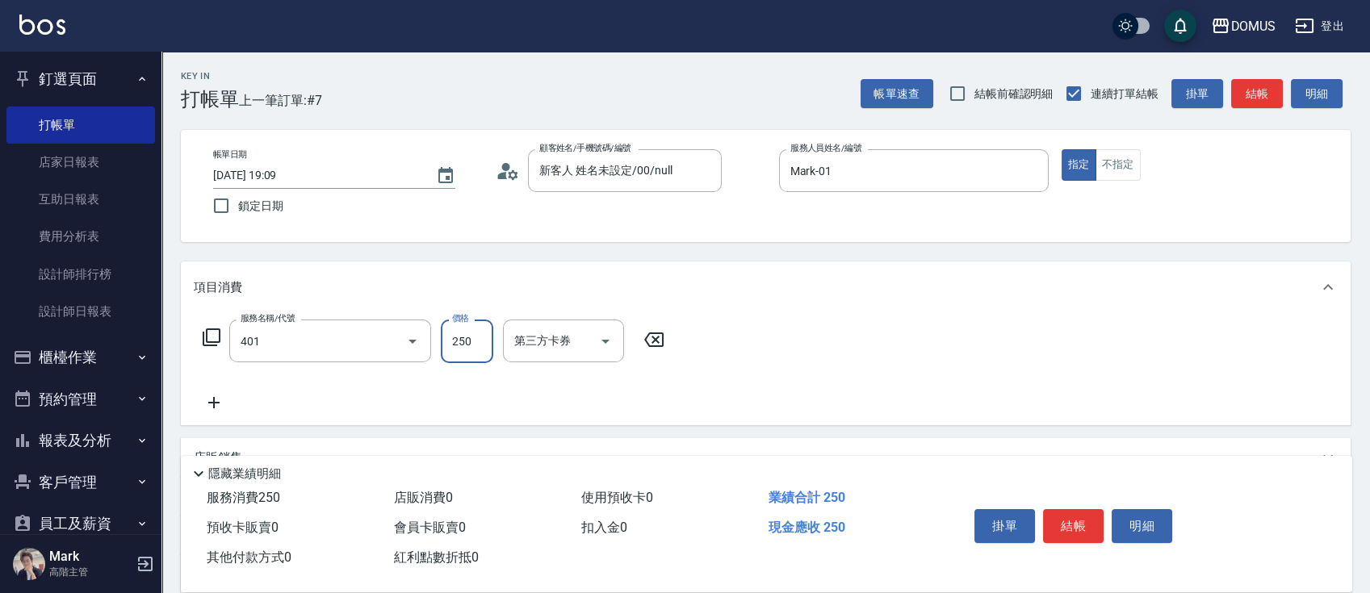
type input "剪髮(401)"
type input "0"
type input "60"
type input "600"
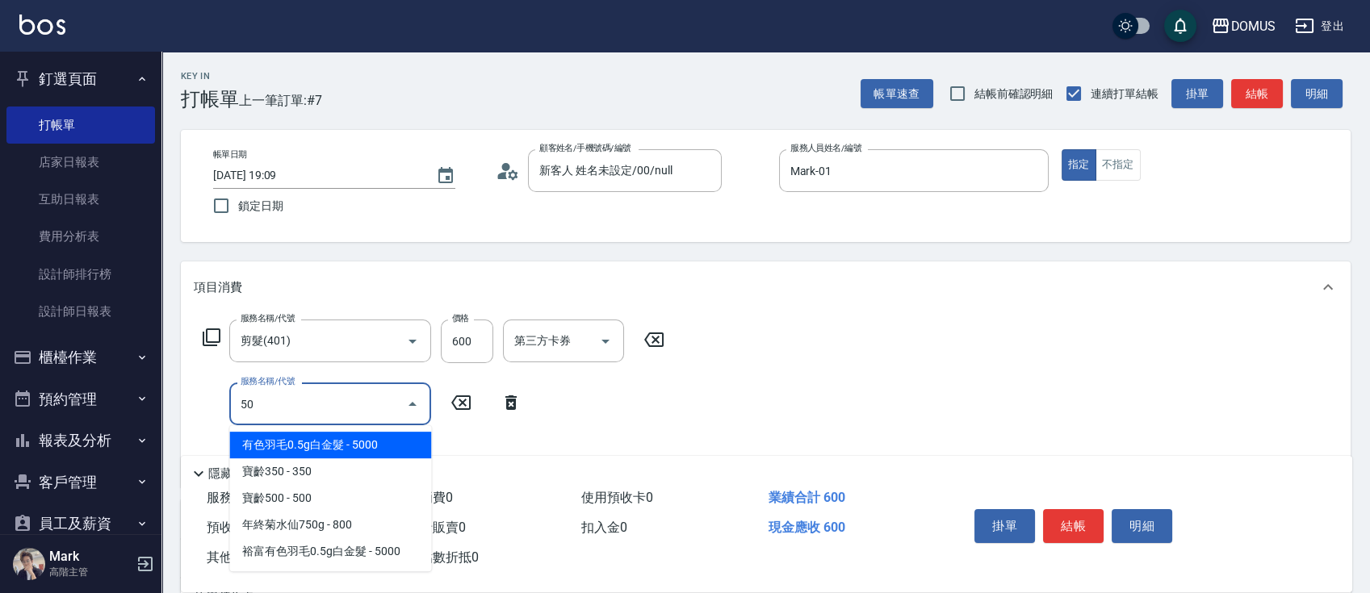
type input "501"
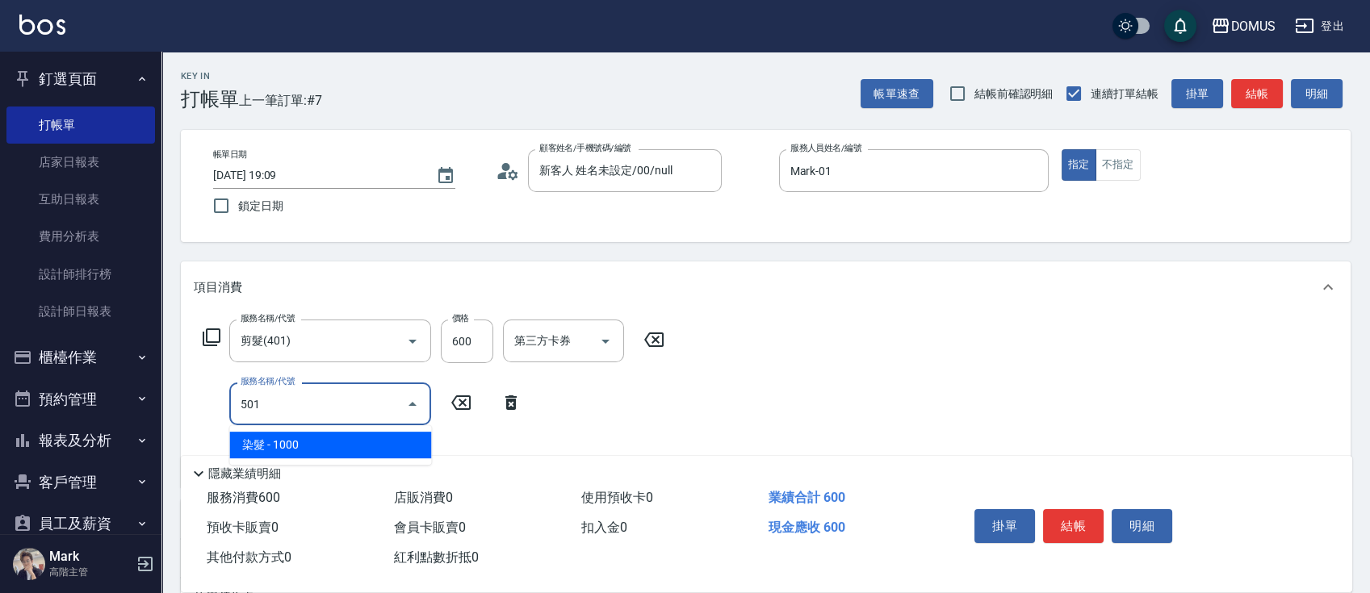
type input "160"
type input "染髮(501)"
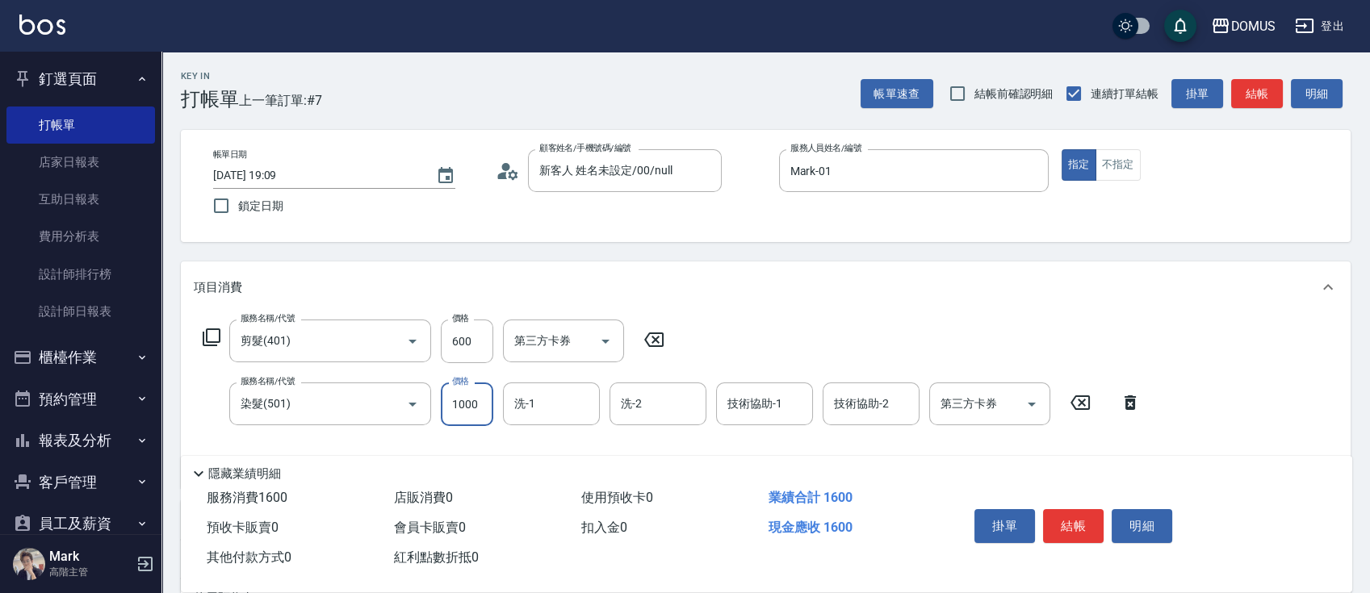
type input "60"
type input "15"
type input "70"
type input "150"
type input "210"
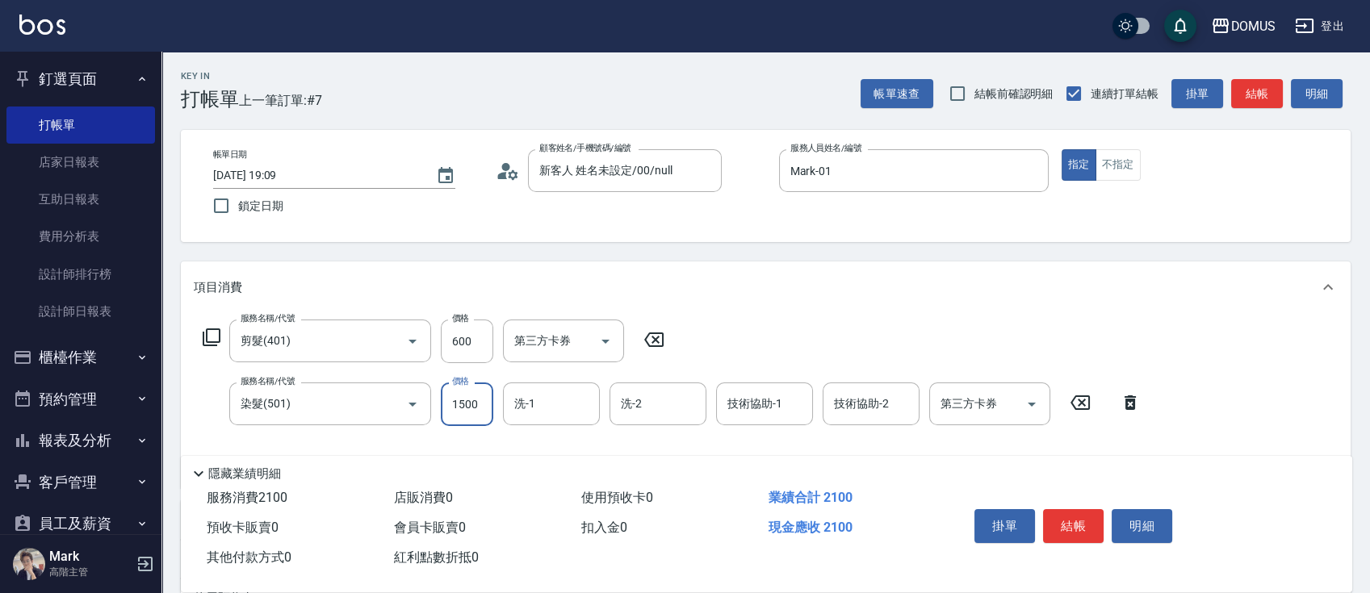
type input "1500"
type input "林怡靜-37"
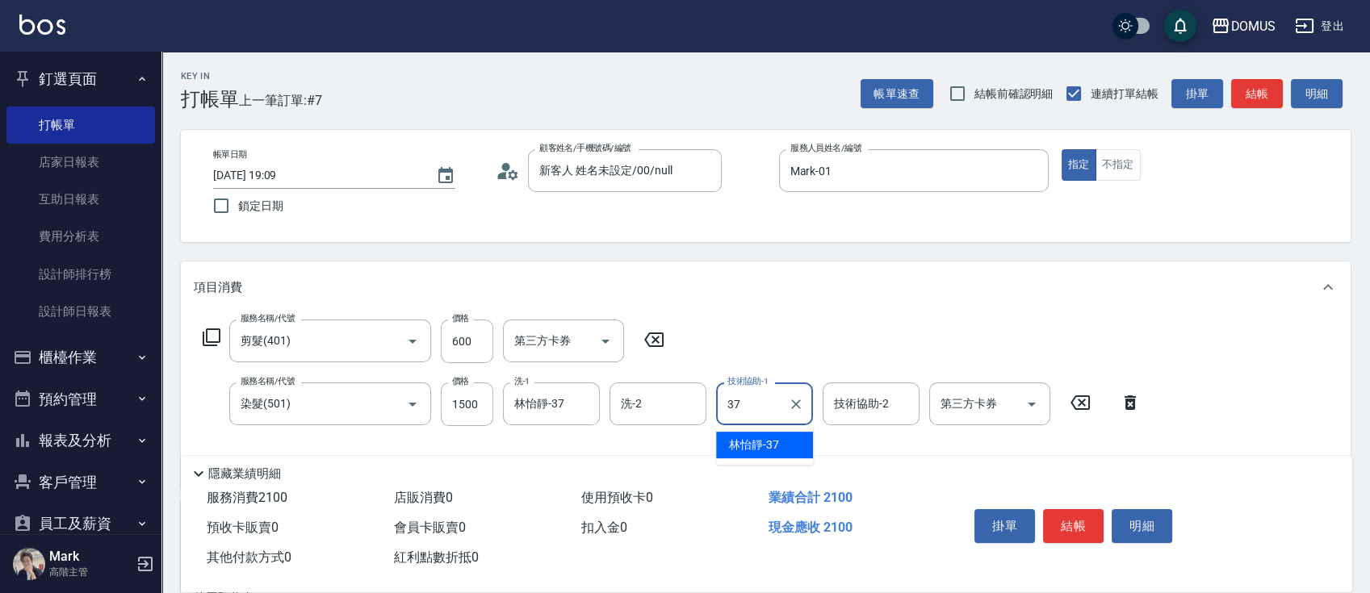
type input "林怡靜-37"
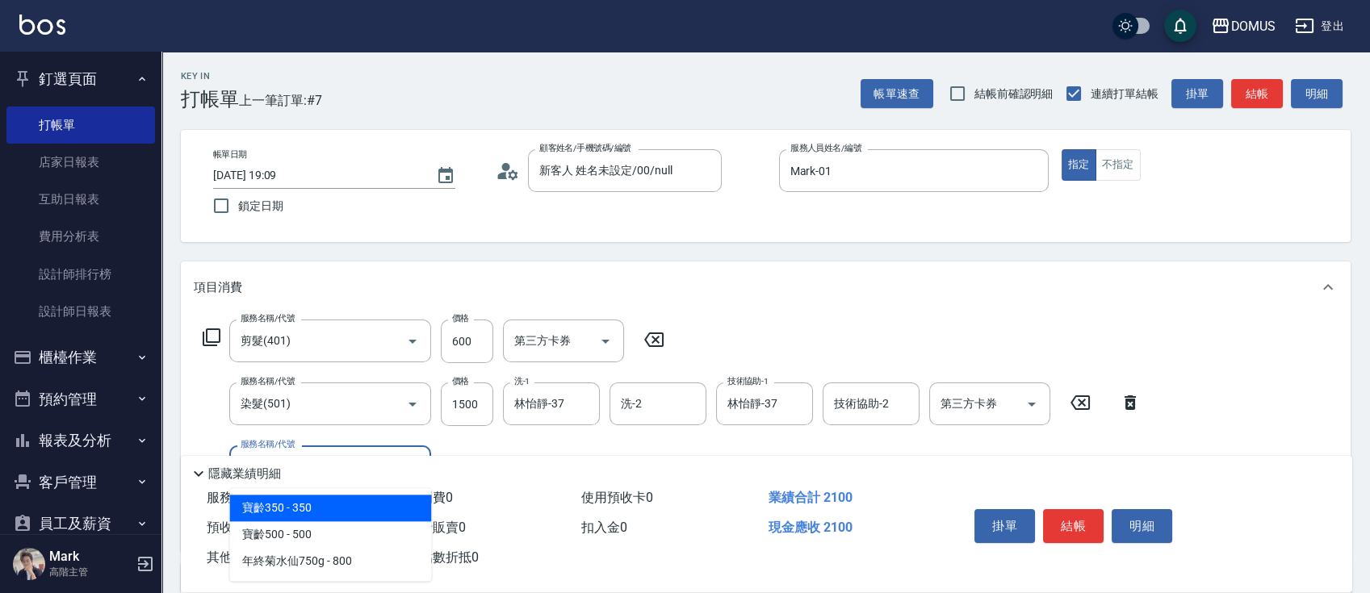
type input "502"
type input "260"
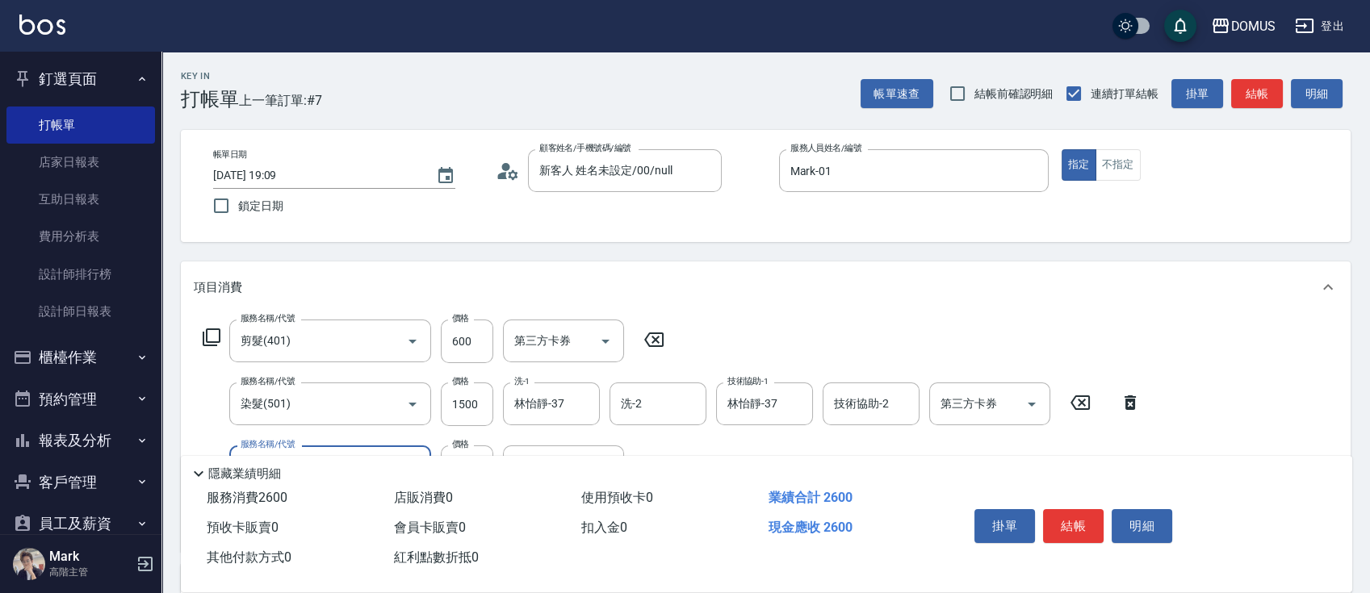
type input "漂髮(502)"
type input "210"
type input "80"
type input "290"
type input "800"
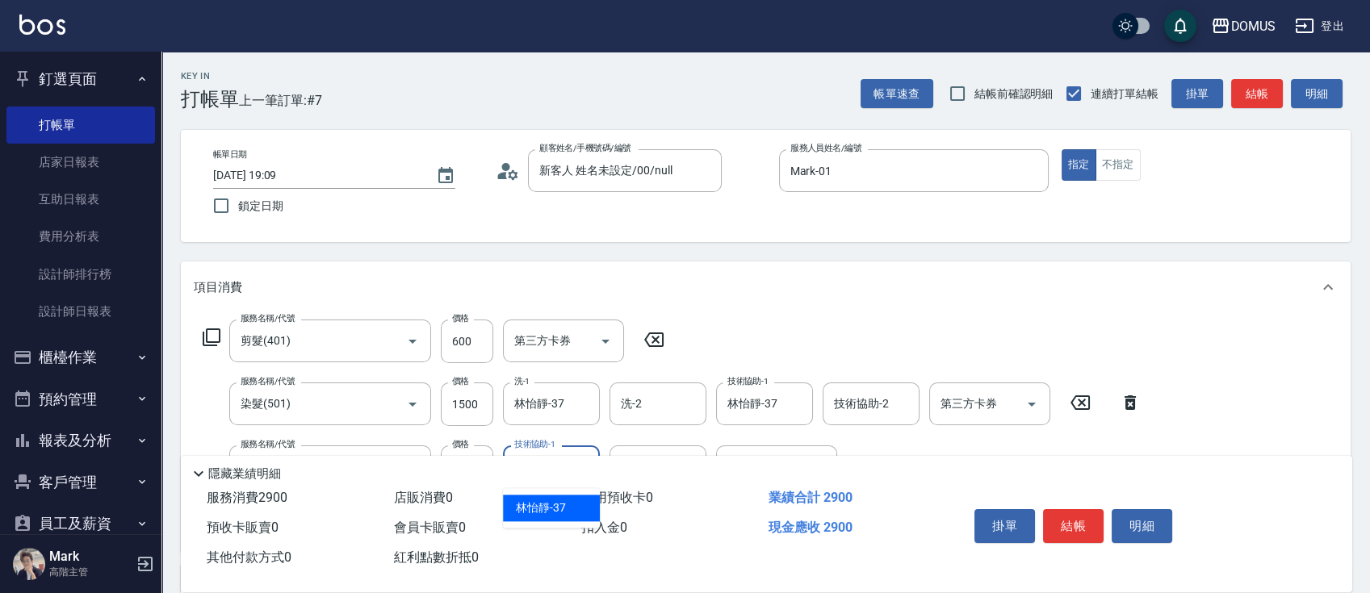
type input "林怡靜-37"
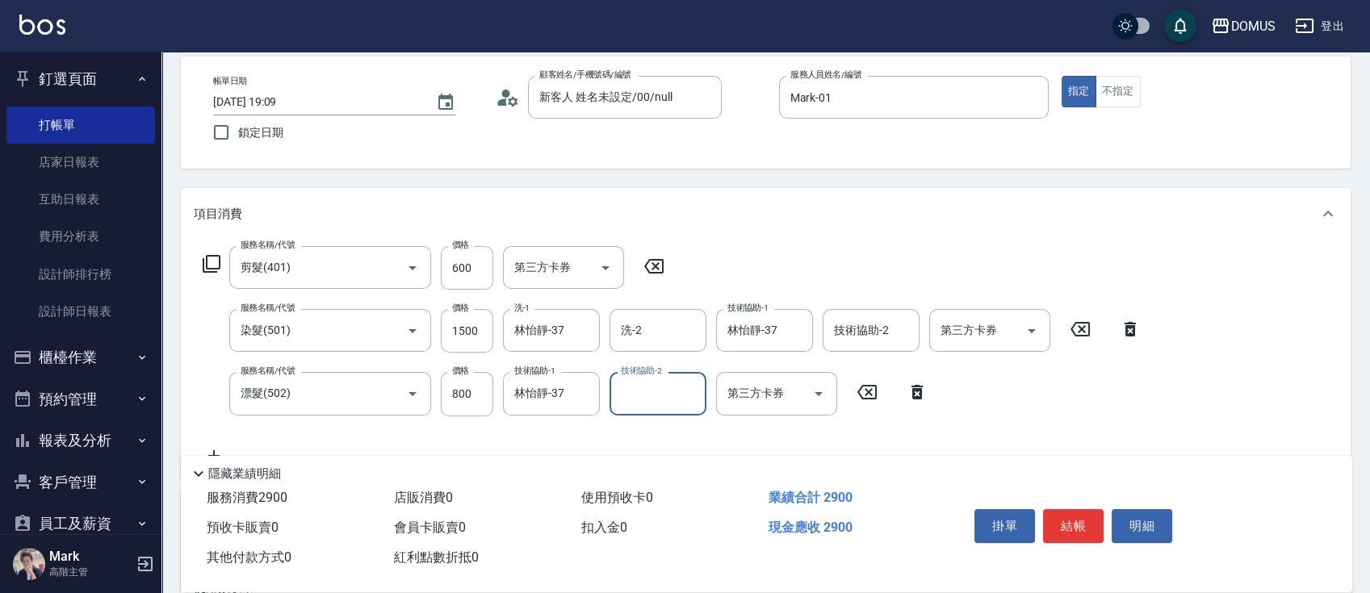
scroll to position [107, 0]
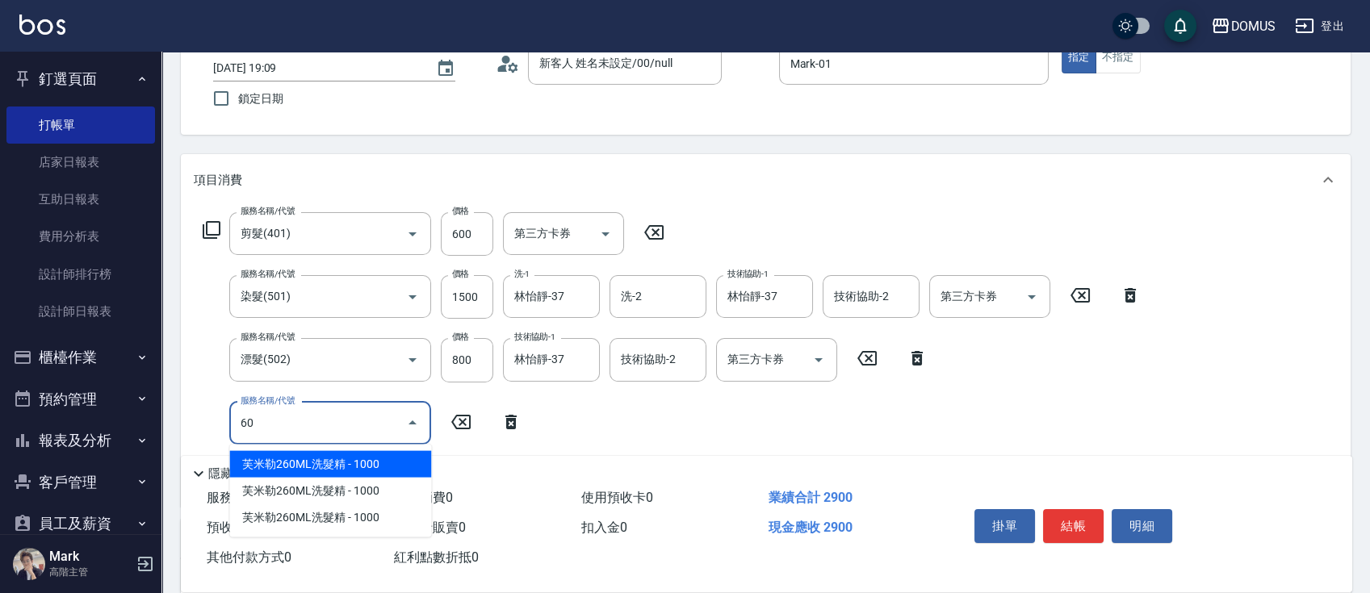
type input "604"
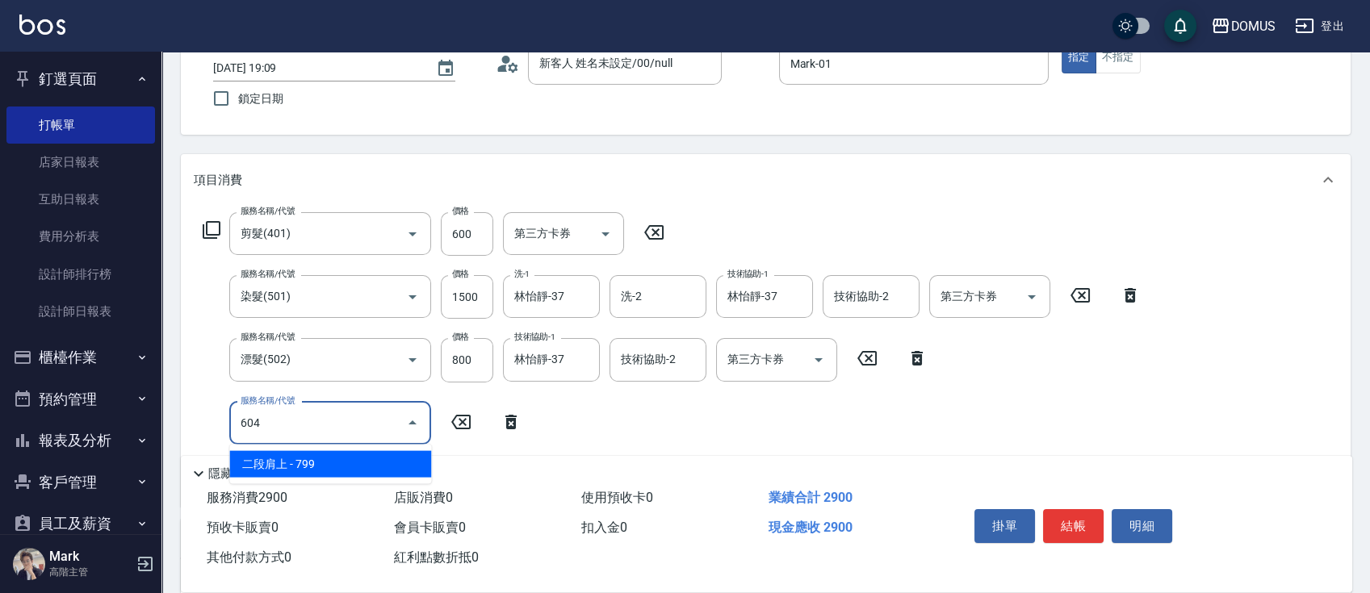
type input "360"
type input "二段肩上(604)"
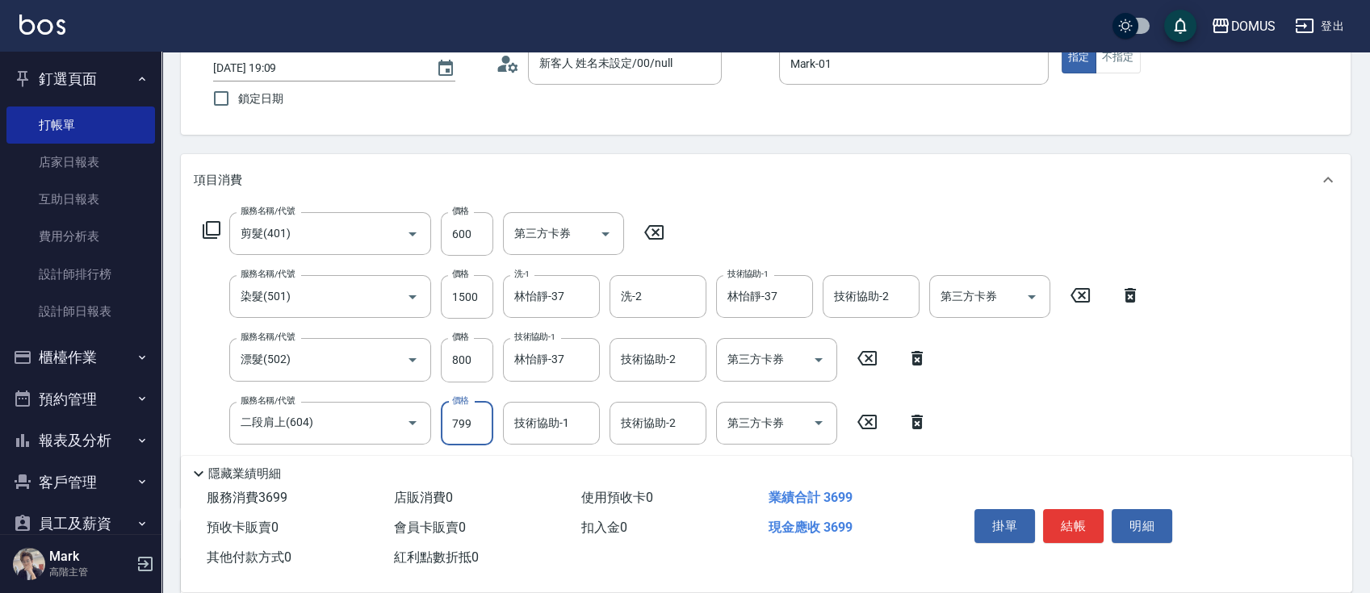
type input "8"
type input "290"
type input "80"
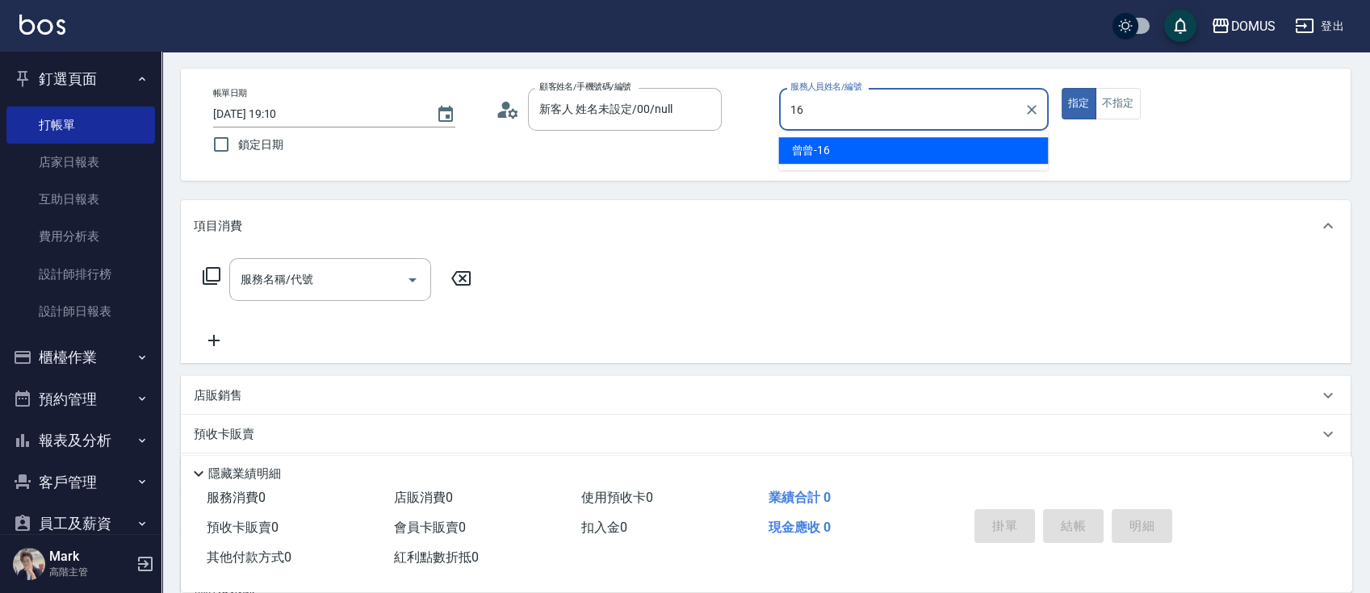
scroll to position [0, 0]
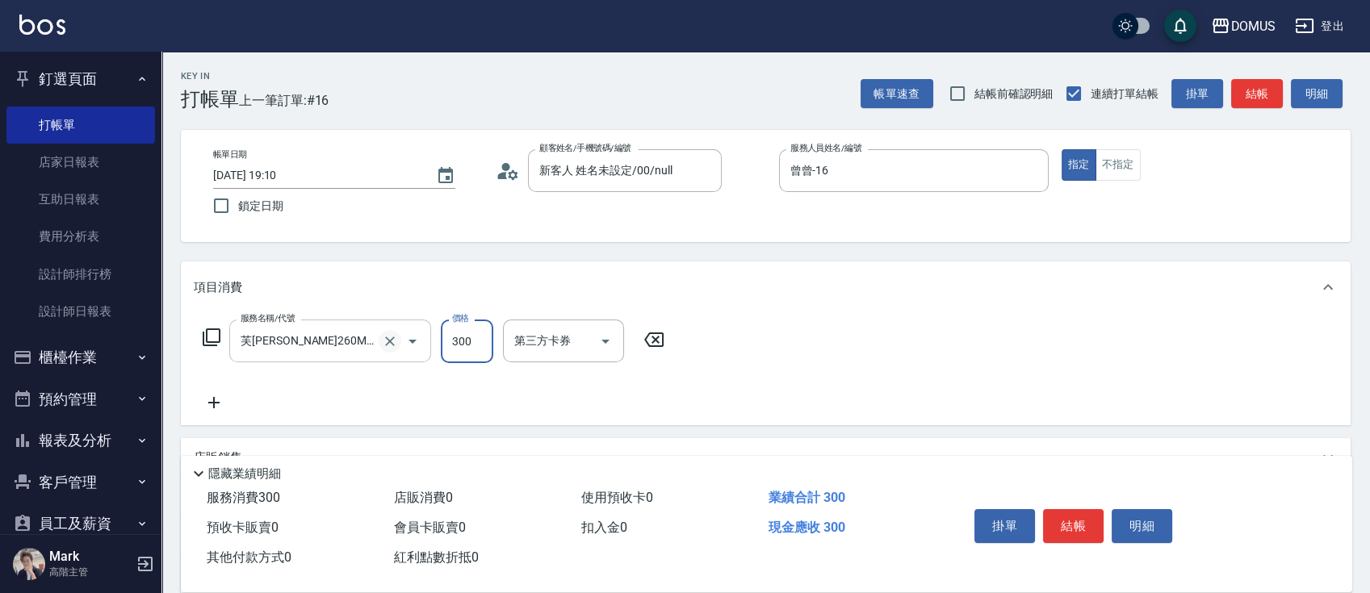
drag, startPoint x: 374, startPoint y: 329, endPoint x: 391, endPoint y: 347, distance: 24.5
click at [378, 332] on div "[PERSON_NAME]260ML洗髮精(1307) 服務名稱/代號" at bounding box center [330, 341] width 202 height 43
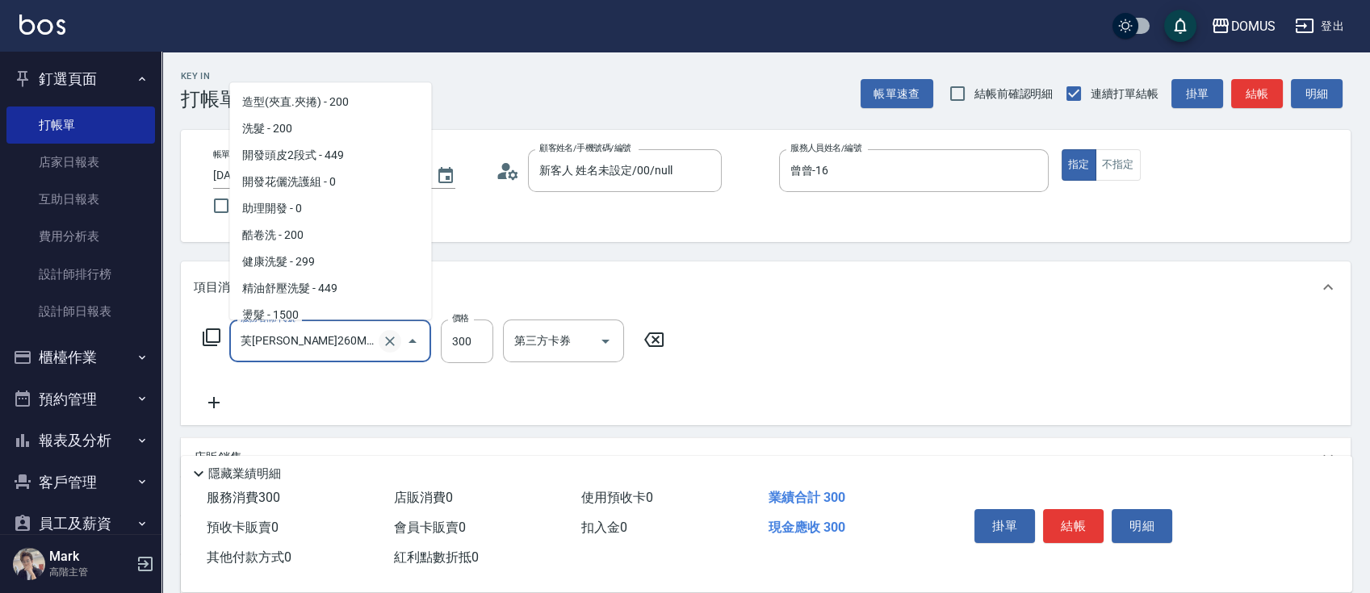
scroll to position [5415, 0]
click at [392, 348] on icon "Clear" at bounding box center [390, 341] width 16 height 16
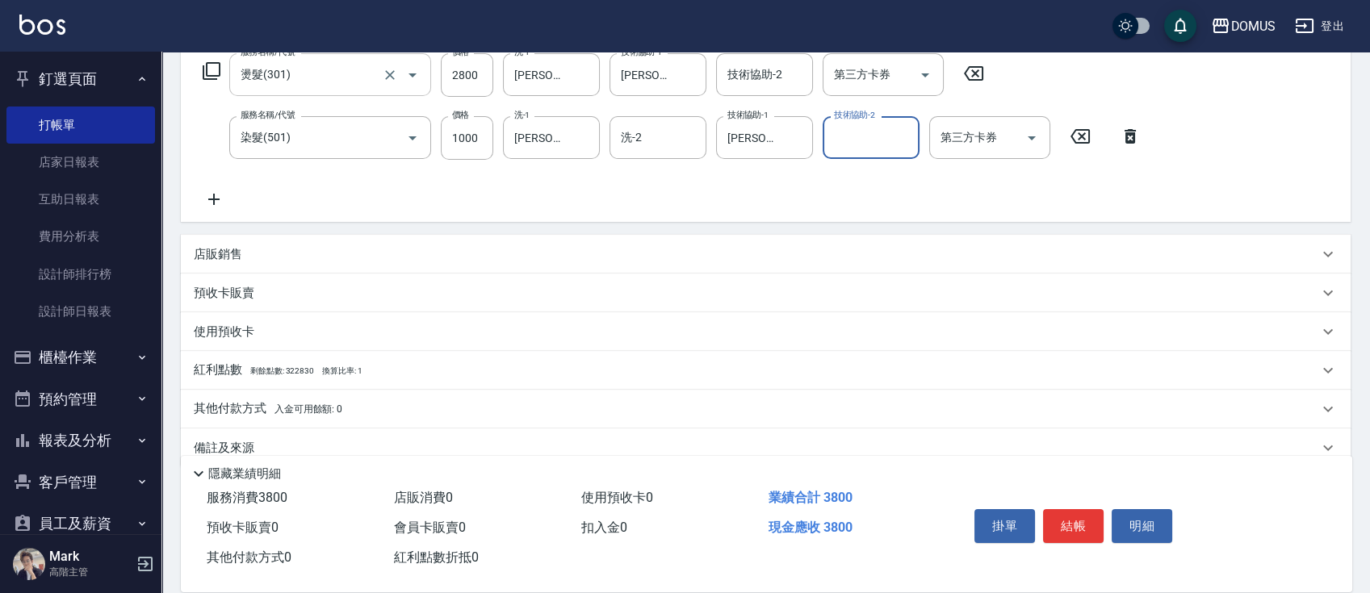
scroll to position [293, 0]
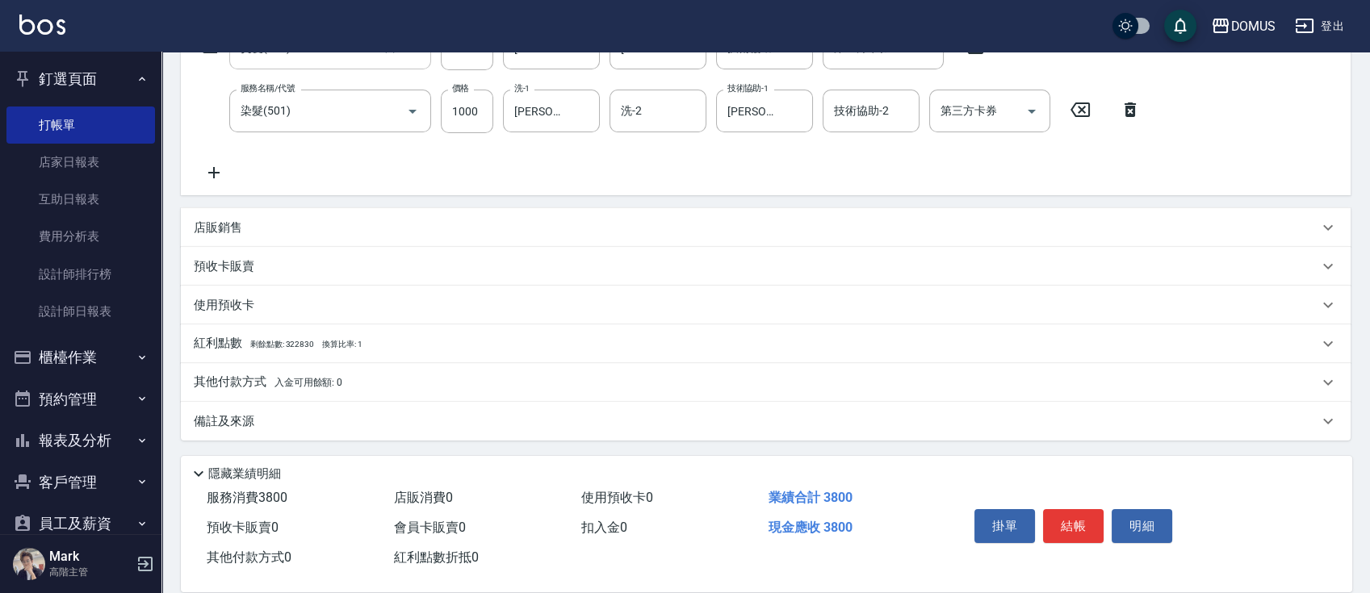
click at [354, 390] on div "其他付款方式 入金可用餘額: 0" at bounding box center [756, 383] width 1124 height 18
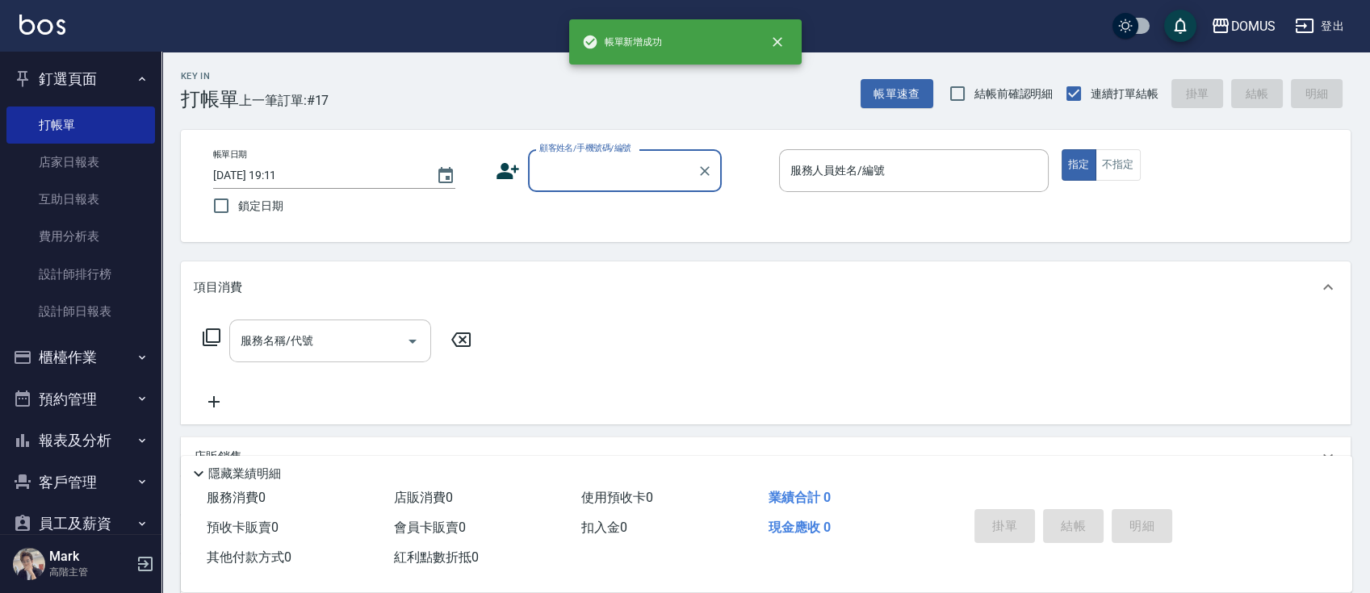
scroll to position [0, 0]
click at [84, 81] on button "釘選頁面" at bounding box center [80, 79] width 148 height 42
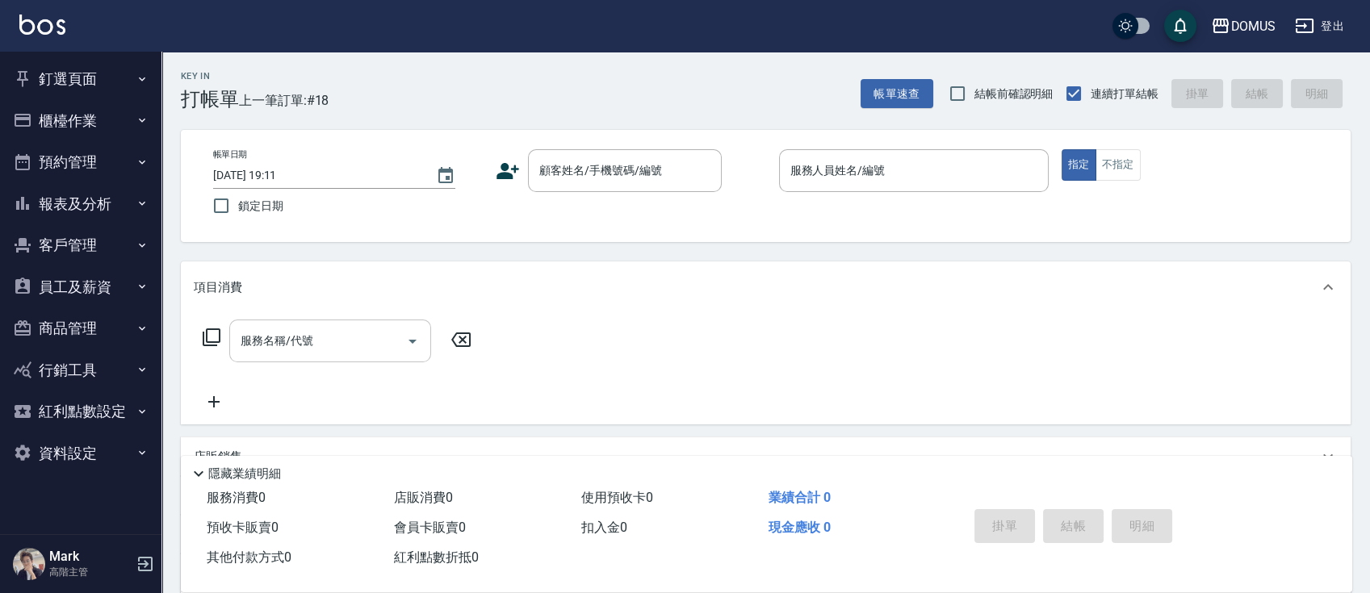
click at [89, 138] on button "櫃檯作業" at bounding box center [80, 121] width 148 height 42
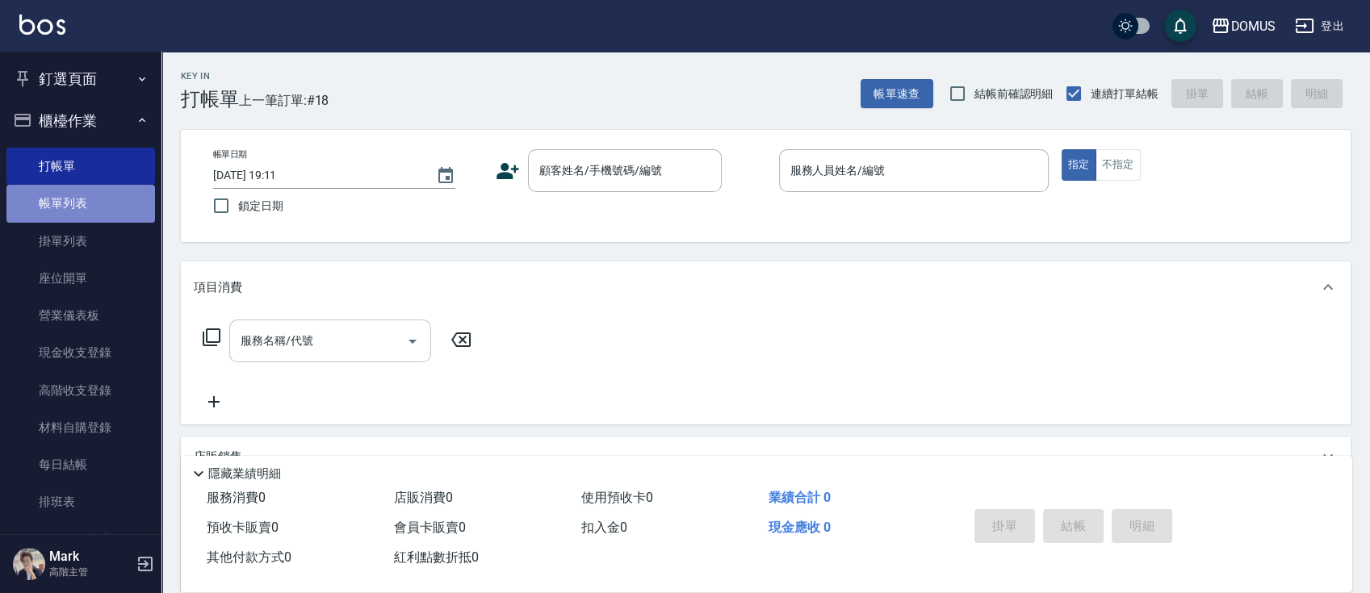
click at [84, 205] on link "帳單列表" at bounding box center [80, 203] width 148 height 37
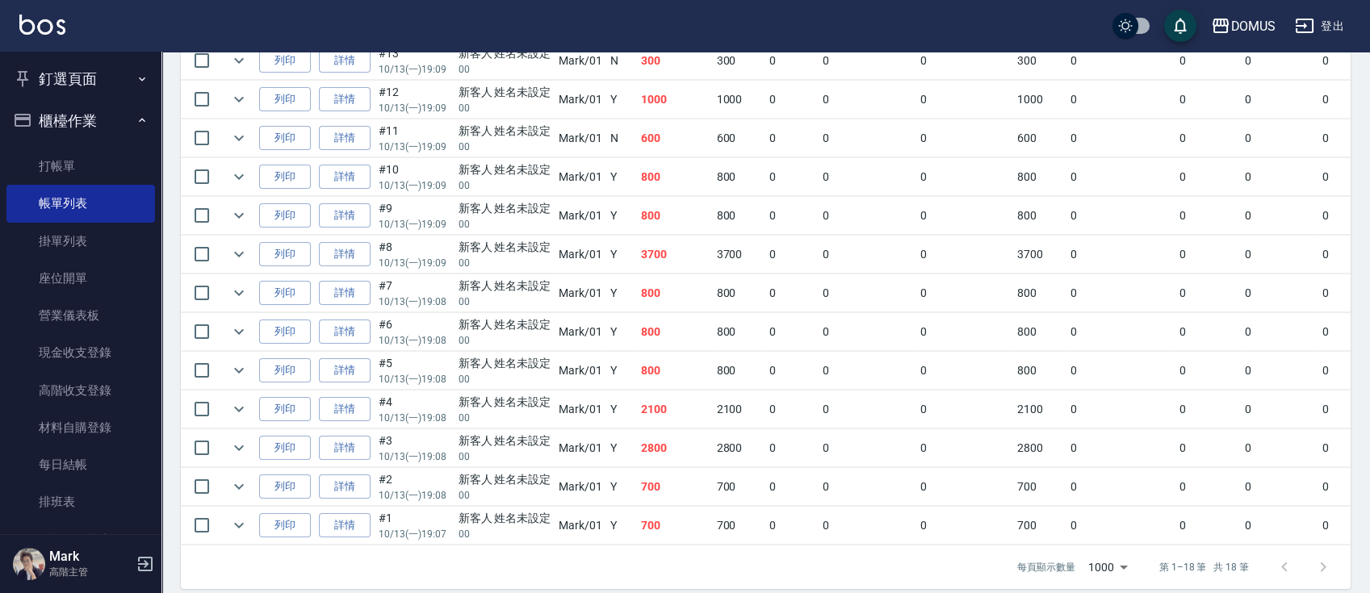
scroll to position [646, 0]
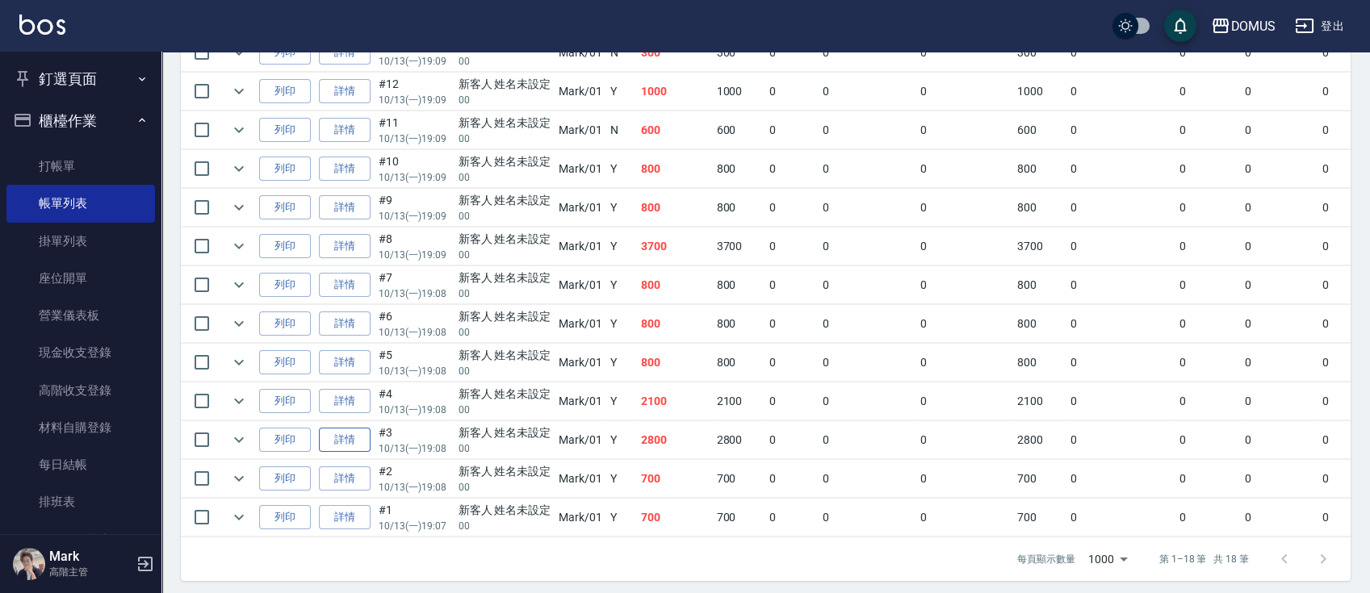
click at [342, 433] on link "詳情" at bounding box center [345, 440] width 52 height 25
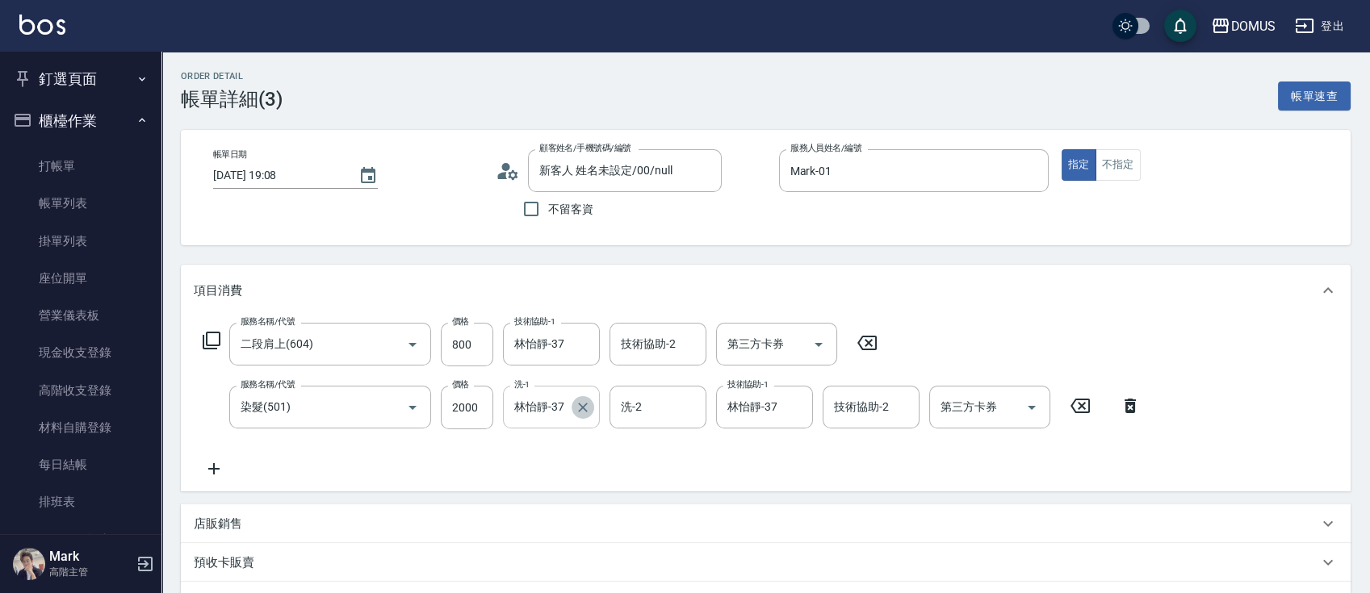
click at [578, 408] on icon "Clear" at bounding box center [583, 407] width 16 height 16
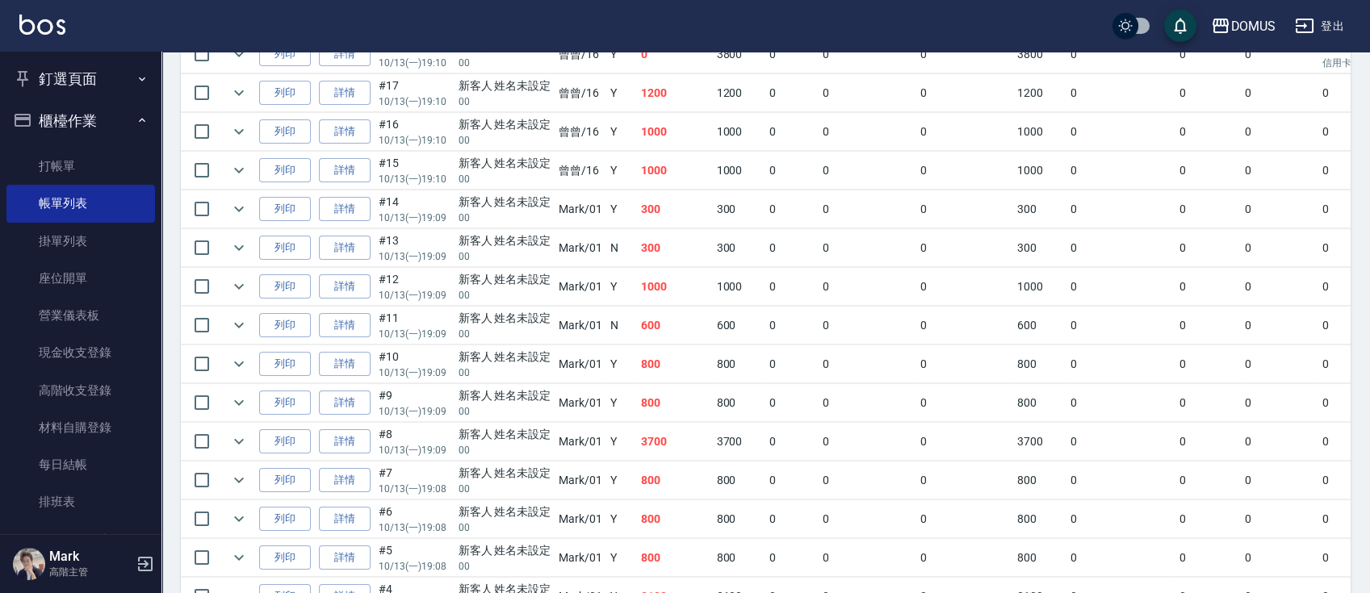
scroll to position [342, 0]
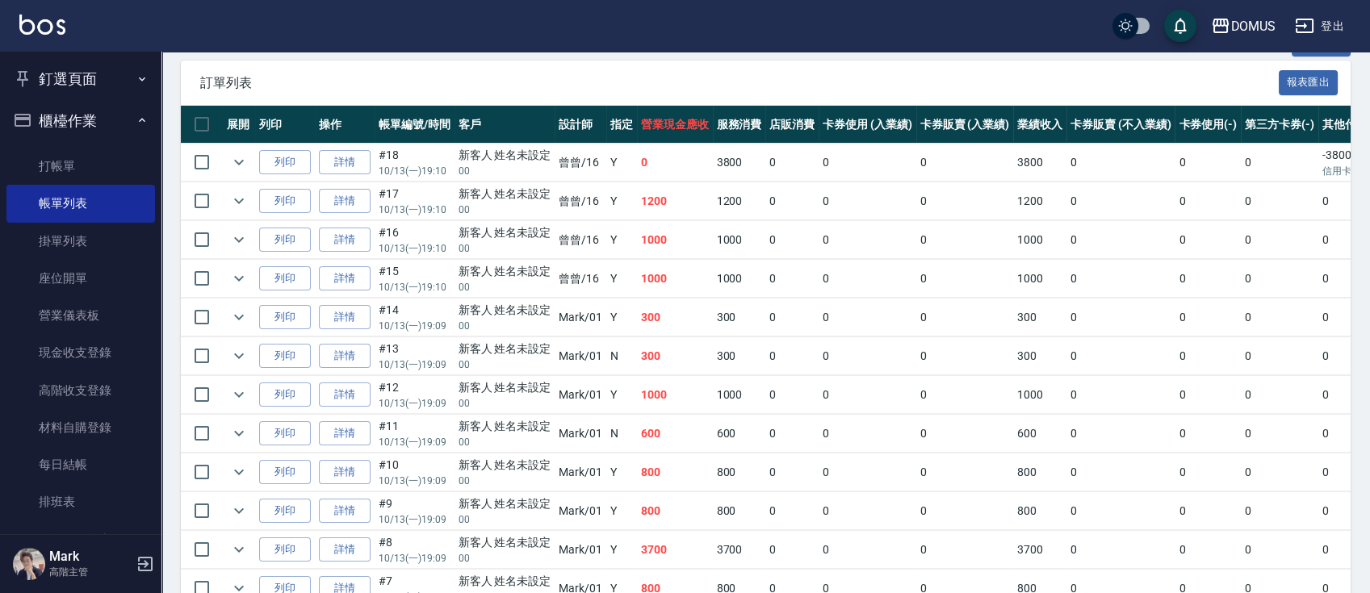
click at [121, 71] on button "釘選頁面" at bounding box center [80, 79] width 148 height 42
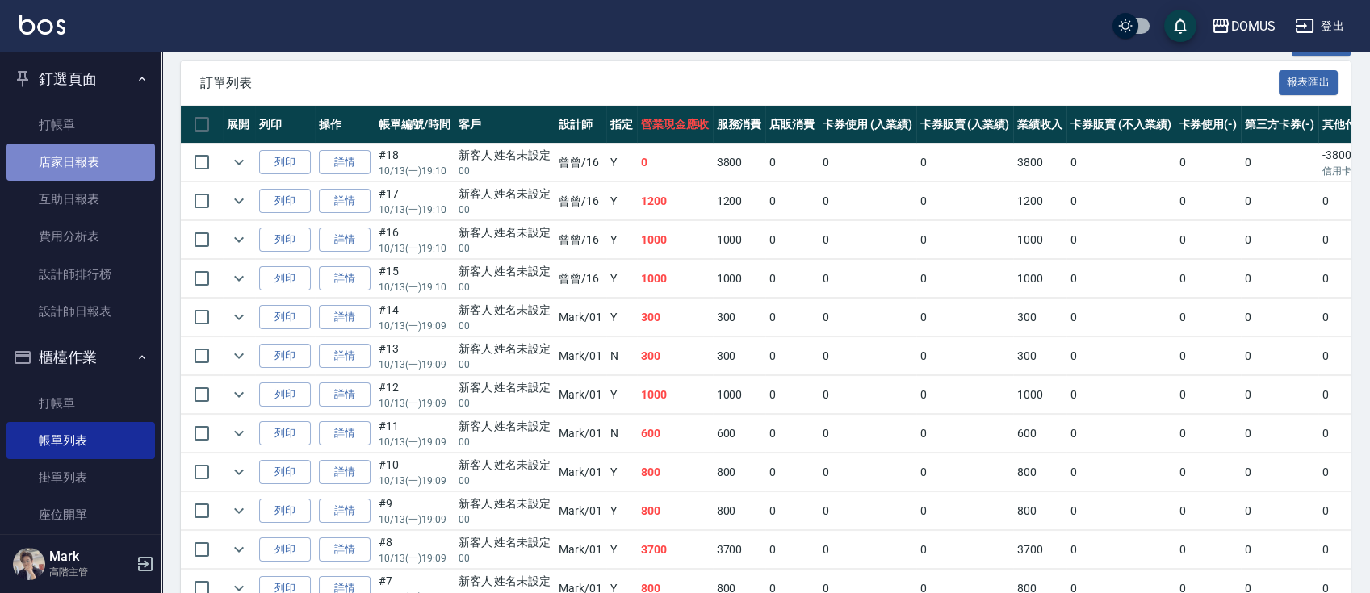
click at [92, 165] on link "店家日報表" at bounding box center [80, 162] width 148 height 37
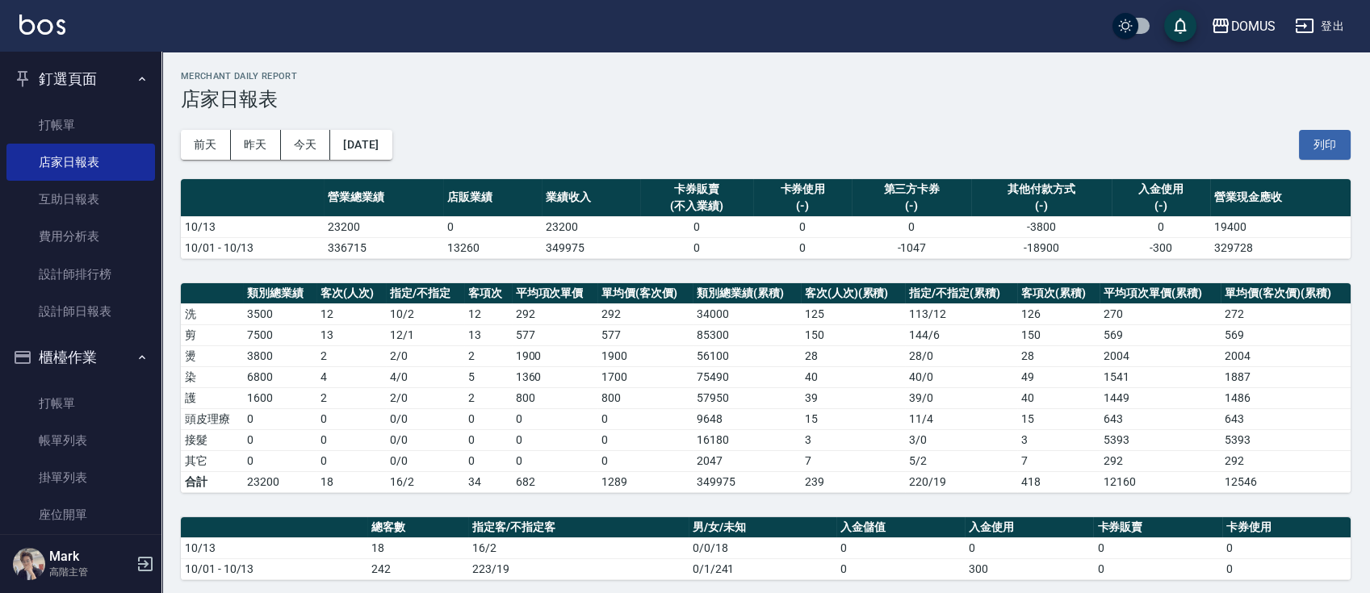
scroll to position [470, 0]
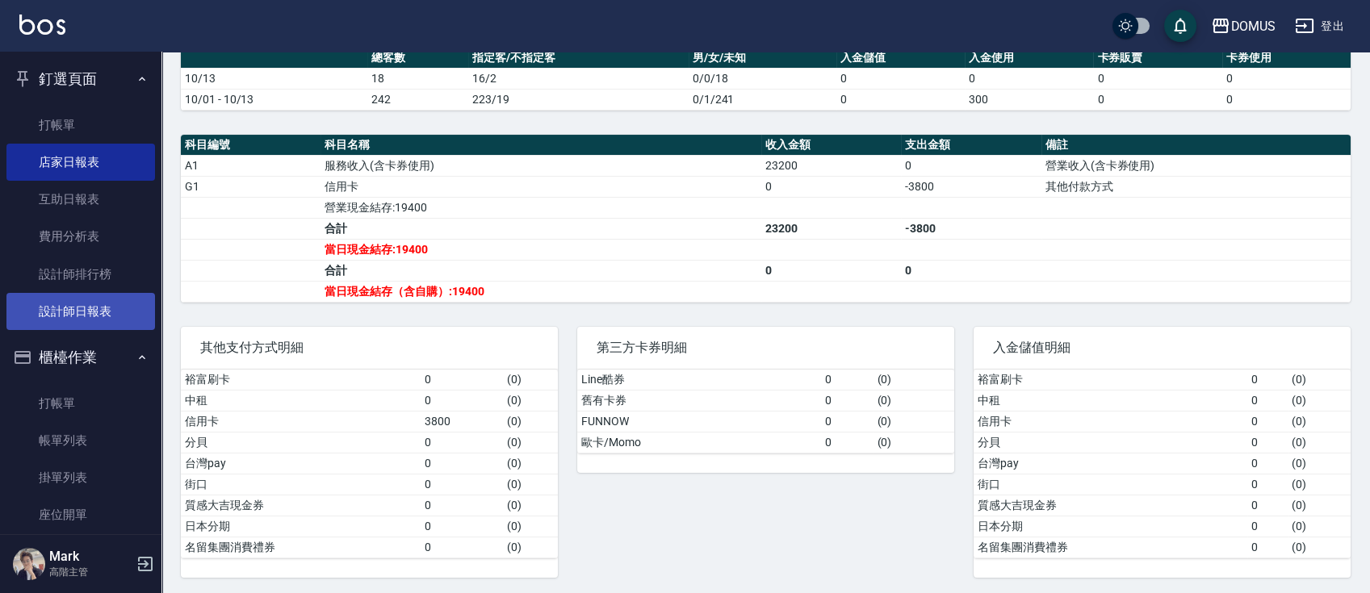
click at [94, 317] on link "設計師日報表" at bounding box center [80, 311] width 148 height 37
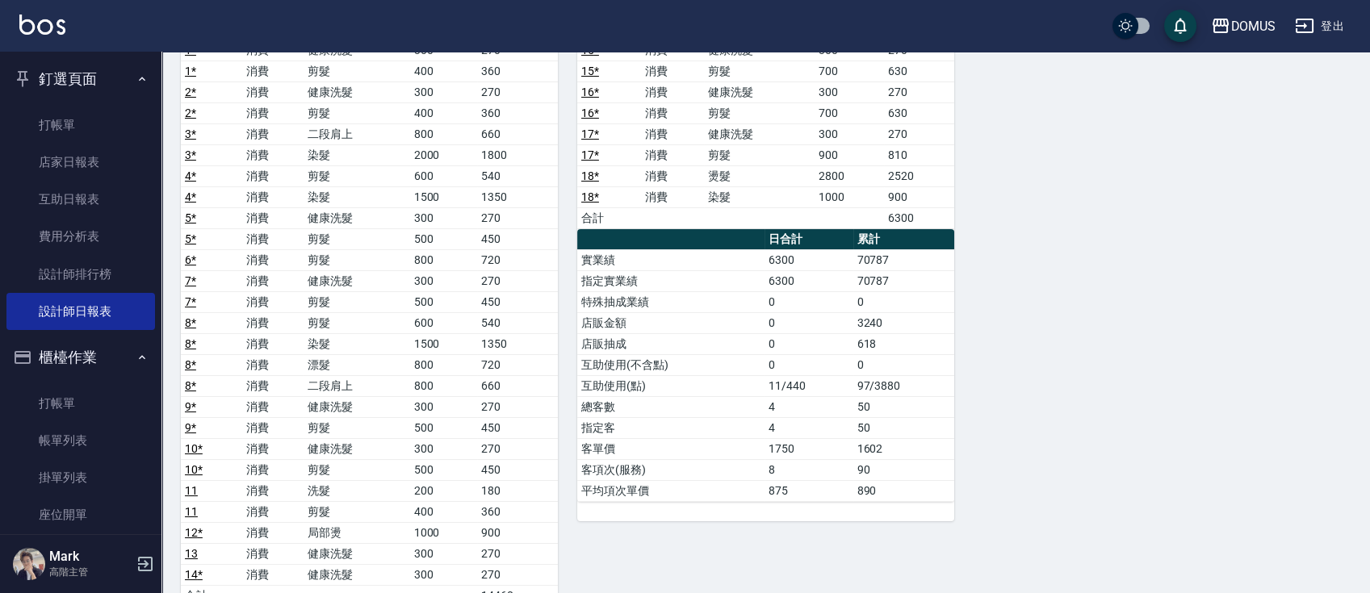
scroll to position [323, 0]
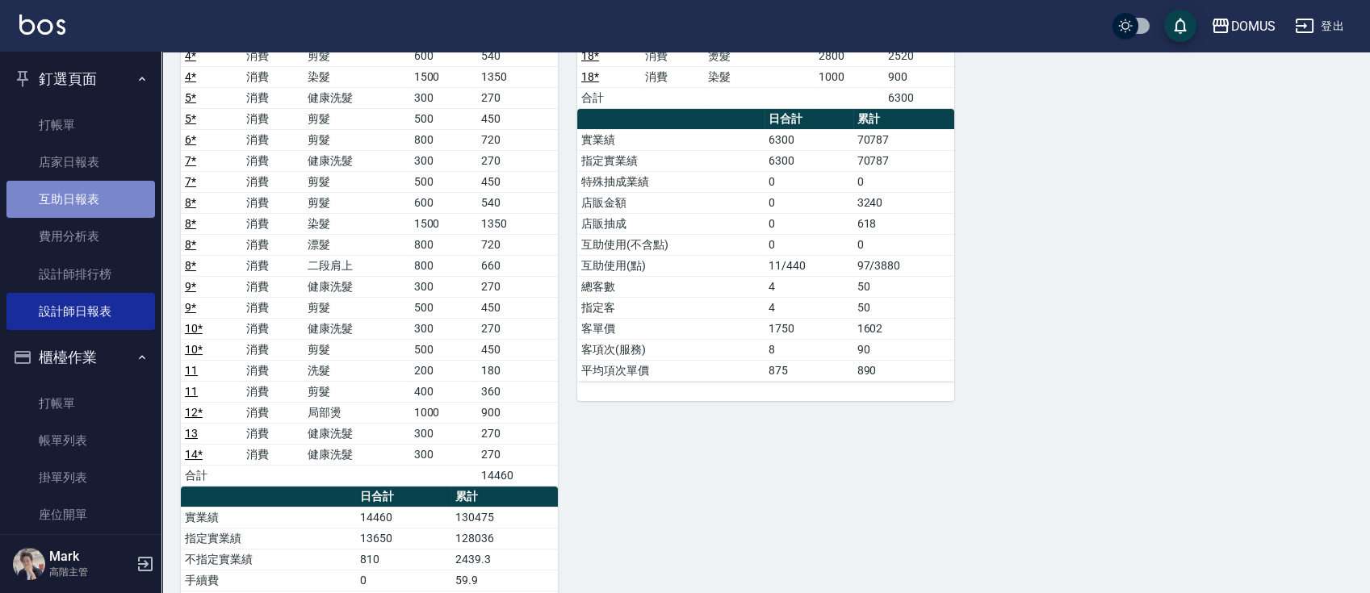
click at [109, 190] on link "互助日報表" at bounding box center [80, 199] width 148 height 37
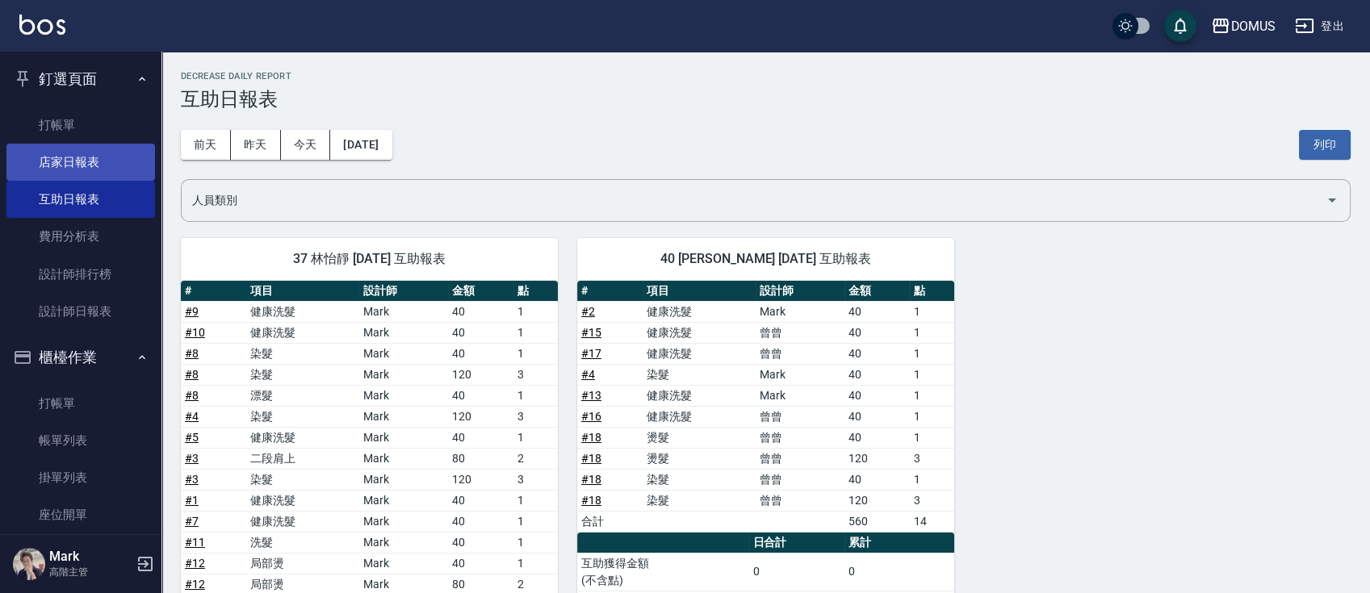
click at [69, 165] on link "店家日報表" at bounding box center [80, 162] width 148 height 37
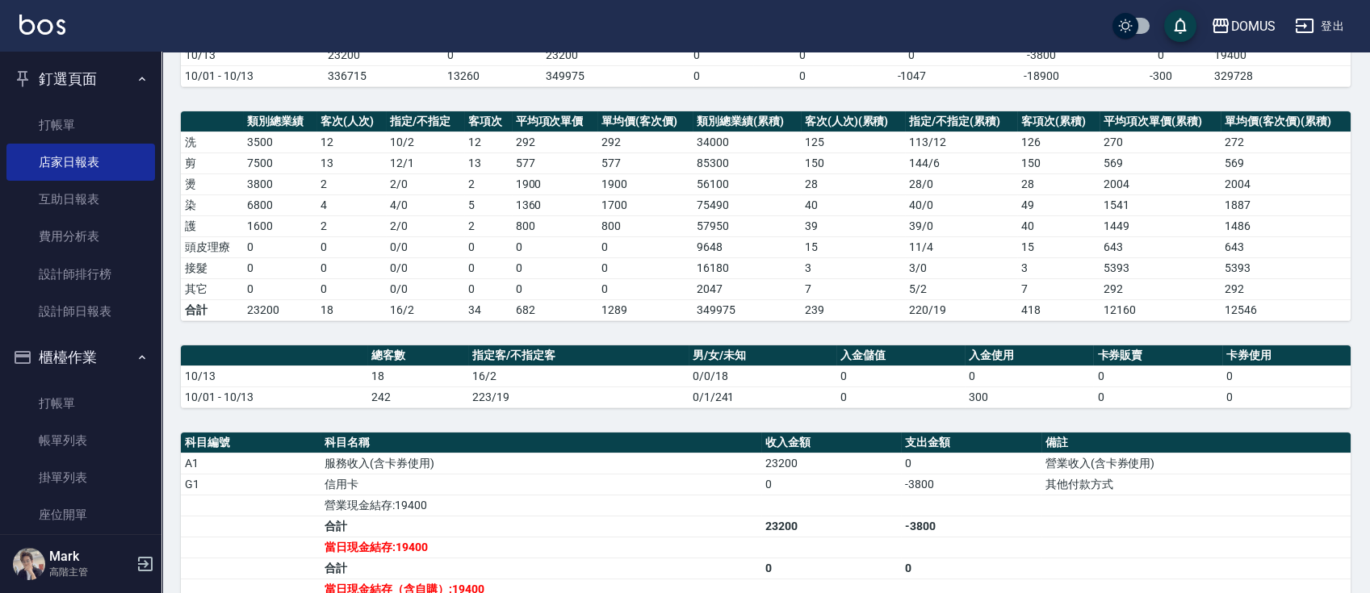
scroll to position [430, 0]
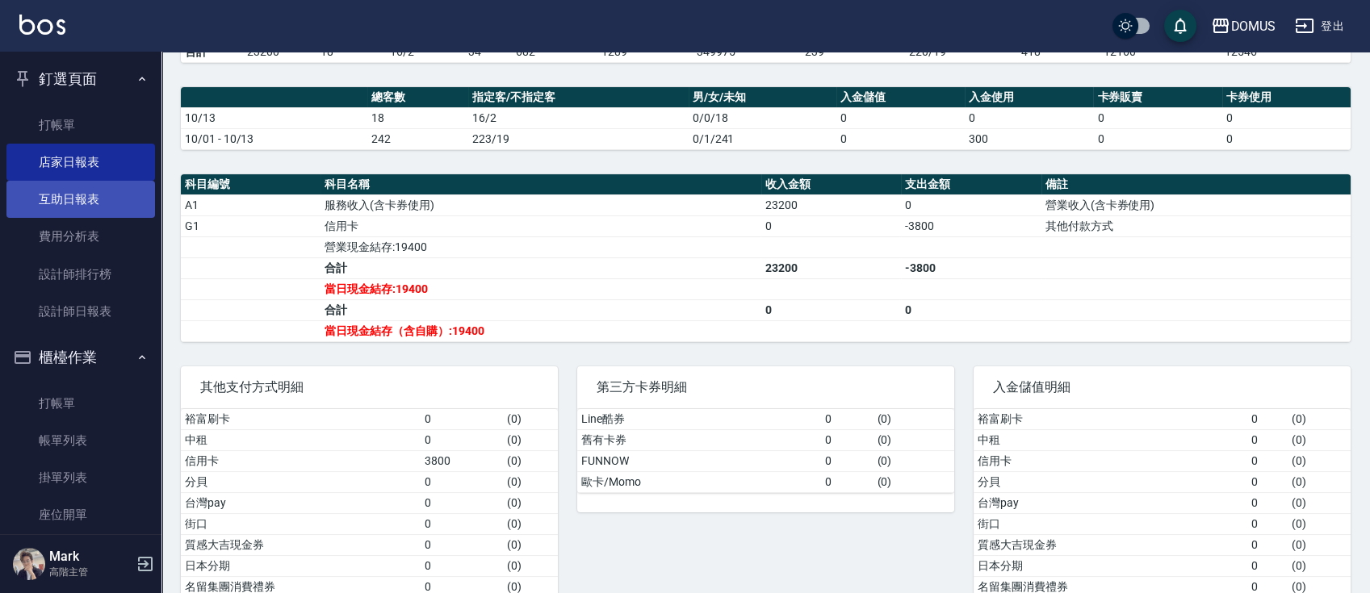
click at [110, 194] on link "互助日報表" at bounding box center [80, 199] width 148 height 37
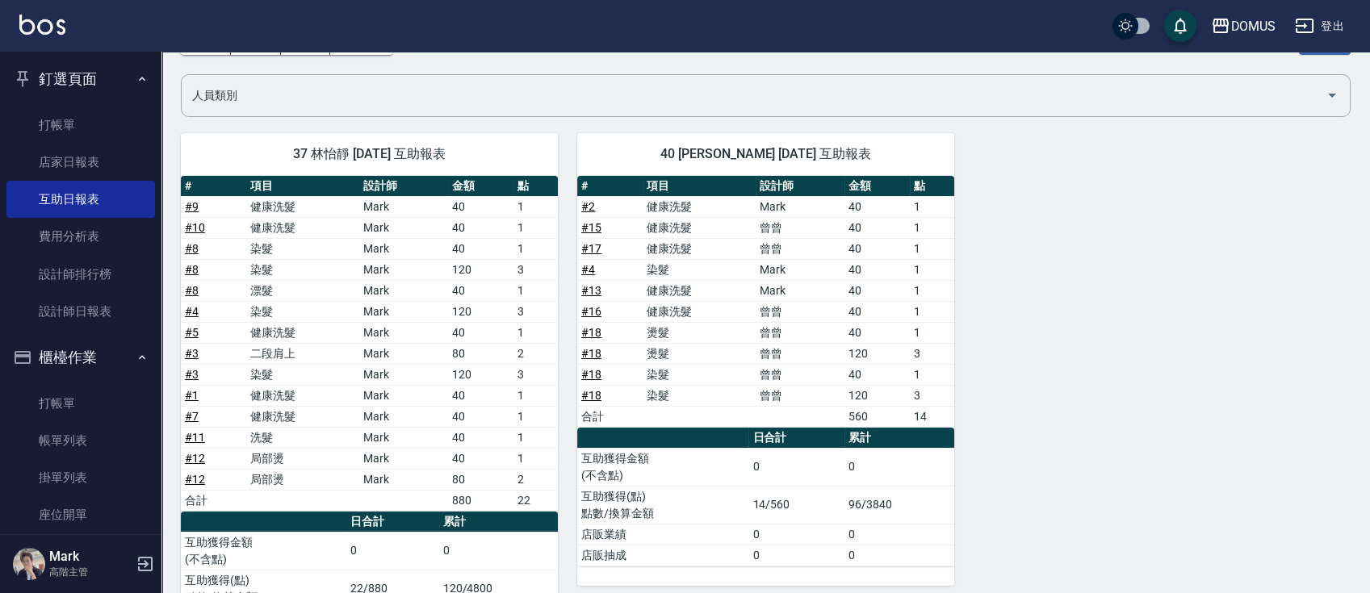
scroll to position [199, 0]
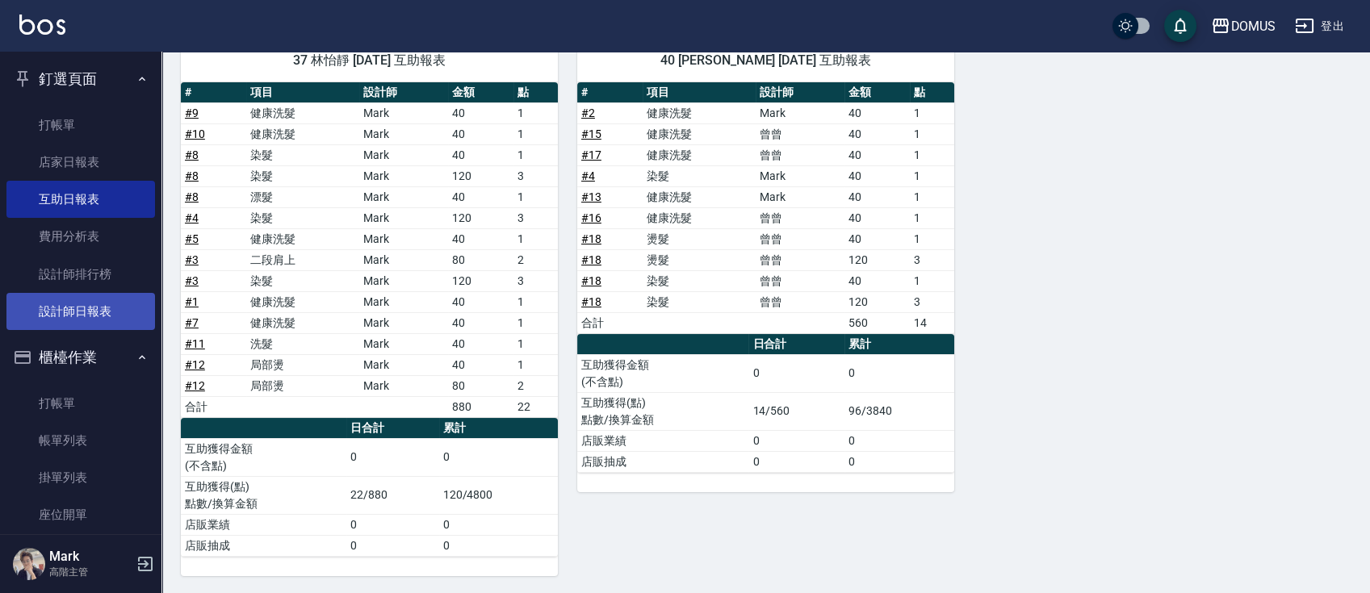
click at [102, 311] on link "設計師日報表" at bounding box center [80, 311] width 148 height 37
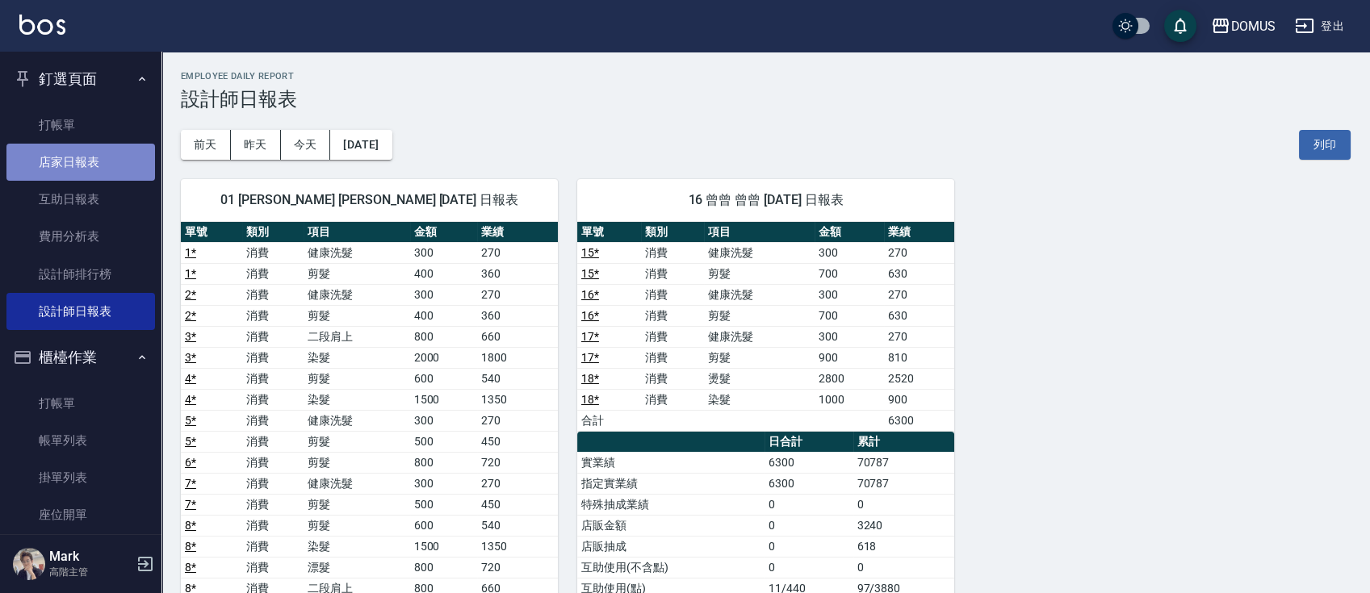
click at [118, 152] on link "店家日報表" at bounding box center [80, 162] width 148 height 37
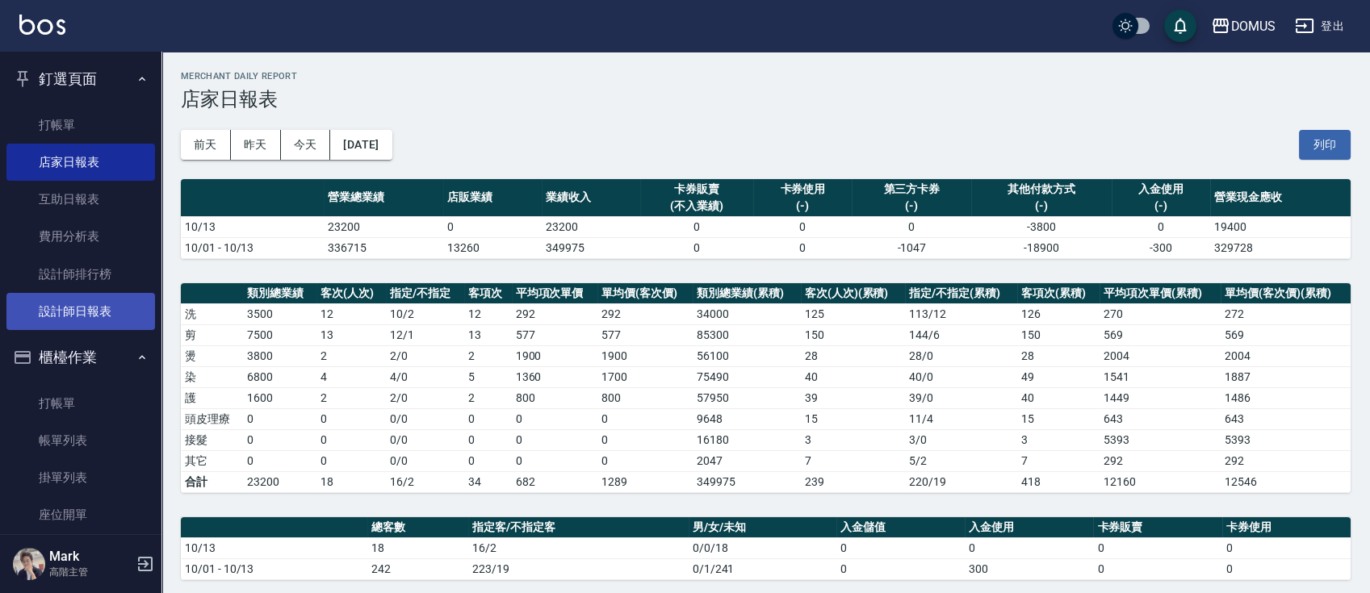
click at [90, 296] on link "設計師日報表" at bounding box center [80, 311] width 148 height 37
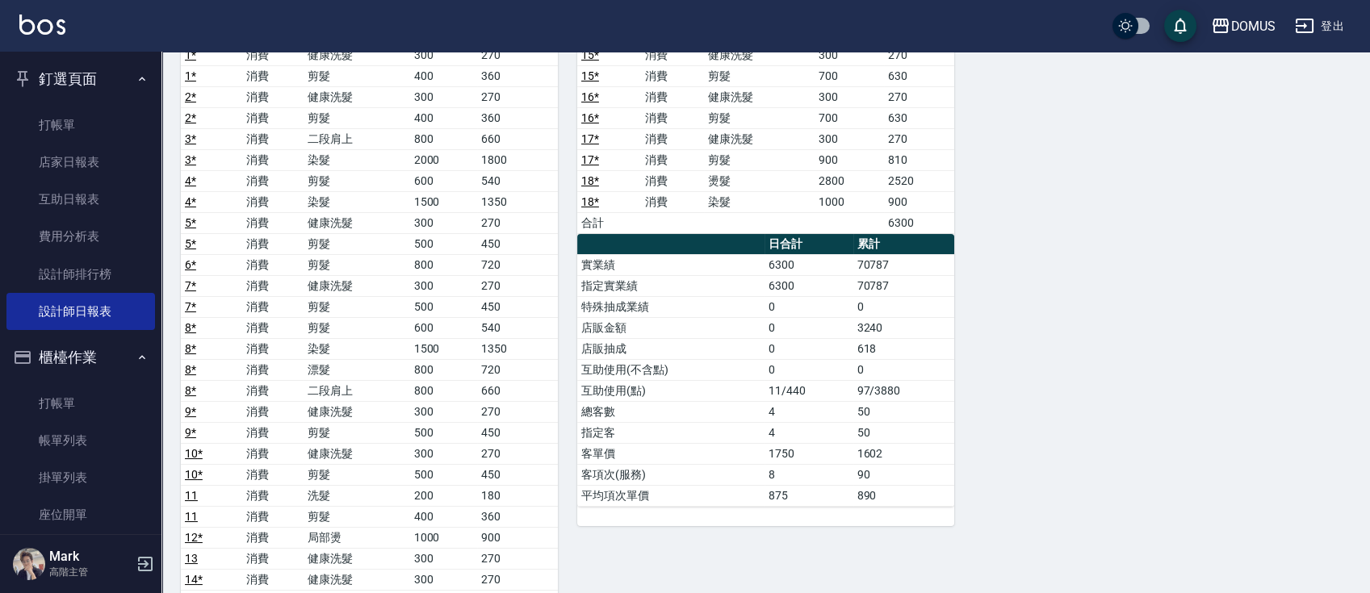
scroll to position [420, 0]
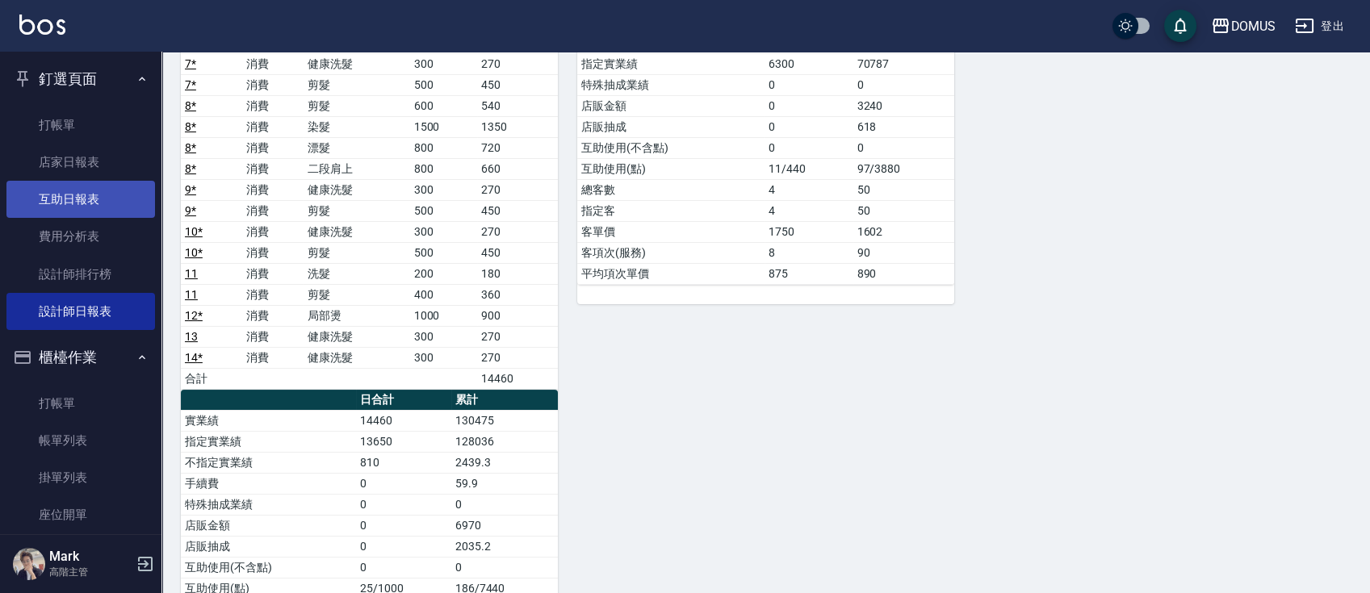
click at [86, 202] on link "互助日報表" at bounding box center [80, 199] width 148 height 37
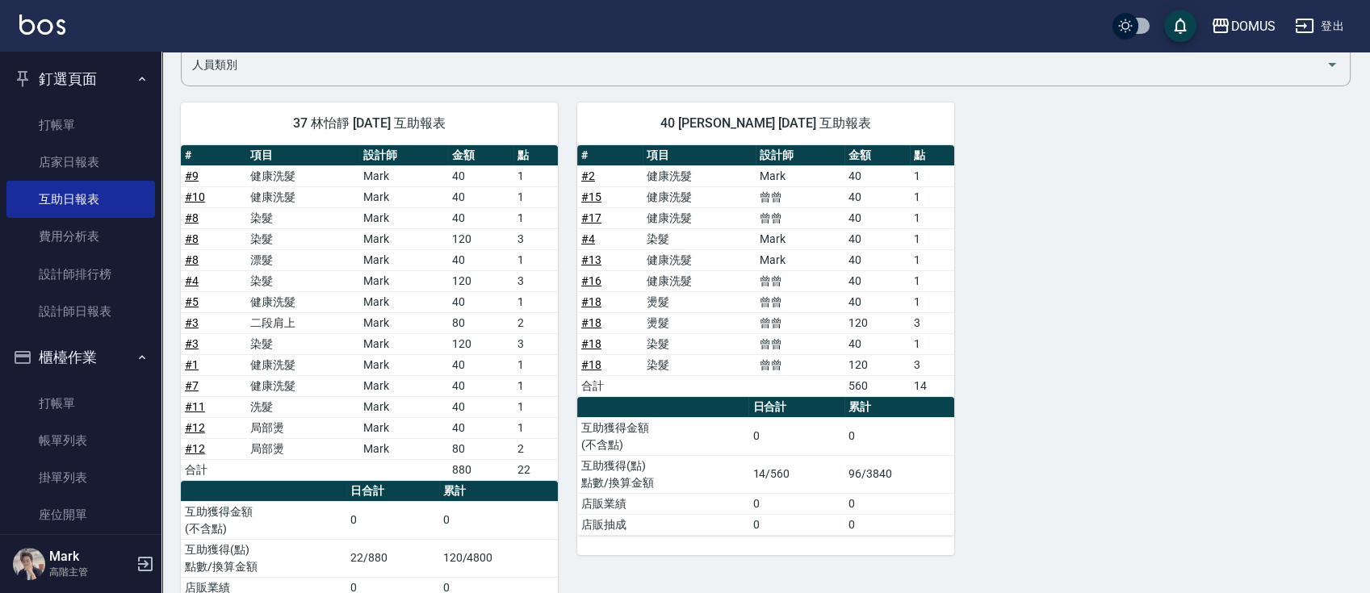
scroll to position [137, 0]
